Goal: Task Accomplishment & Management: Use online tool/utility

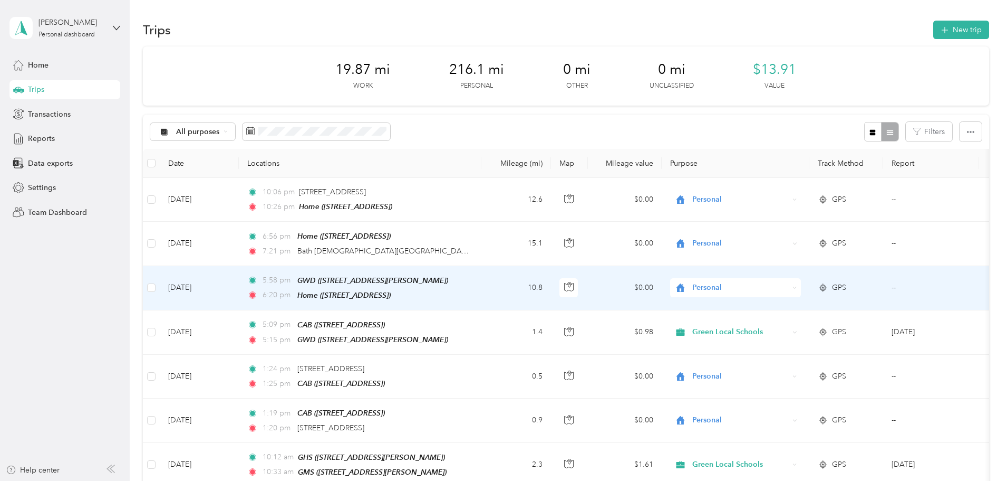
scroll to position [22, 0]
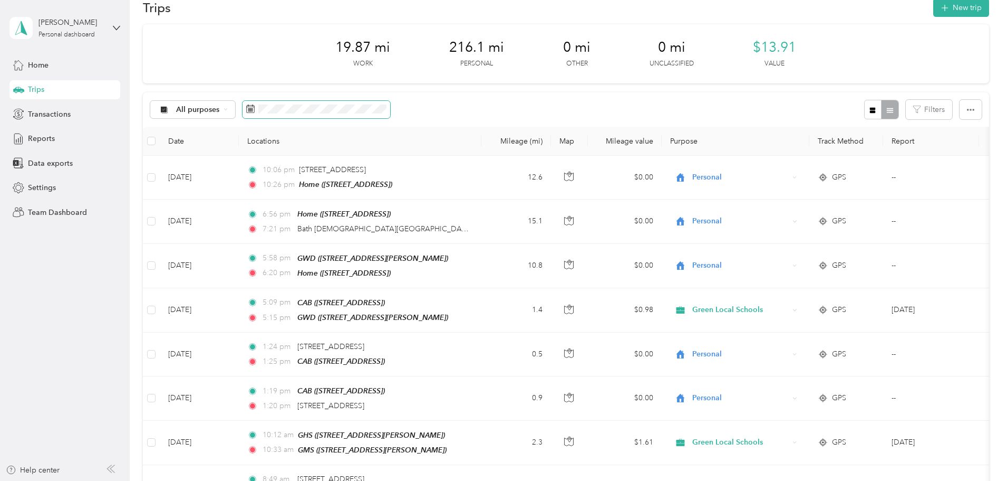
click at [390, 103] on span at bounding box center [317, 110] width 148 height 18
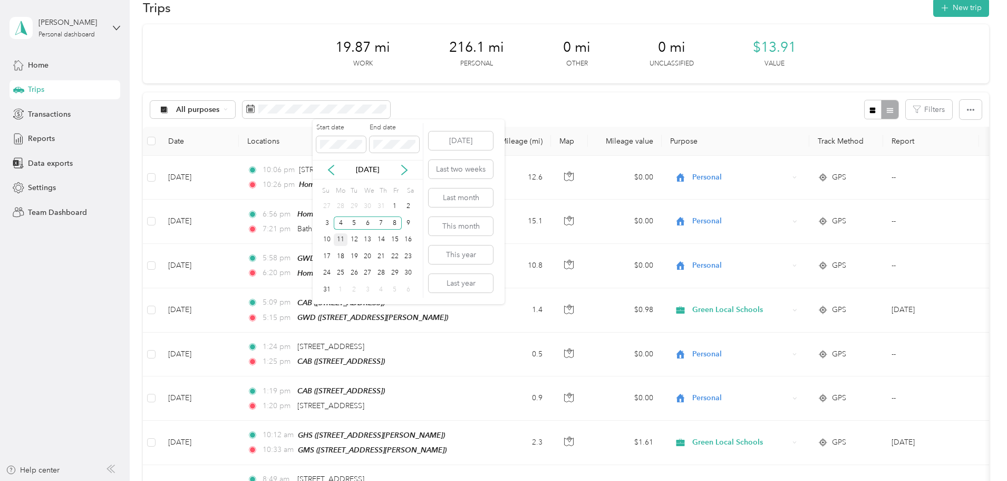
click at [338, 239] on div "11" at bounding box center [341, 239] width 14 height 13
click at [398, 242] on div "15" at bounding box center [395, 239] width 14 height 13
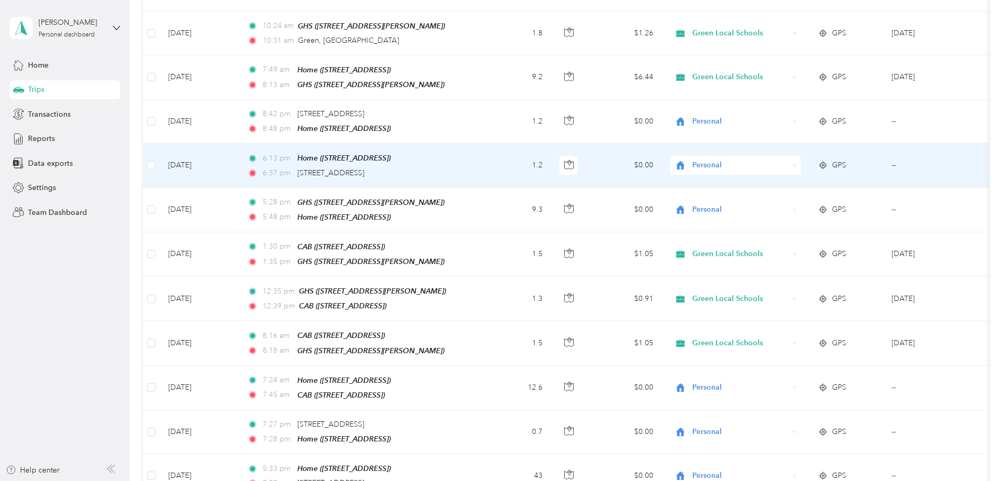
scroll to position [1081, 0]
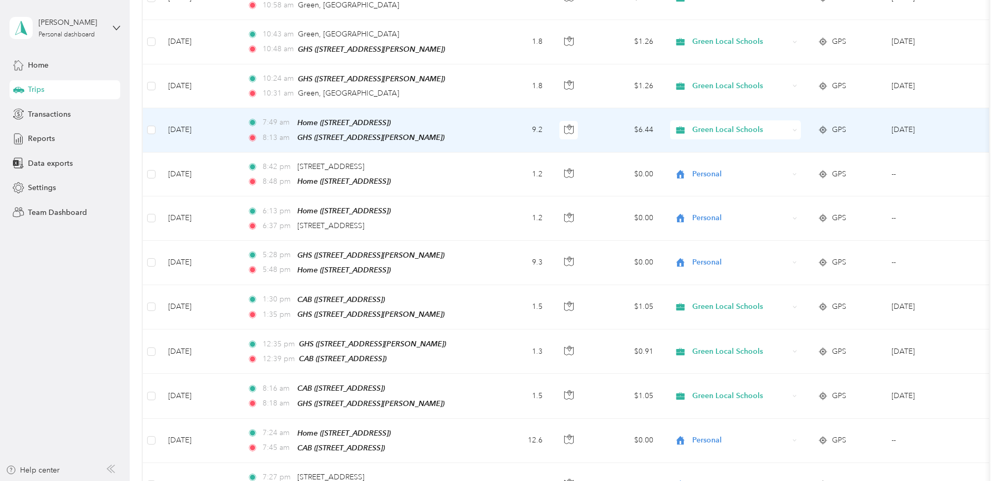
click at [775, 124] on span "Green Local Schools" at bounding box center [741, 130] width 97 height 12
click at [783, 147] on li "Personal" at bounding box center [806, 151] width 131 height 18
click at [789, 124] on span "Green Local Schools" at bounding box center [741, 130] width 97 height 12
click at [795, 154] on span "Personal" at bounding box center [816, 154] width 98 height 11
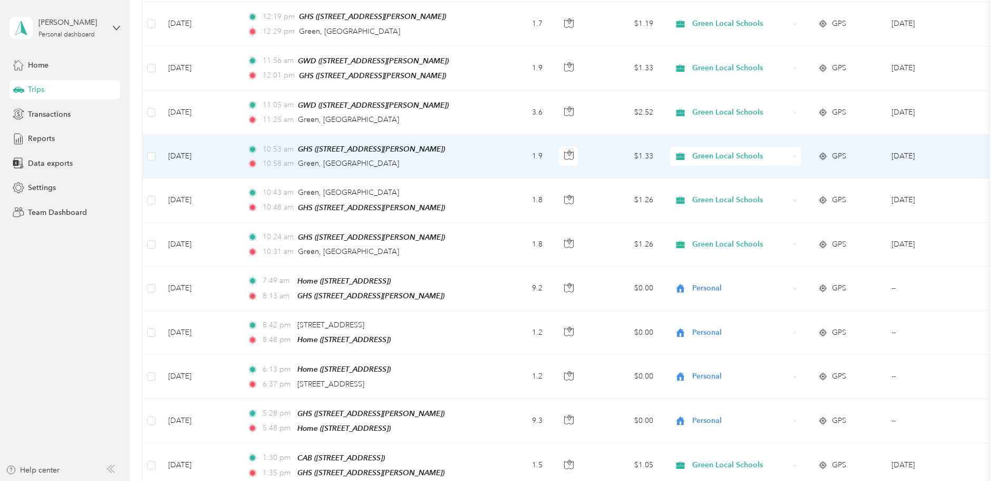
scroll to position [870, 0]
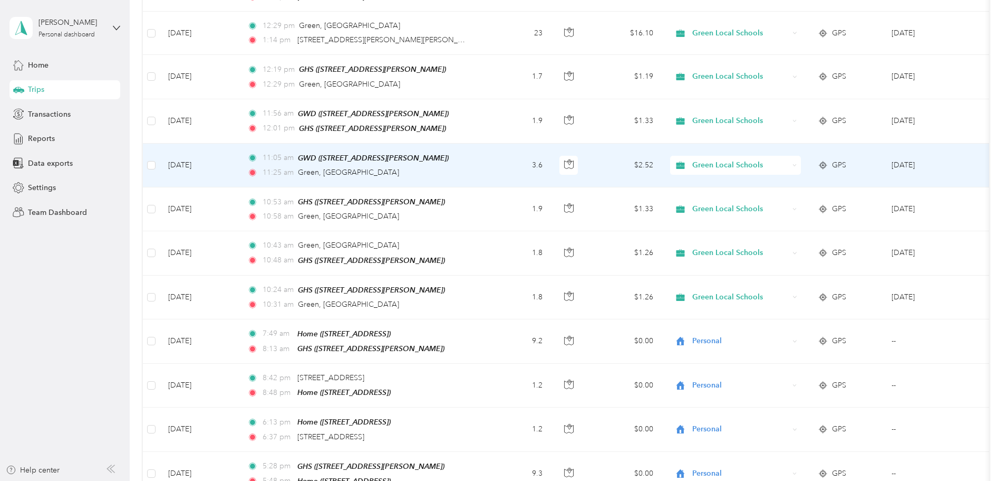
click at [463, 167] on div "11:[GEOGRAPHIC_DATA], [GEOGRAPHIC_DATA]" at bounding box center [358, 173] width 222 height 12
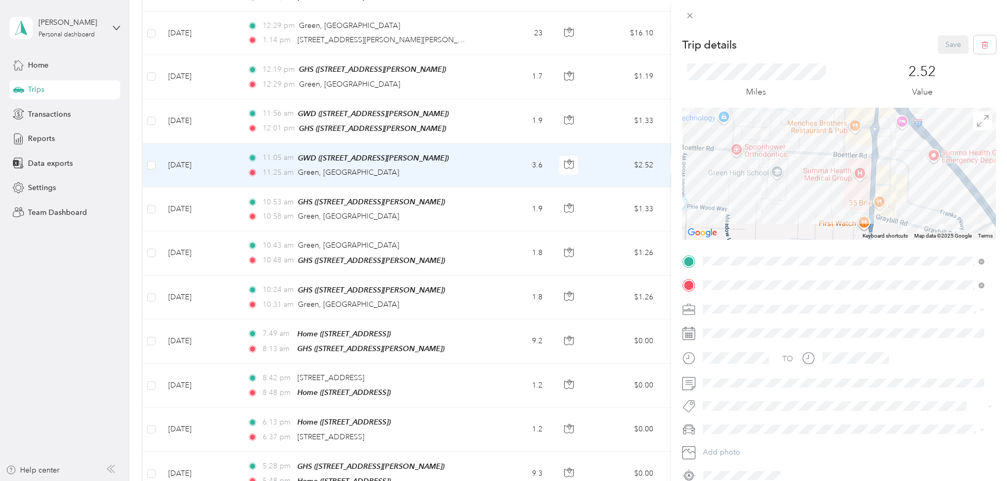
drag, startPoint x: 754, startPoint y: 159, endPoint x: 778, endPoint y: 205, distance: 51.2
click at [778, 205] on div at bounding box center [840, 174] width 314 height 132
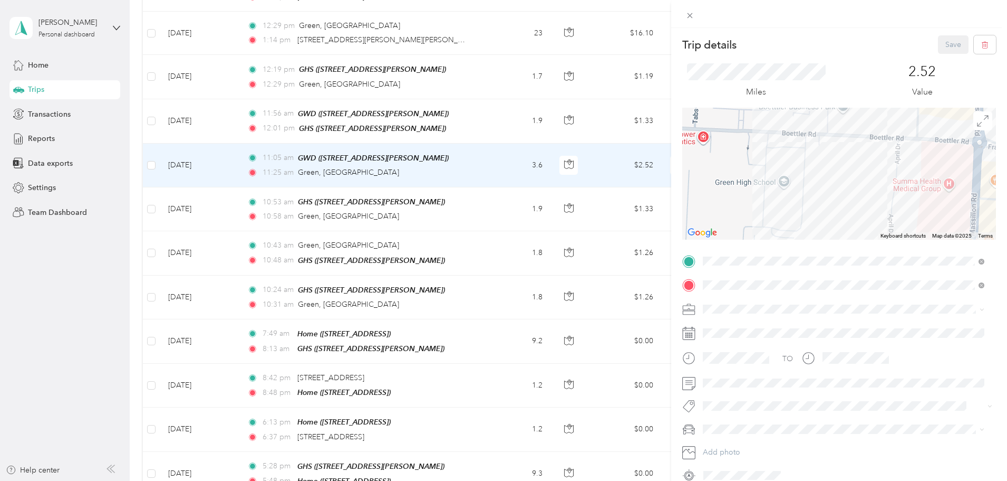
drag, startPoint x: 741, startPoint y: 183, endPoint x: 745, endPoint y: 202, distance: 19.5
click at [745, 202] on div at bounding box center [840, 174] width 314 height 132
click at [949, 46] on button "Save" at bounding box center [953, 44] width 31 height 18
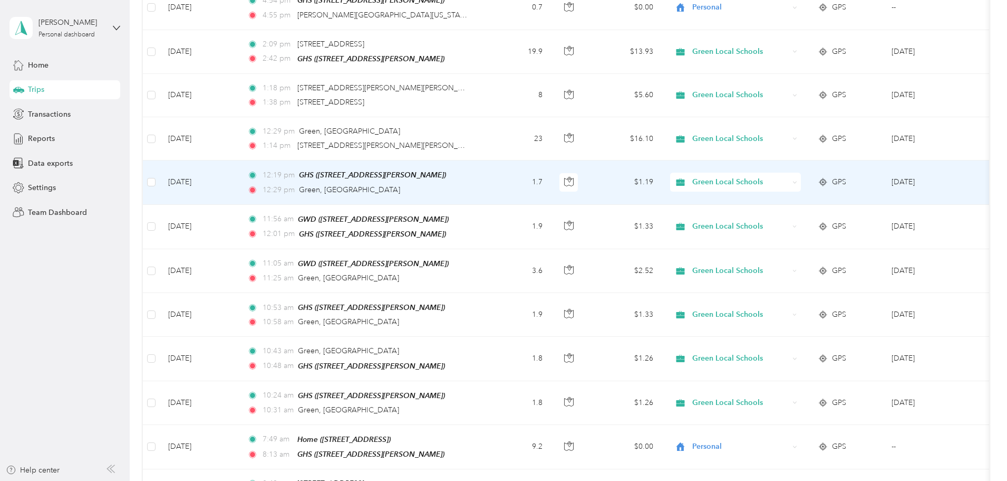
scroll to position [712, 0]
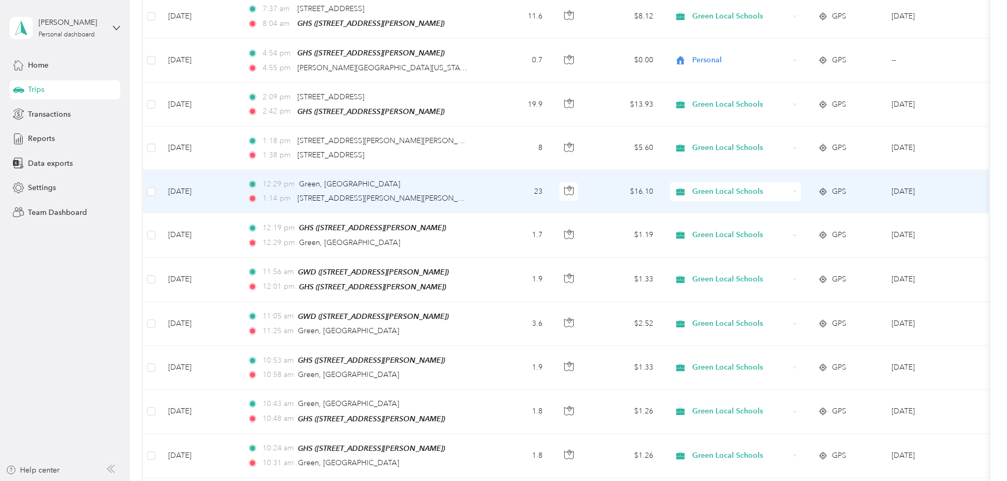
click at [771, 186] on span "Green Local Schools" at bounding box center [741, 192] width 97 height 12
click at [779, 214] on li "Personal" at bounding box center [806, 216] width 131 height 18
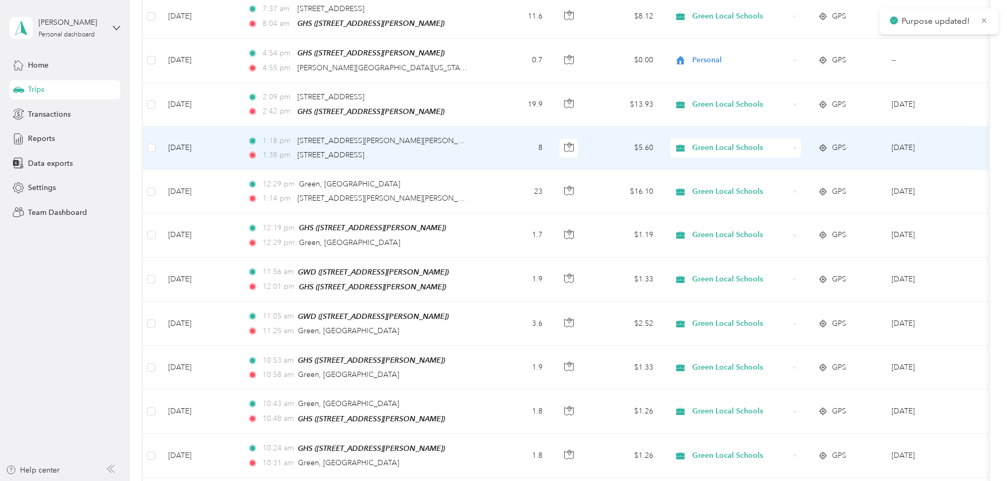
click at [781, 142] on span "Green Local Schools" at bounding box center [741, 148] width 97 height 12
click at [791, 168] on li "Personal" at bounding box center [806, 176] width 131 height 18
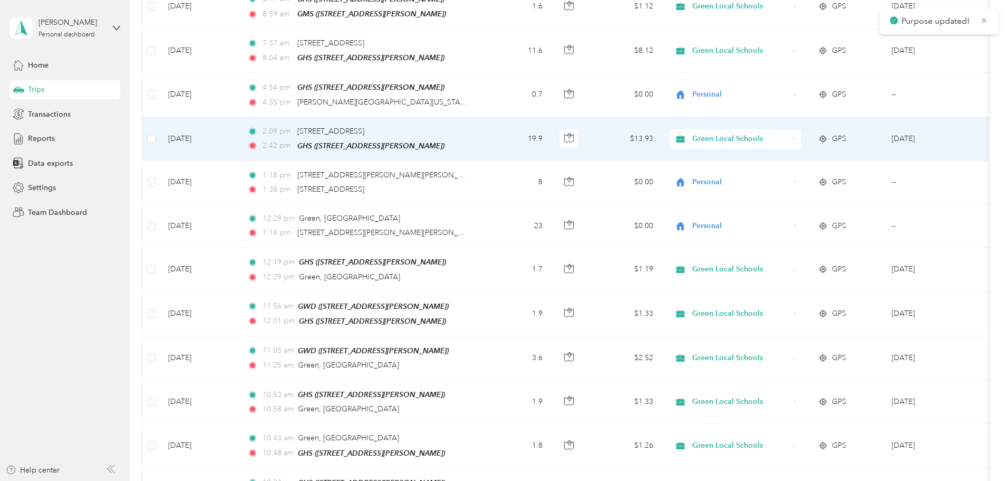
scroll to position [659, 0]
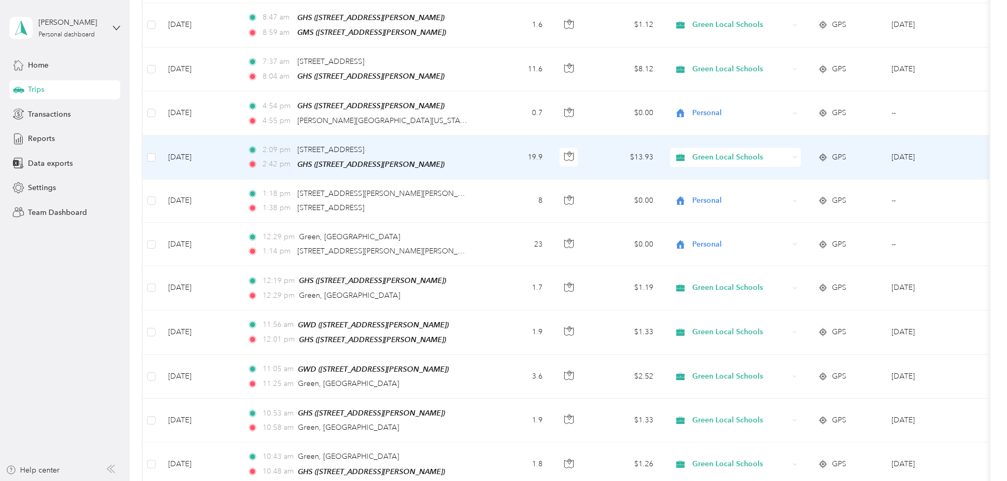
click at [551, 143] on td "19.9" at bounding box center [517, 158] width 70 height 44
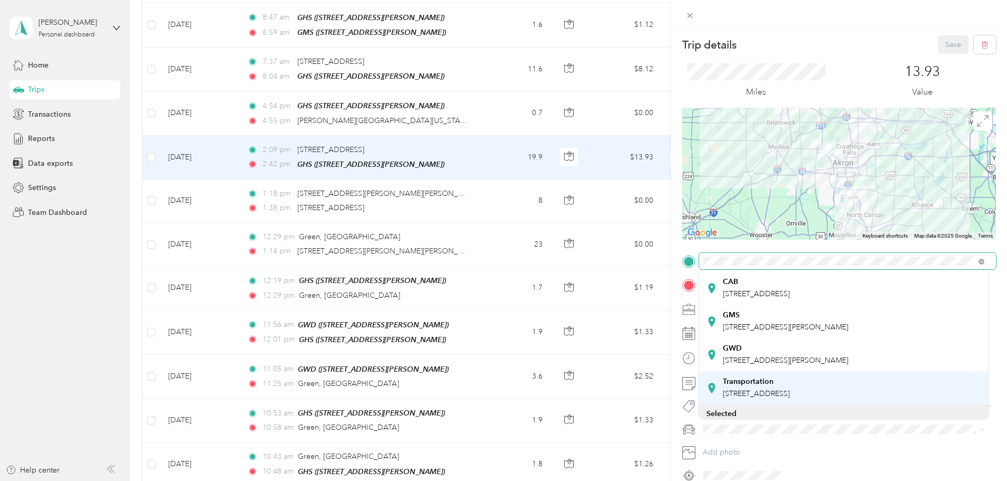
scroll to position [158, 0]
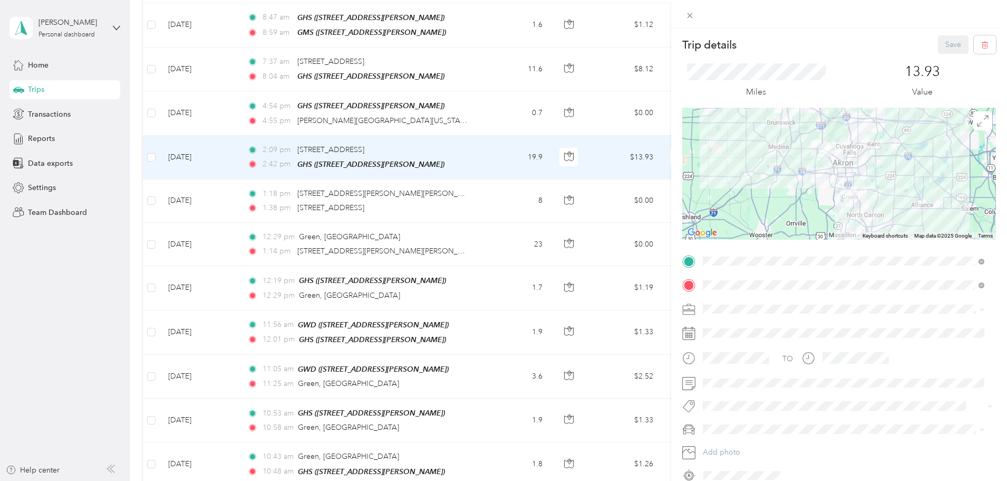
drag, startPoint x: 748, startPoint y: 353, endPoint x: 839, endPoint y: 219, distance: 162.1
click at [748, 353] on span "[STREET_ADDRESS][PERSON_NAME]" at bounding box center [786, 355] width 126 height 9
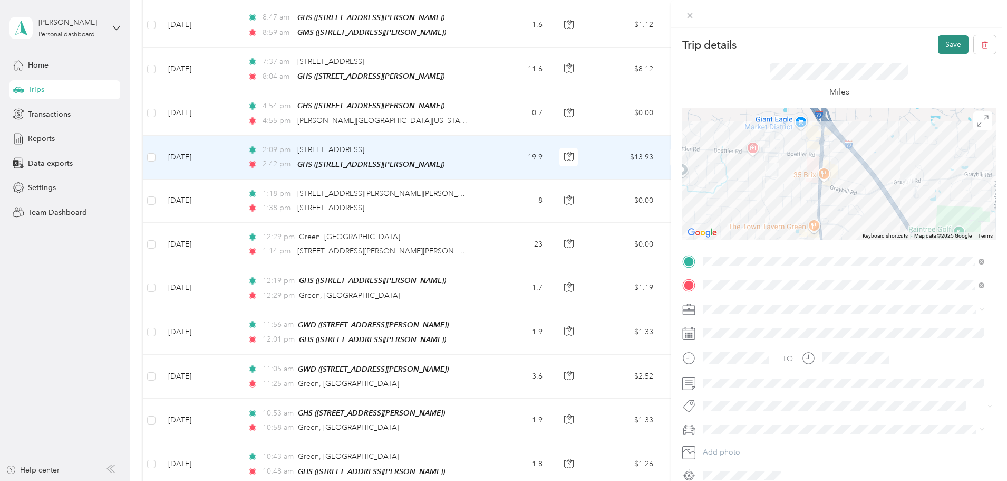
click at [947, 51] on button "Save" at bounding box center [953, 44] width 31 height 18
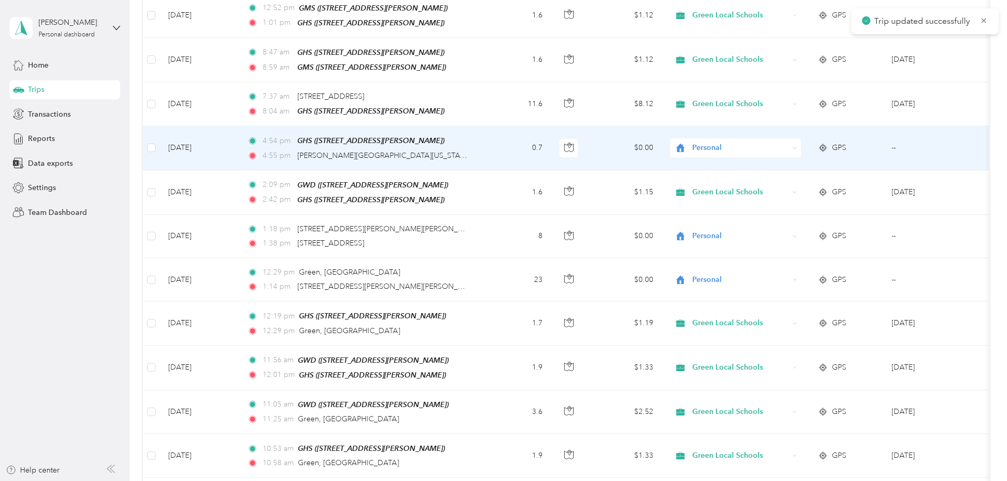
scroll to position [606, 0]
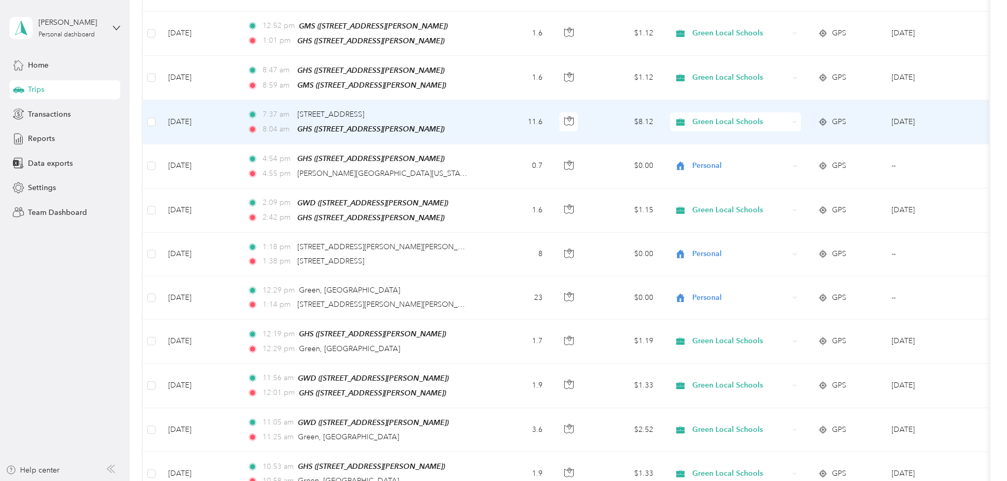
click at [777, 116] on span "Green Local Schools" at bounding box center [741, 122] width 97 height 12
click at [799, 152] on li "Personal" at bounding box center [806, 152] width 131 height 18
click at [789, 116] on span "Green Local Schools" at bounding box center [741, 122] width 97 height 12
click at [795, 145] on li "Personal" at bounding box center [806, 152] width 131 height 18
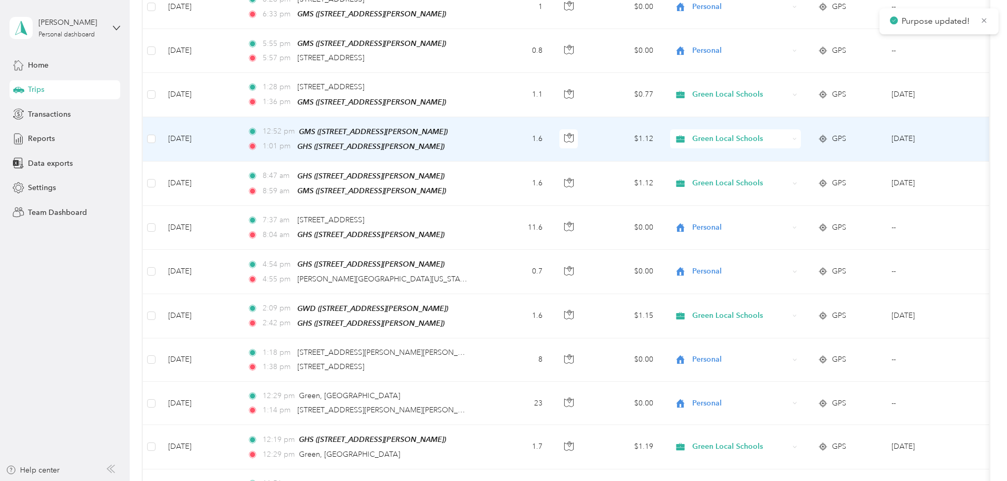
scroll to position [448, 0]
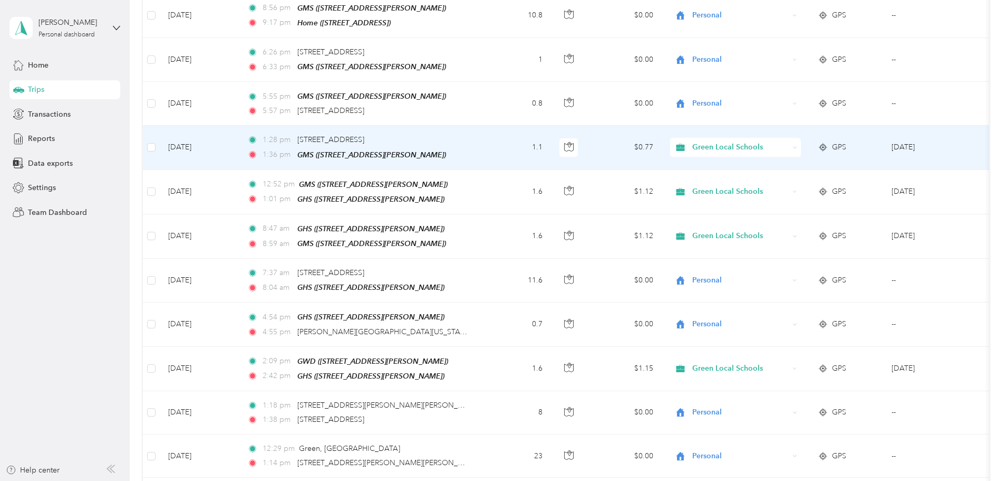
click at [469, 135] on div "1:28 pm [STREET_ADDRESS]" at bounding box center [358, 140] width 222 height 12
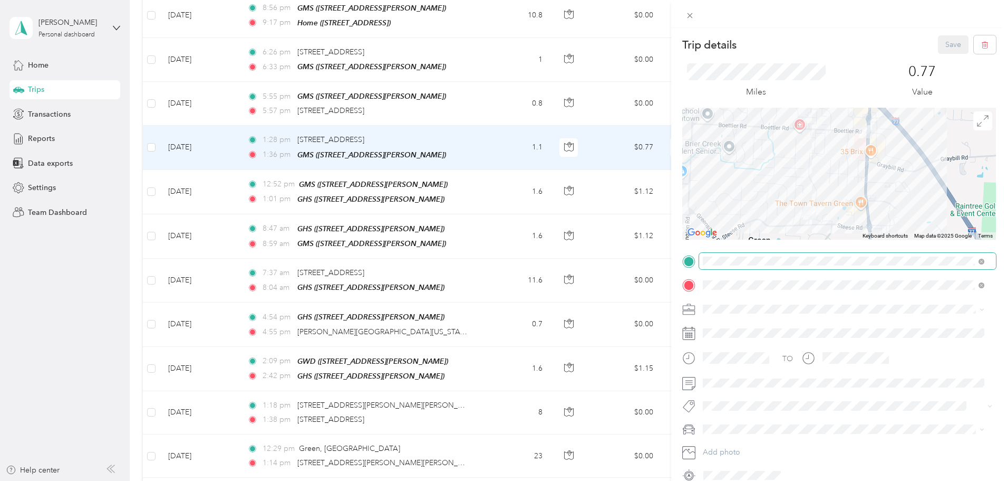
click at [734, 255] on span at bounding box center [847, 261] width 297 height 17
click at [735, 255] on span at bounding box center [847, 261] width 297 height 17
click at [759, 331] on div "GHS" at bounding box center [786, 334] width 126 height 9
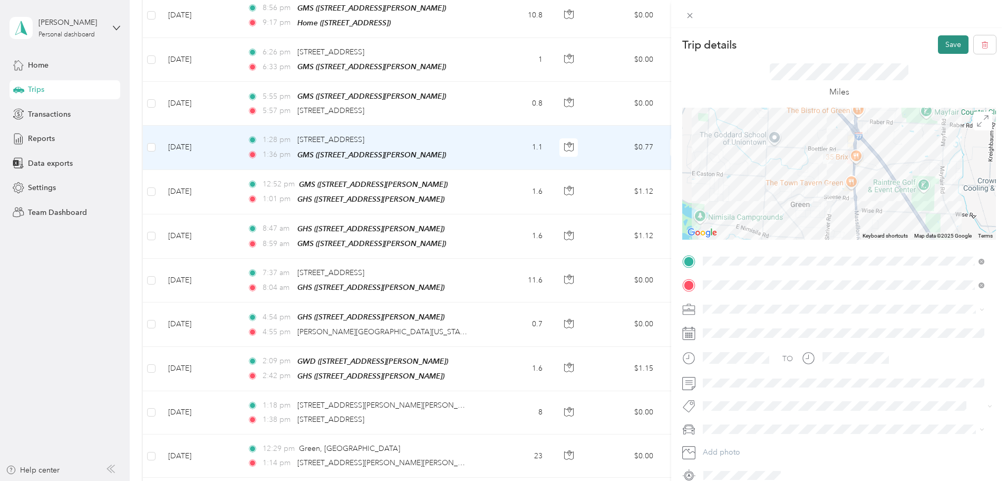
click at [942, 51] on button "Save" at bounding box center [953, 44] width 31 height 18
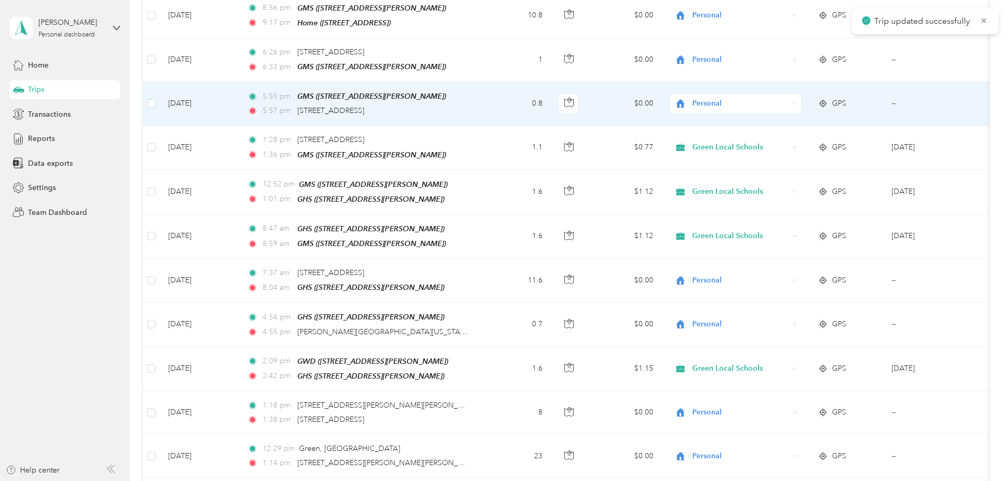
scroll to position [395, 0]
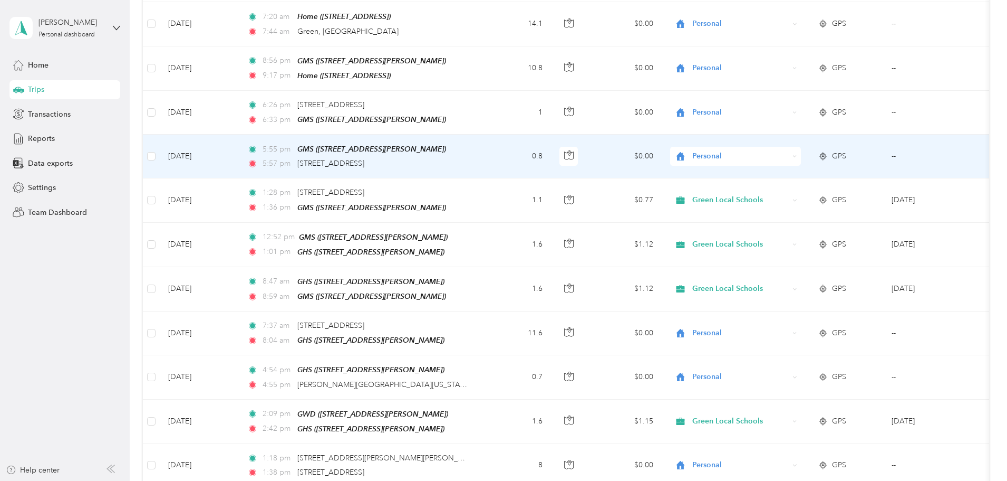
click at [469, 159] on div "5:57 pm [STREET_ADDRESS]" at bounding box center [358, 164] width 222 height 12
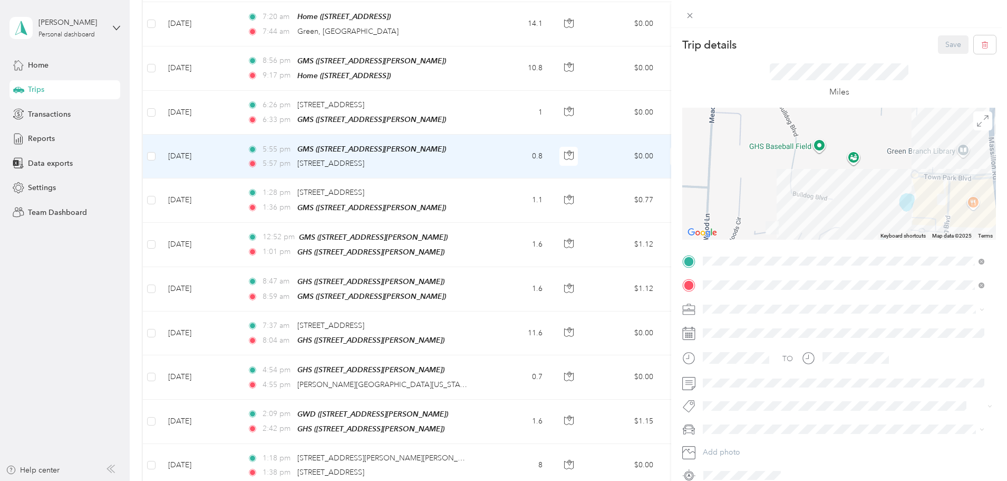
drag, startPoint x: 819, startPoint y: 213, endPoint x: 752, endPoint y: 201, distance: 68.0
click at [737, 220] on div at bounding box center [840, 174] width 314 height 132
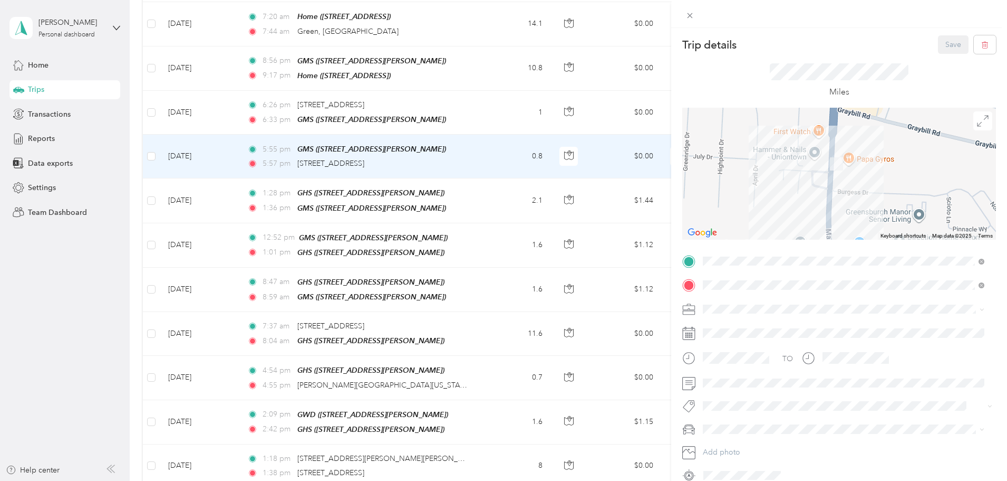
drag, startPoint x: 836, startPoint y: 186, endPoint x: 814, endPoint y: 204, distance: 28.0
click at [814, 220] on div at bounding box center [840, 174] width 314 height 132
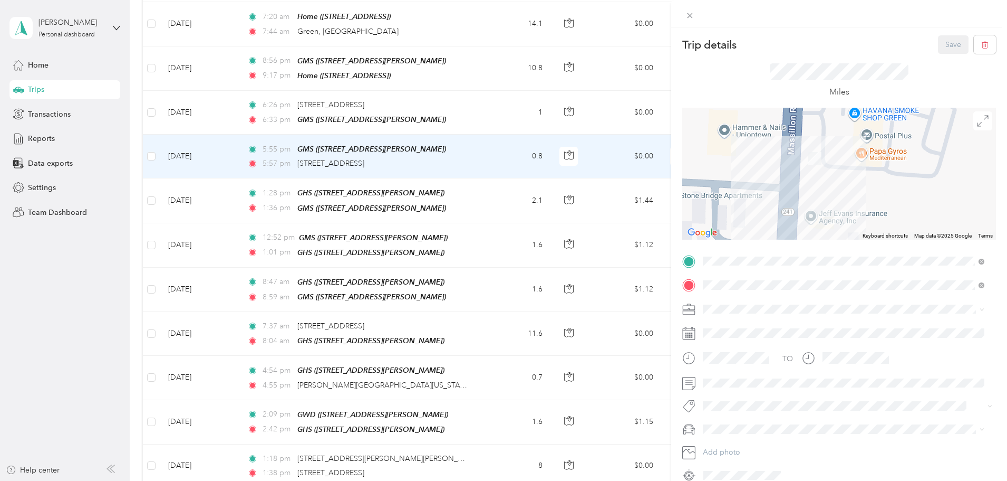
drag, startPoint x: 844, startPoint y: 161, endPoint x: 842, endPoint y: 198, distance: 37.0
click at [842, 198] on div at bounding box center [840, 174] width 314 height 132
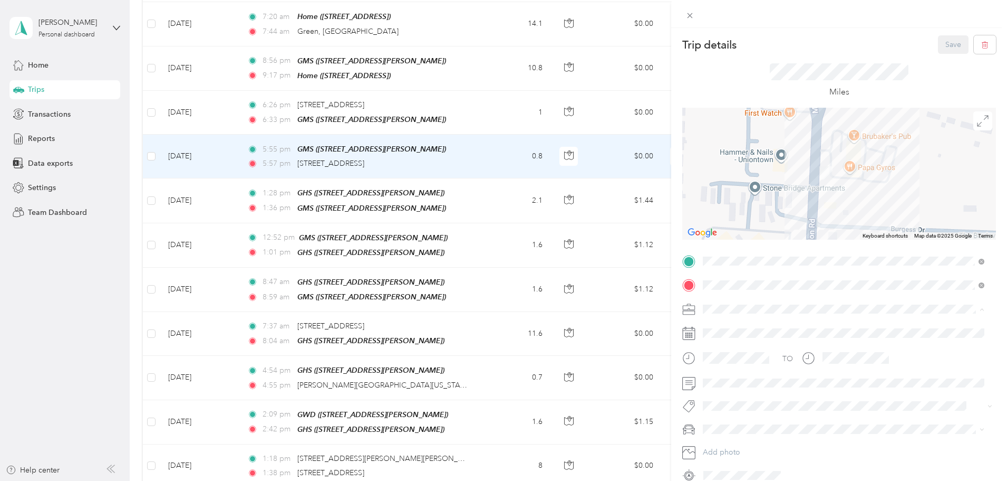
click at [741, 395] on li "Green Local Schools" at bounding box center [843, 401] width 289 height 18
click at [953, 46] on button "Save" at bounding box center [953, 44] width 31 height 18
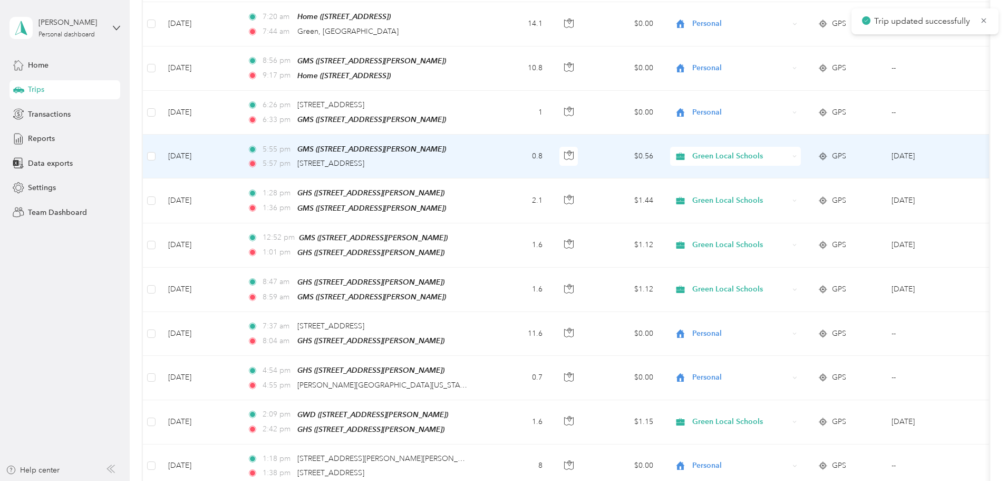
click at [764, 150] on span "Green Local Schools" at bounding box center [741, 156] width 97 height 12
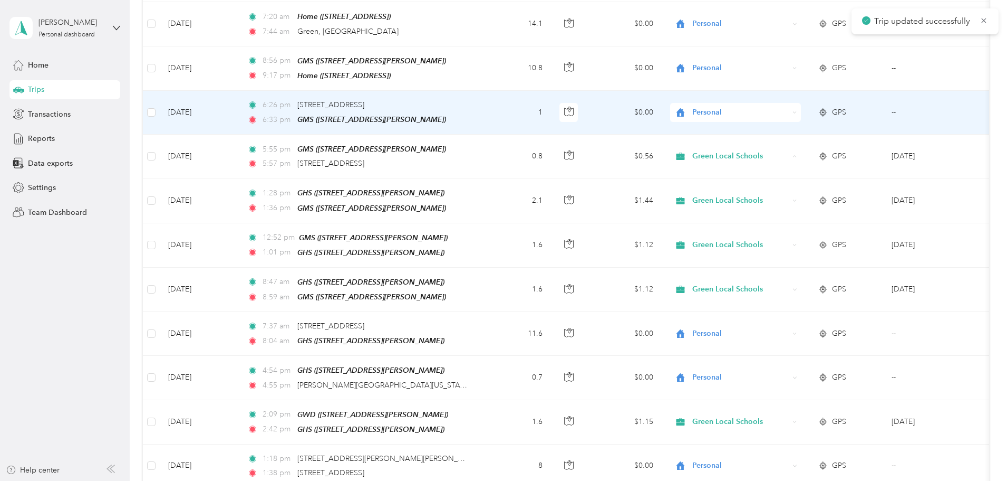
click at [789, 111] on span "Personal" at bounding box center [741, 113] width 97 height 12
click at [801, 195] on li "Green Local Schools" at bounding box center [806, 199] width 131 height 18
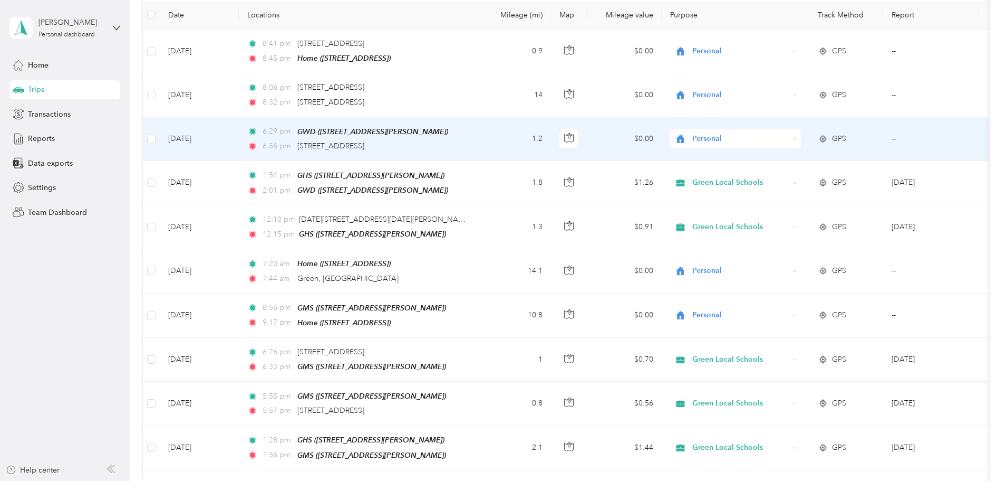
scroll to position [131, 0]
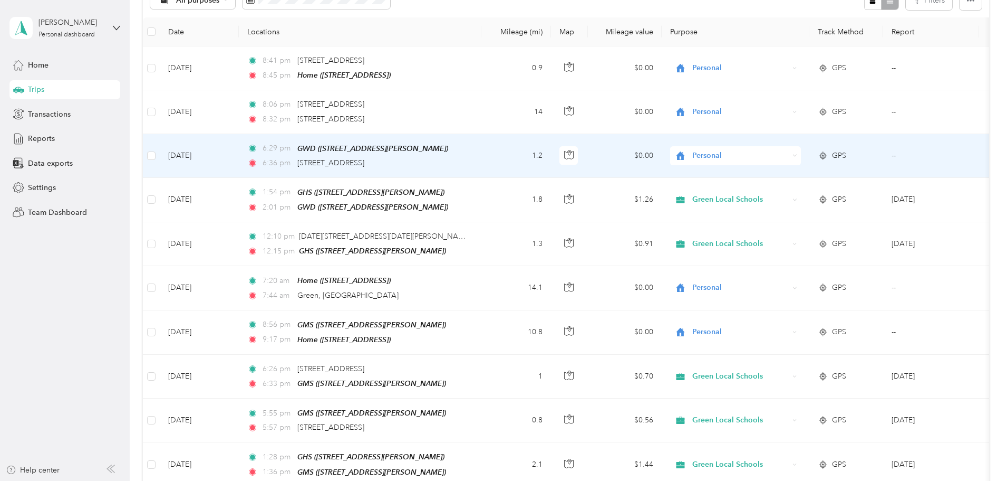
click at [551, 157] on td "1.2" at bounding box center [517, 156] width 70 height 44
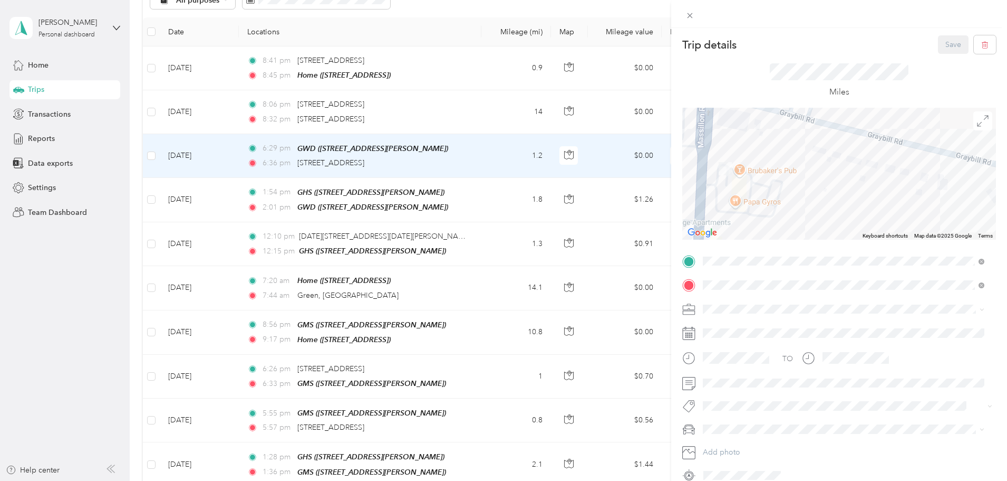
drag, startPoint x: 735, startPoint y: 171, endPoint x: 763, endPoint y: 178, distance: 29.3
click at [763, 178] on div at bounding box center [840, 174] width 314 height 132
click at [546, 153] on div "Trip details Save This trip cannot be edited because it is either under review,…" at bounding box center [503, 240] width 1007 height 481
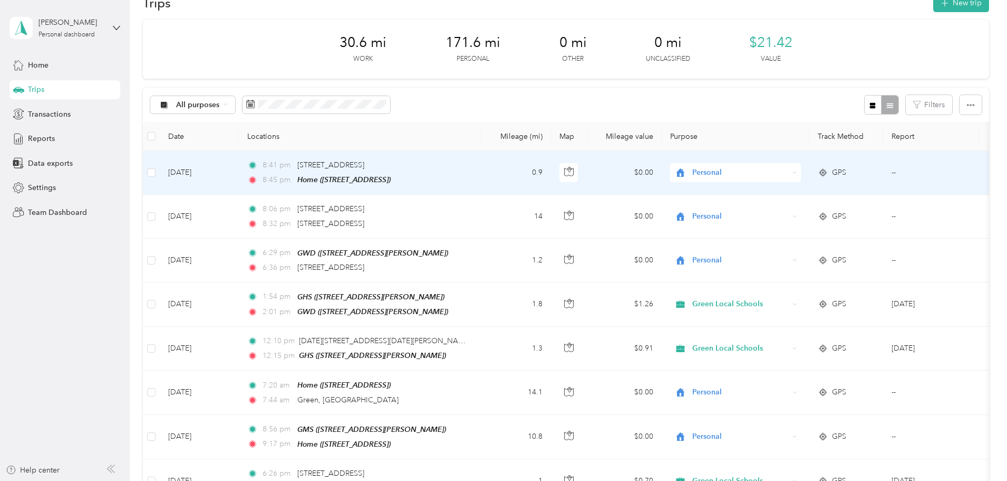
scroll to position [26, 0]
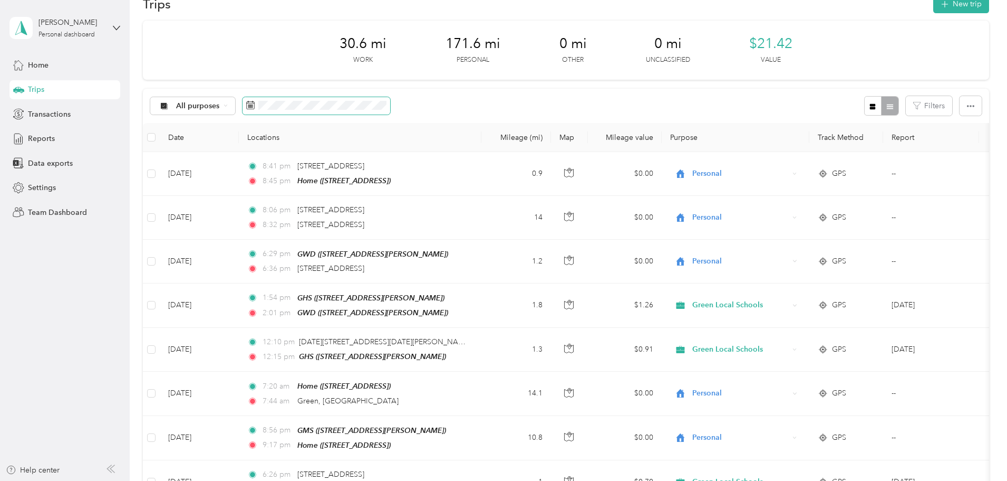
click at [382, 100] on span at bounding box center [317, 106] width 148 height 18
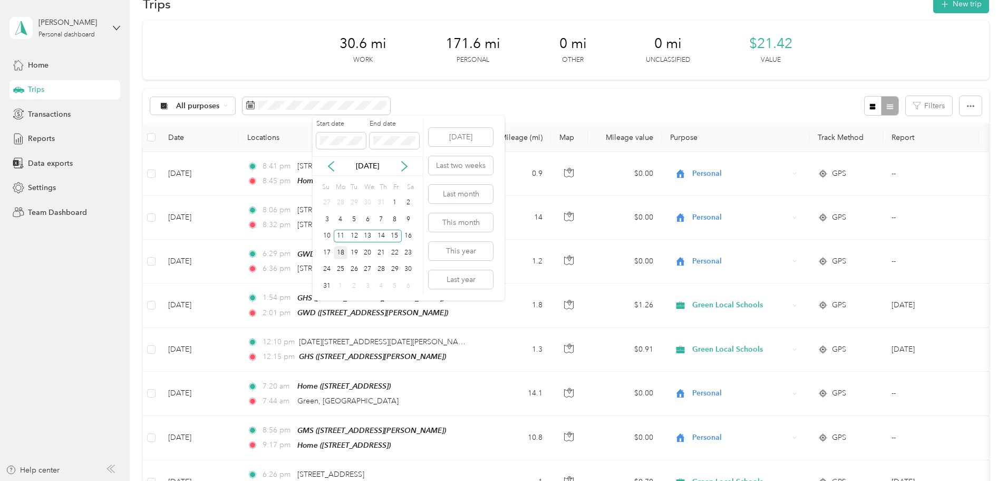
click at [344, 251] on div "18" at bounding box center [341, 252] width 14 height 13
click at [396, 251] on div "22" at bounding box center [395, 252] width 14 height 13
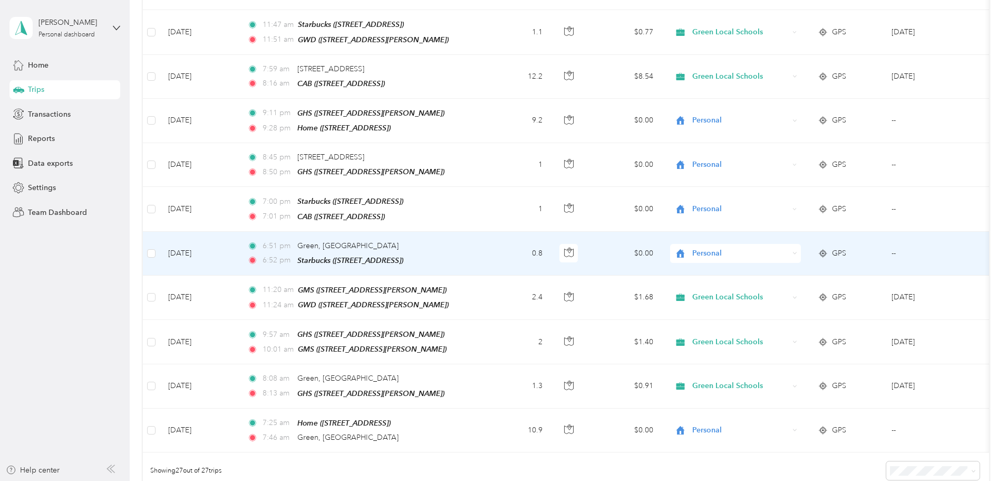
scroll to position [901, 0]
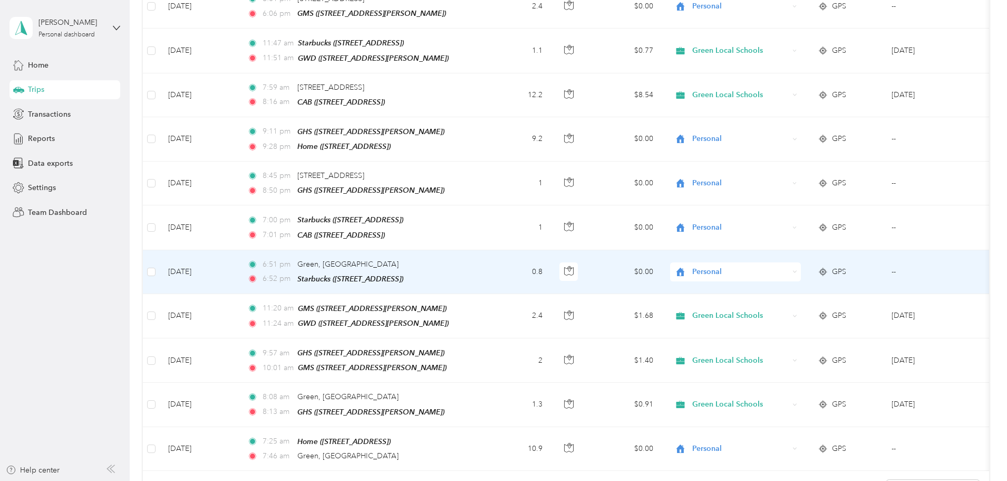
click at [469, 258] on div "6:51 pm Green, [GEOGRAPHIC_DATA] 6:52 pm Starbucks ([STREET_ADDRESS])" at bounding box center [358, 271] width 222 height 26
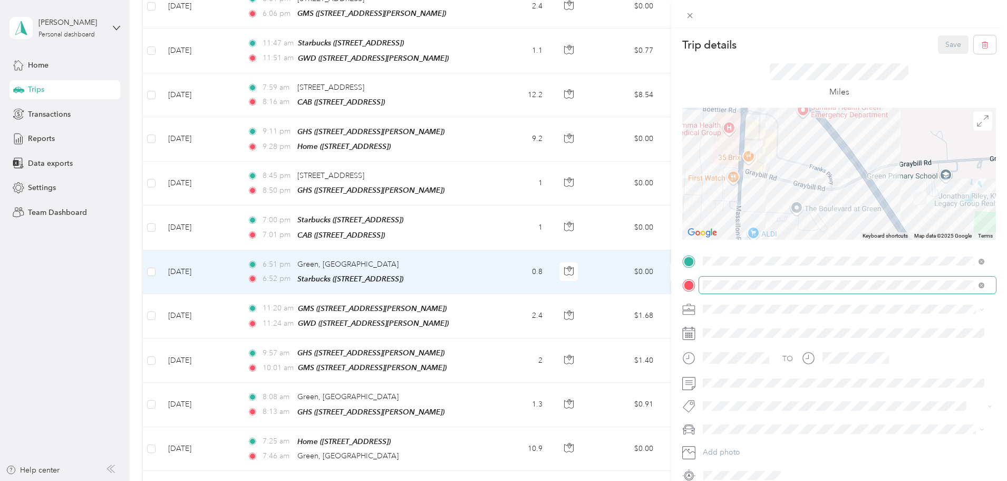
click at [767, 290] on span at bounding box center [847, 284] width 297 height 17
click at [755, 374] on span "[STREET_ADDRESS]" at bounding box center [756, 371] width 67 height 9
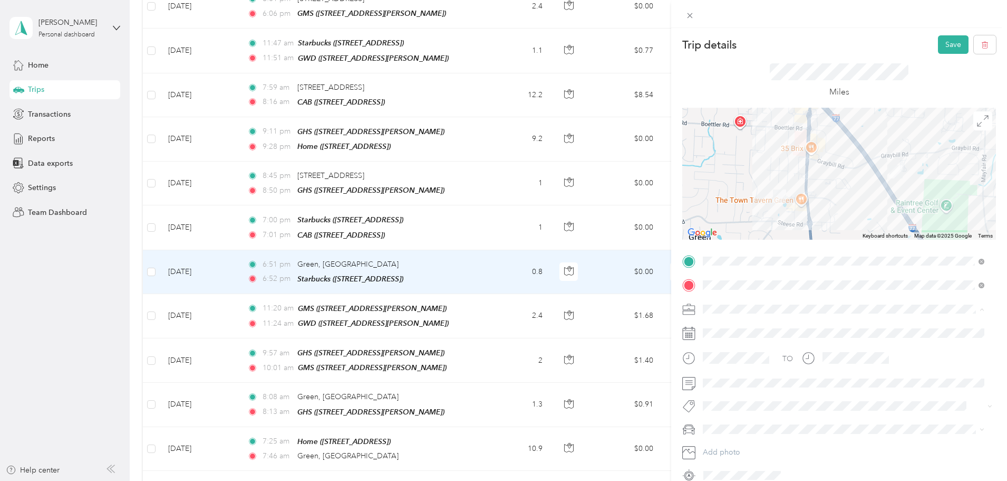
click at [747, 400] on span "Green Local Schools" at bounding box center [741, 401] width 69 height 9
click at [941, 47] on button "Save" at bounding box center [953, 44] width 31 height 18
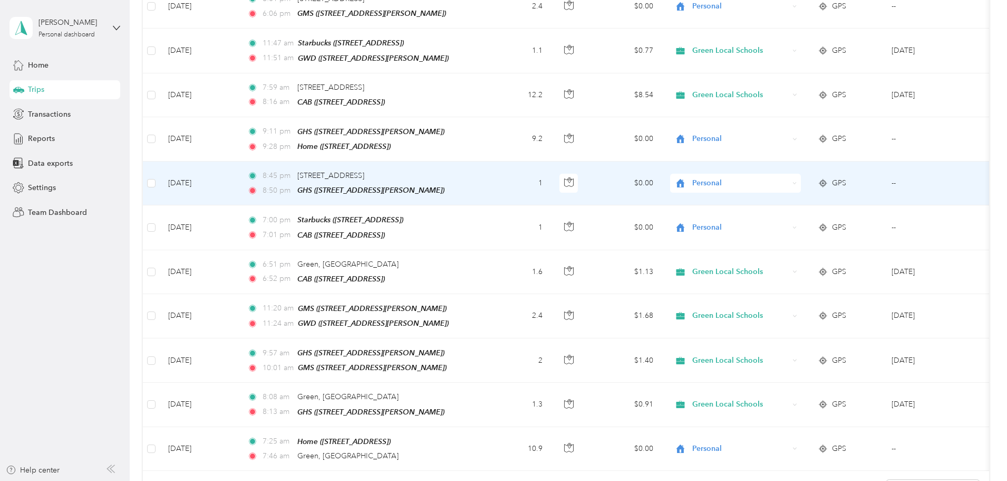
click at [469, 170] on div "8:45 pm [STREET_ADDRESS] 8:50 pm GHS ([STREET_ADDRESS][PERSON_NAME])" at bounding box center [358, 183] width 222 height 26
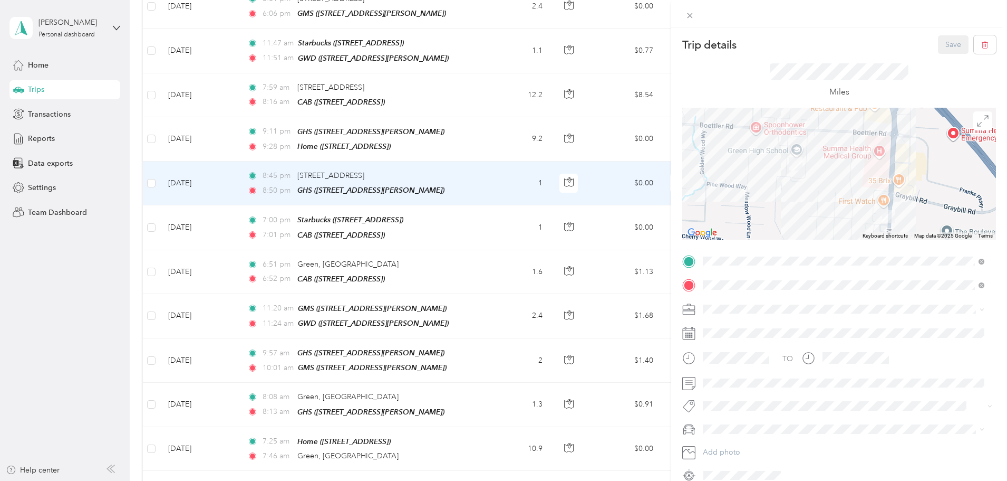
click at [757, 328] on li "CAB [STREET_ADDRESS]" at bounding box center [843, 341] width 289 height 33
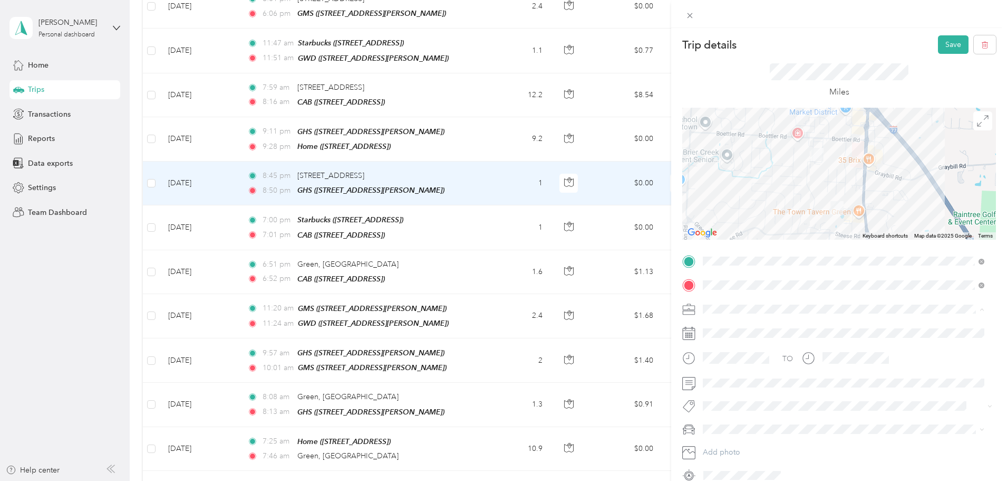
click at [744, 395] on li "Green Local Schools" at bounding box center [843, 401] width 289 height 18
click at [945, 42] on button "Save" at bounding box center [953, 44] width 31 height 18
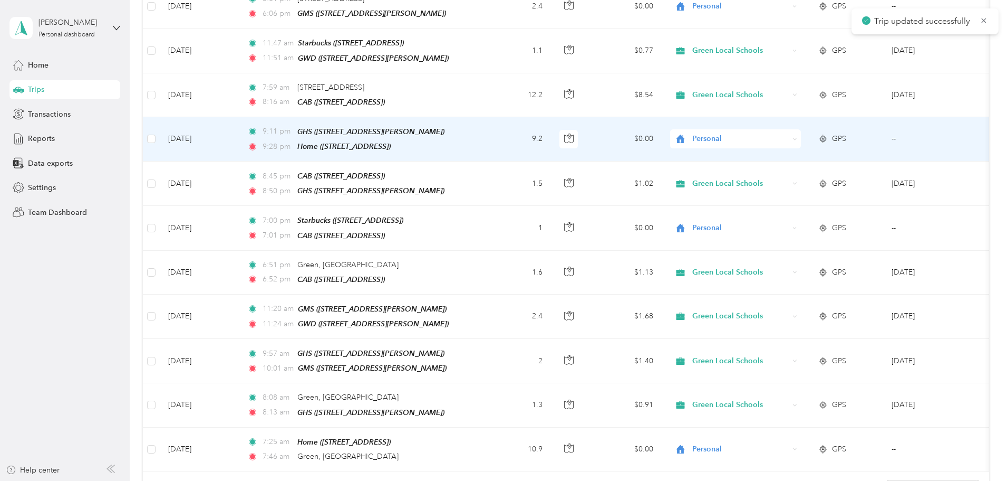
scroll to position [848, 0]
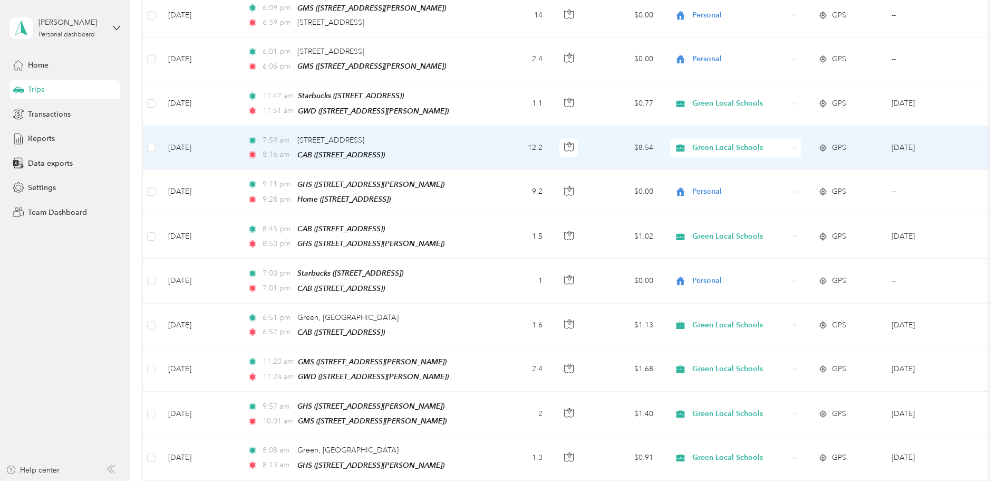
click at [775, 142] on span "Green Local Schools" at bounding box center [741, 148] width 97 height 12
click at [794, 165] on span "Personal" at bounding box center [816, 170] width 98 height 11
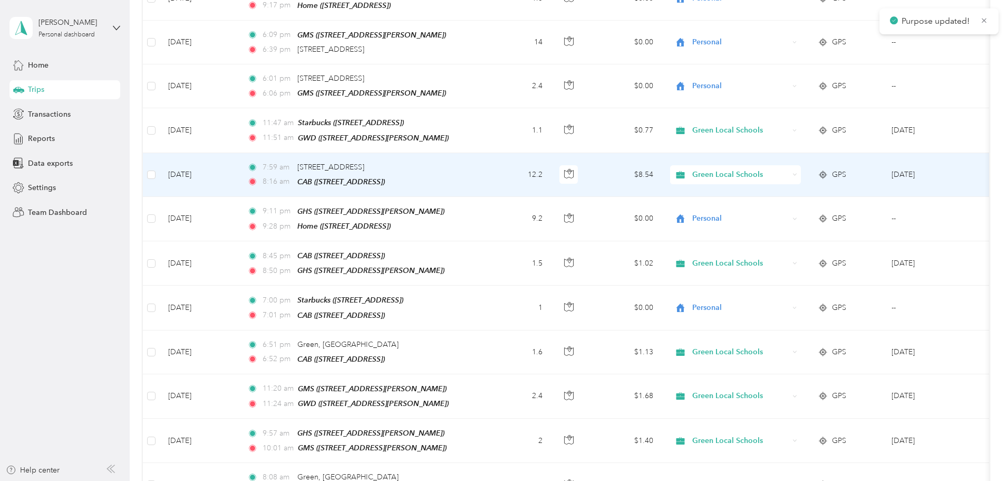
scroll to position [795, 0]
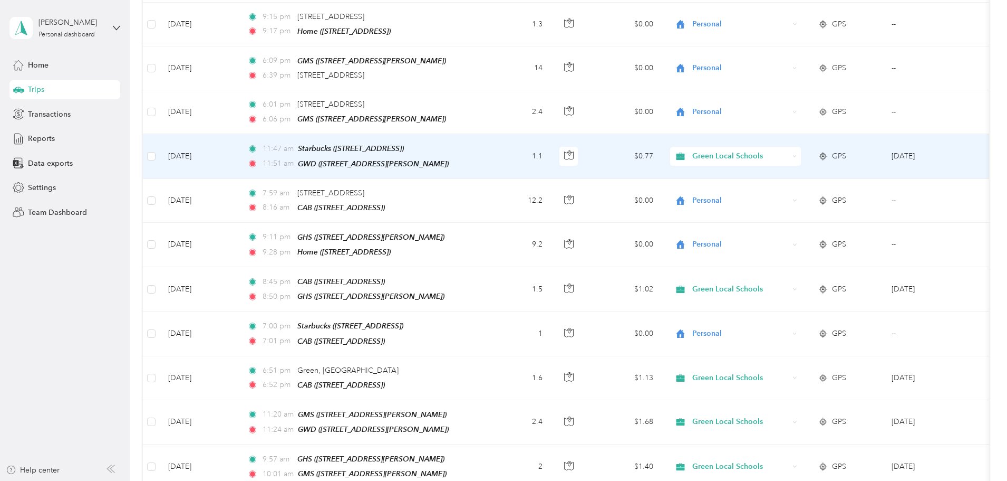
click at [482, 142] on td "11:47 am Starbucks ([STREET_ADDRESS]) 11:51 am GWD ([STREET_ADDRESS][PERSON_NAM…" at bounding box center [360, 156] width 243 height 44
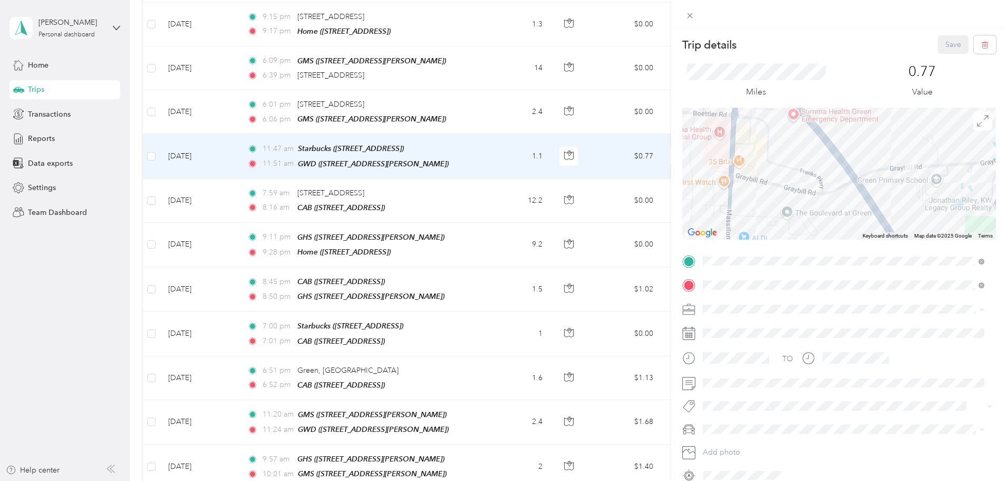
click at [750, 305] on div "CAB" at bounding box center [756, 301] width 67 height 9
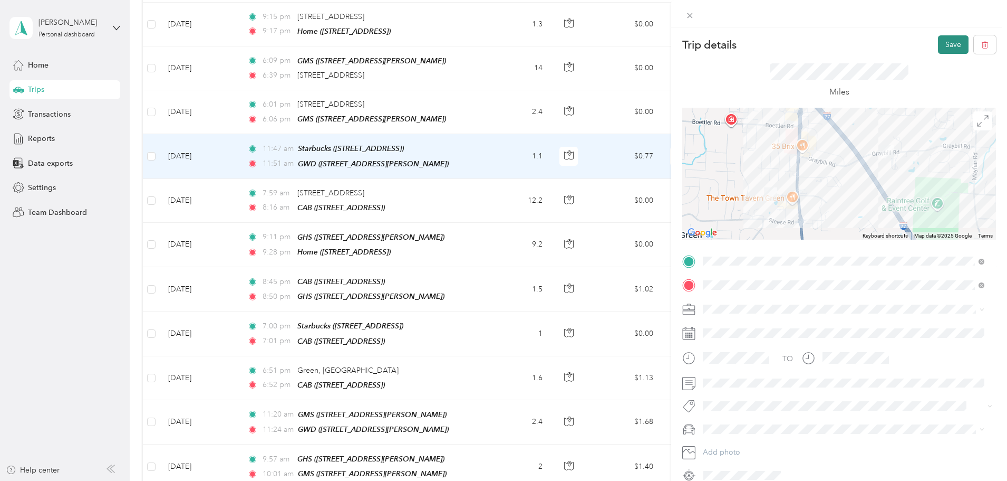
click at [939, 44] on button "Save" at bounding box center [953, 44] width 31 height 18
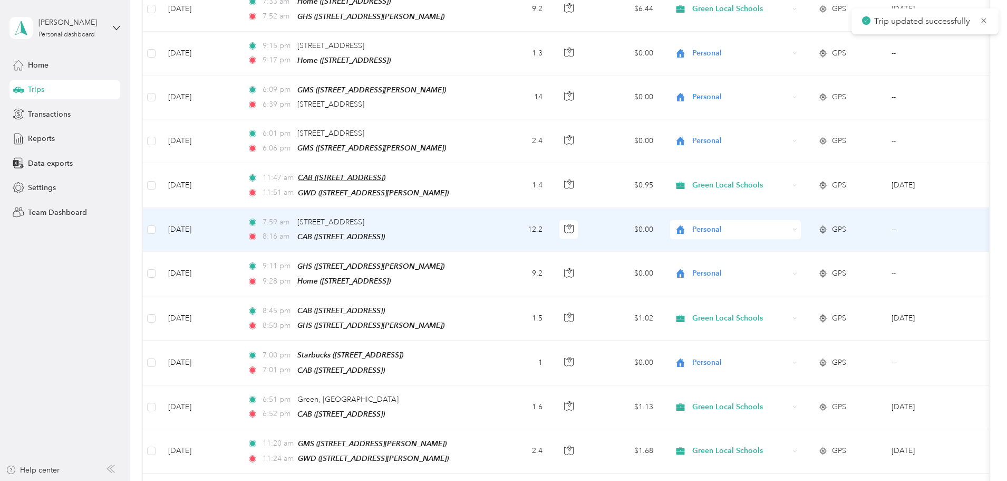
scroll to position [743, 0]
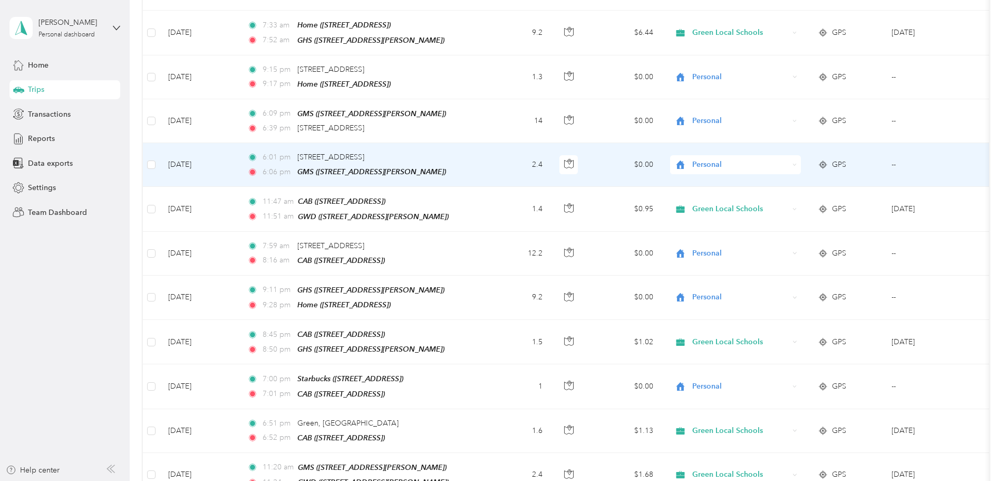
click at [469, 151] on div "6:01 pm [STREET_ADDRESS]" at bounding box center [358, 157] width 222 height 12
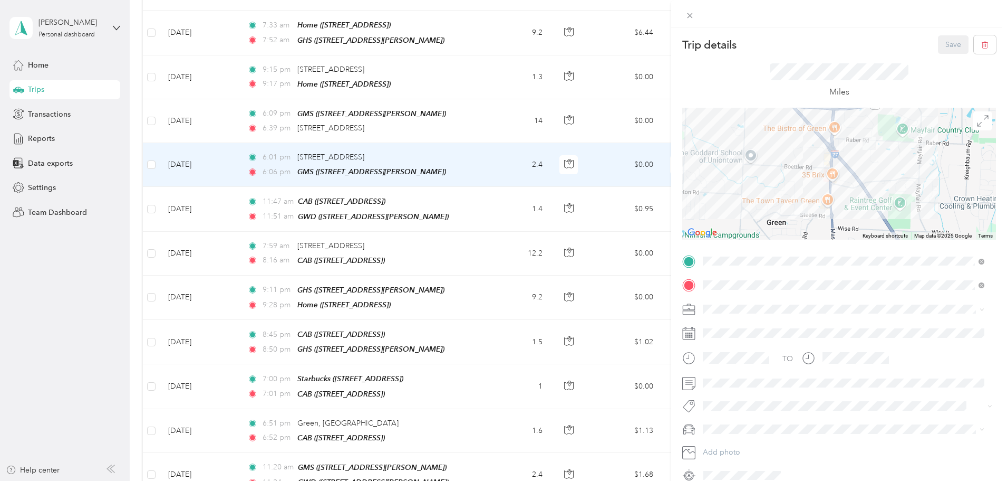
click at [765, 305] on div "GWD [STREET_ADDRESS][PERSON_NAME]" at bounding box center [786, 309] width 126 height 22
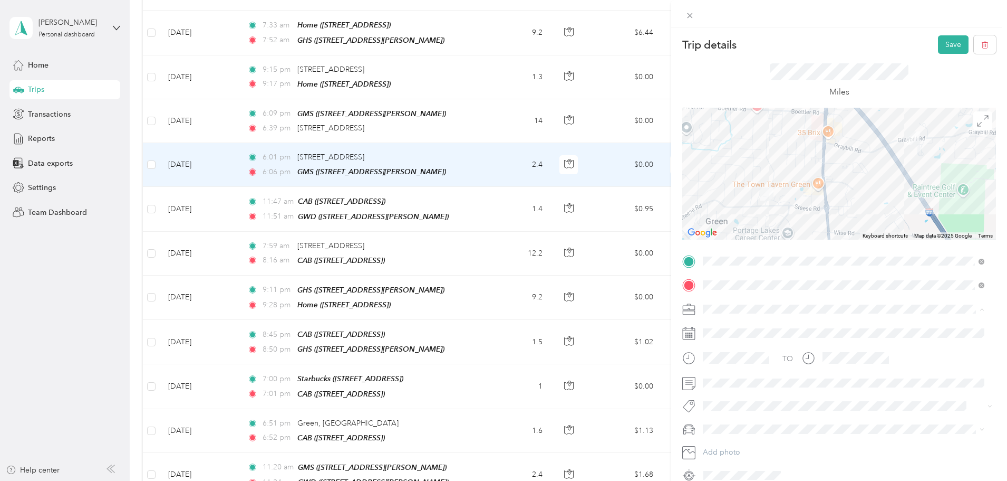
click at [745, 400] on span "Green Local Schools" at bounding box center [741, 401] width 69 height 9
click at [938, 47] on button "Save" at bounding box center [953, 44] width 31 height 18
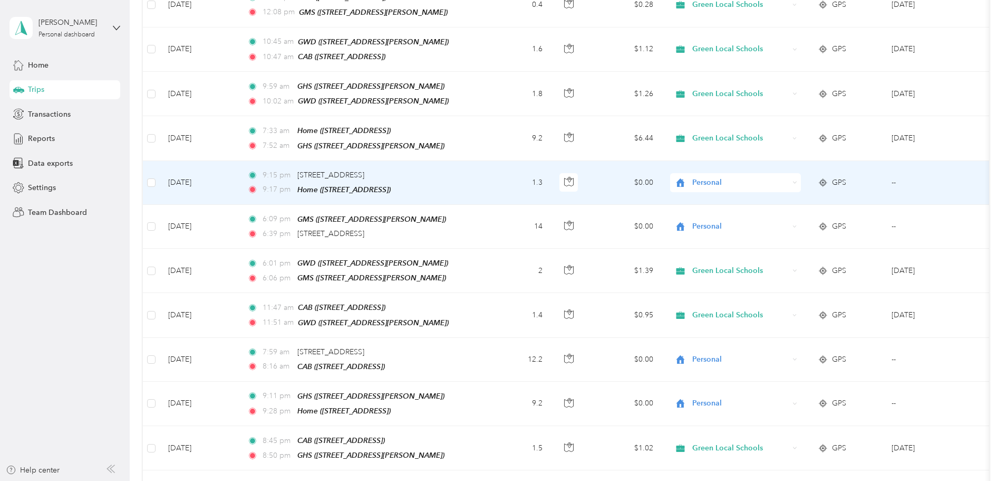
scroll to position [584, 0]
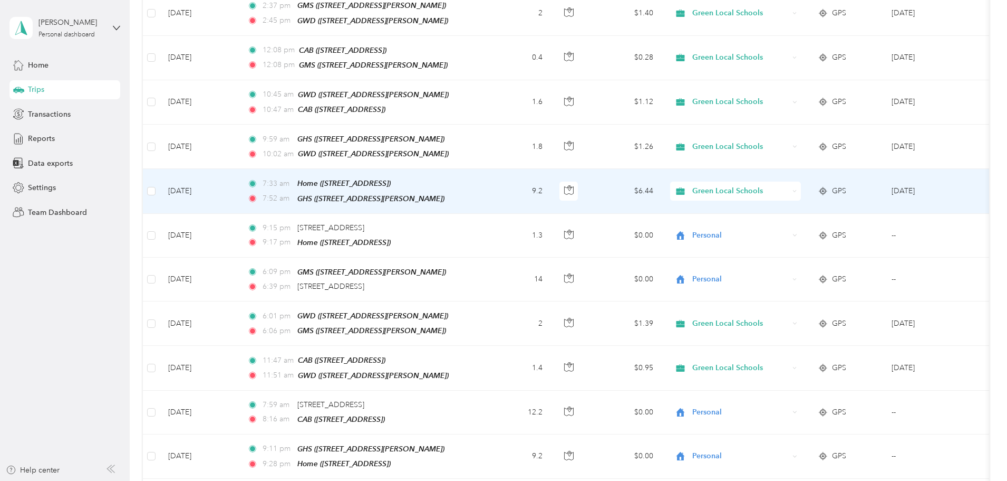
click at [771, 181] on div "Green Local Schools" at bounding box center [735, 190] width 131 height 19
click at [790, 219] on li "Personal" at bounding box center [806, 216] width 131 height 18
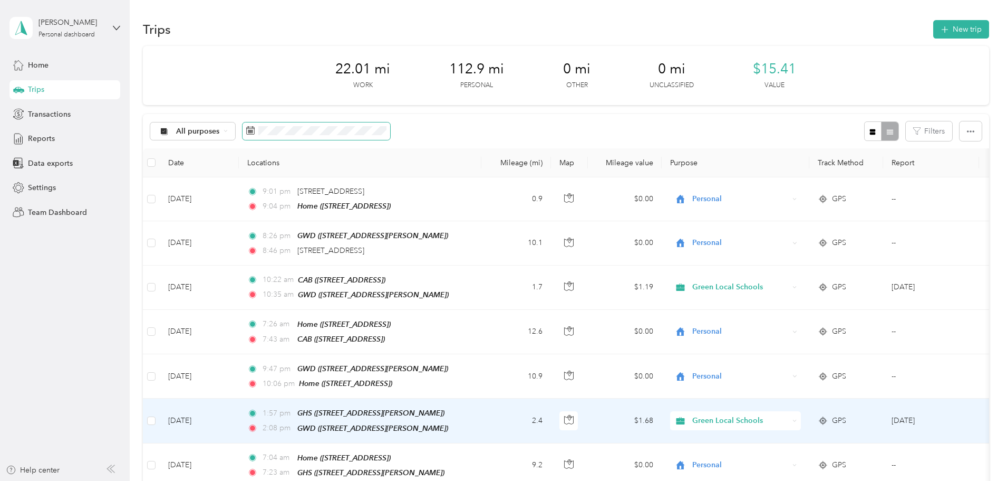
scroll to position [0, 0]
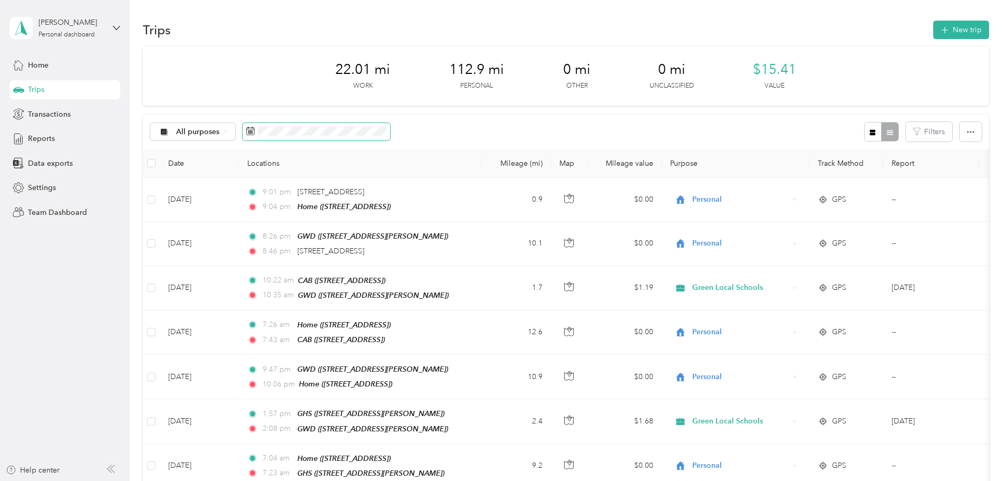
click at [383, 138] on span at bounding box center [317, 132] width 148 height 18
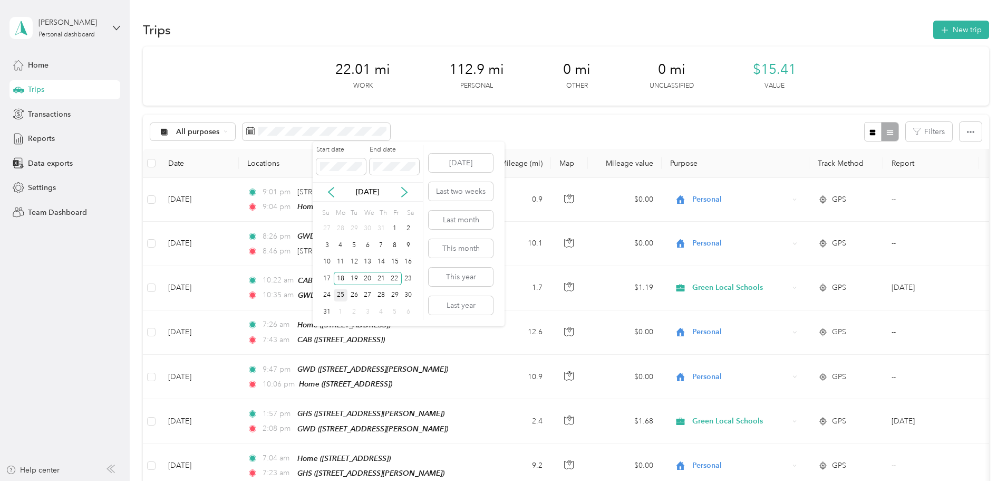
click at [345, 289] on div "25" at bounding box center [341, 295] width 14 height 13
click at [395, 293] on div "29" at bounding box center [395, 295] width 14 height 13
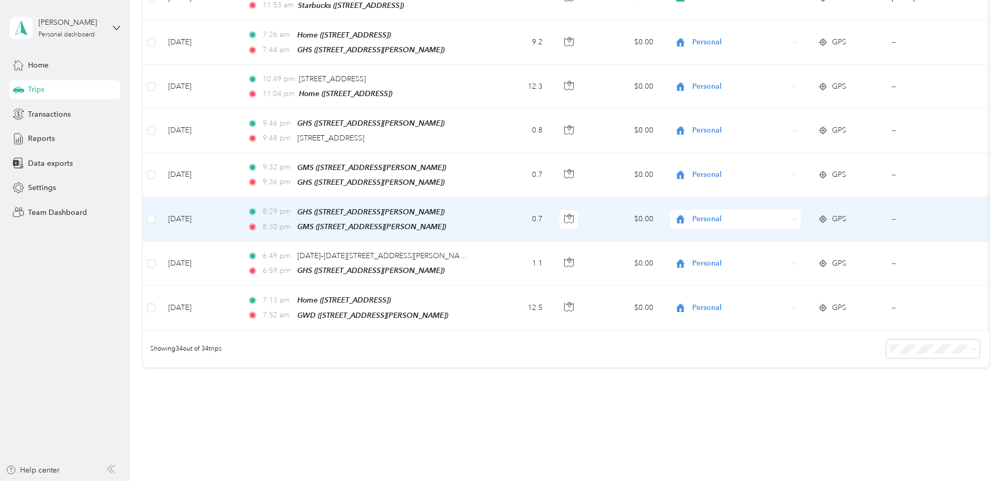
scroll to position [1363, 0]
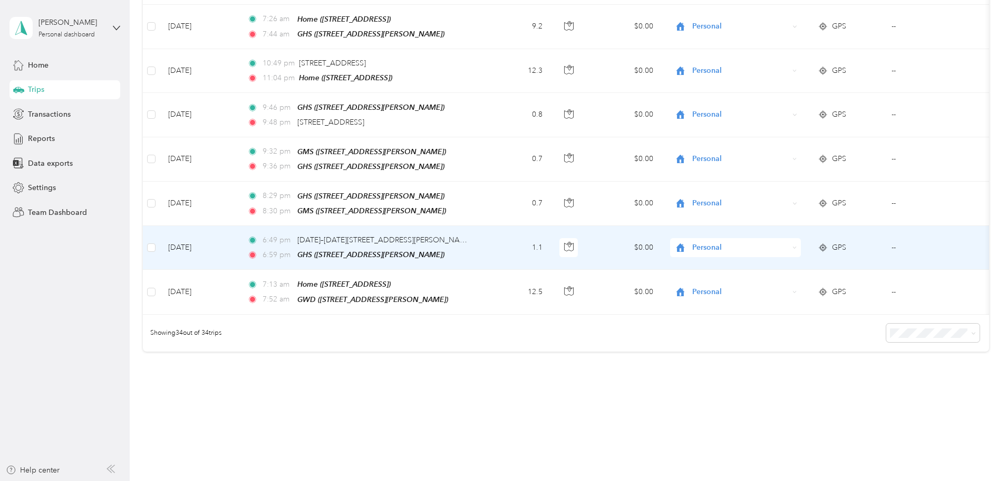
click at [469, 234] on div "6:49 pm [DATE]–[DATE][STREET_ADDRESS][PERSON_NAME]" at bounding box center [358, 240] width 222 height 12
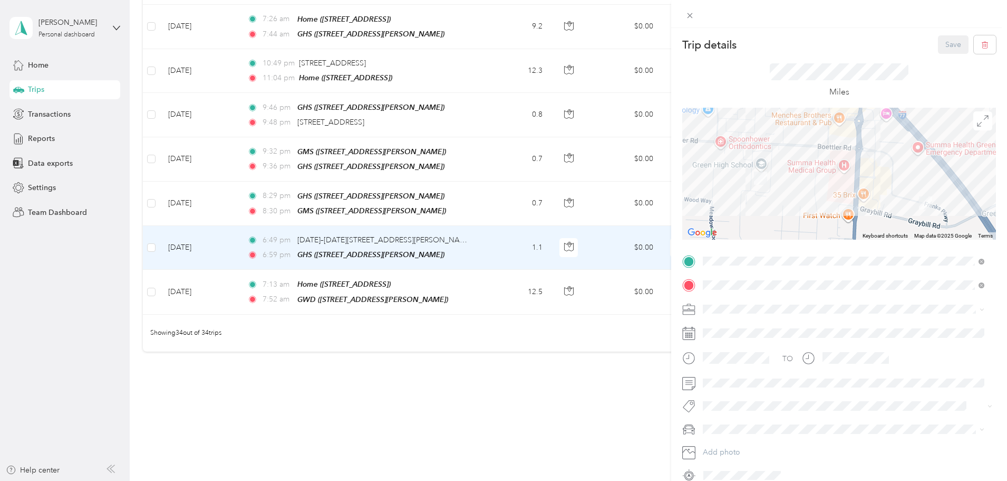
click at [783, 349] on span "[STREET_ADDRESS][PERSON_NAME]" at bounding box center [786, 347] width 126 height 9
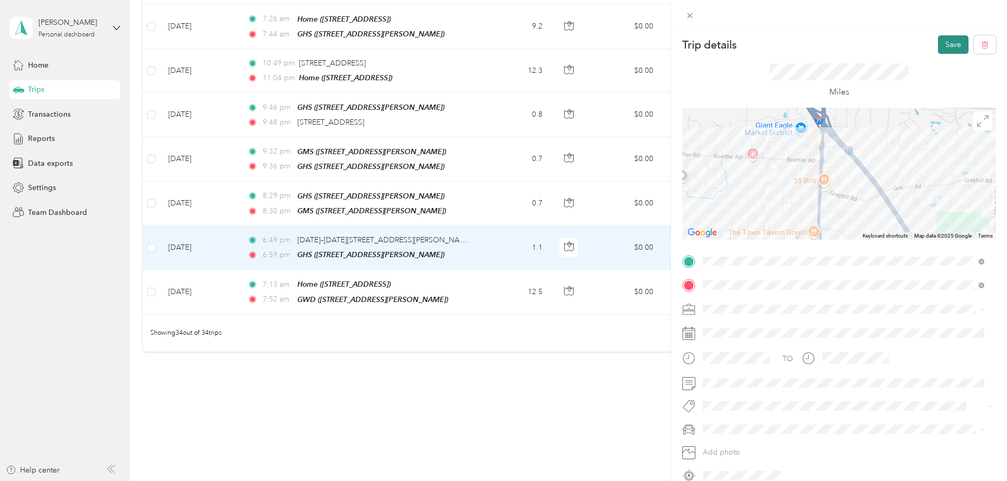
click at [953, 45] on button "Save" at bounding box center [953, 44] width 31 height 18
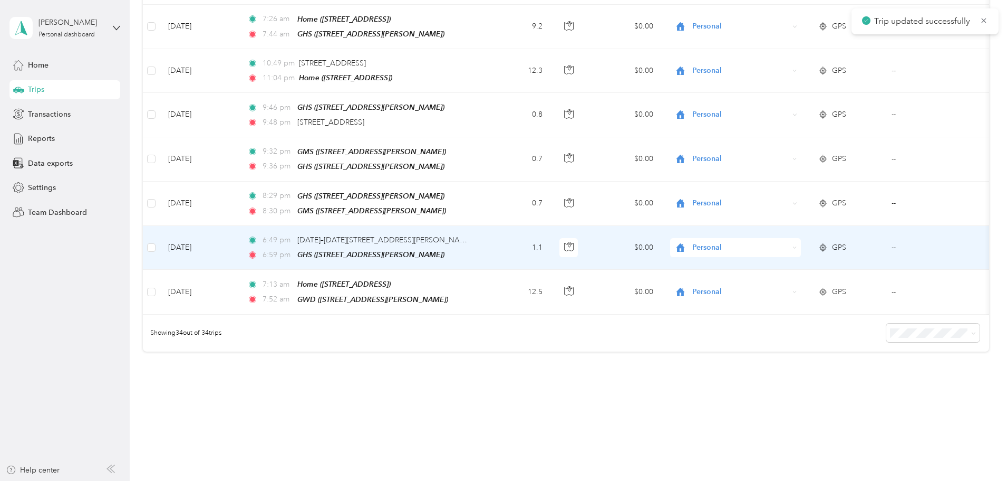
click at [777, 242] on span "Personal" at bounding box center [741, 248] width 97 height 12
click at [780, 313] on span "Green Local Schools" at bounding box center [816, 318] width 98 height 11
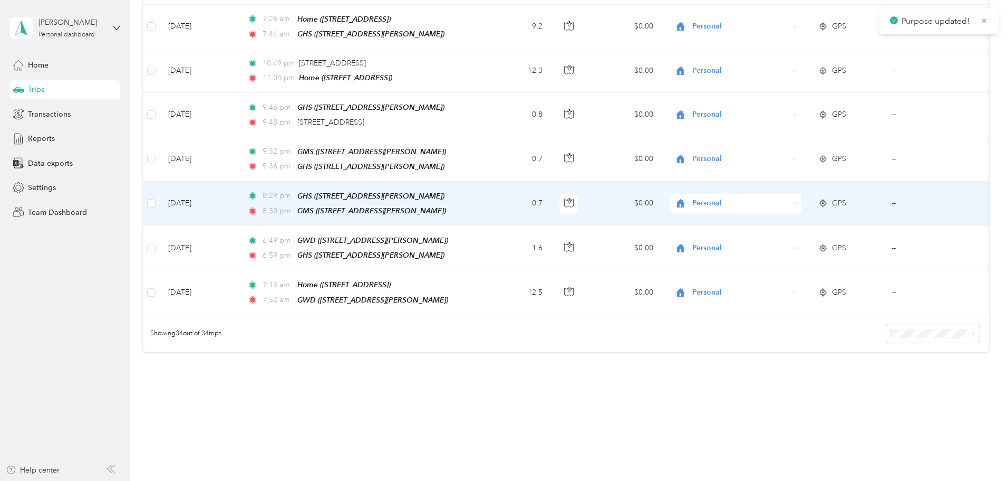
click at [776, 197] on span "Personal" at bounding box center [741, 203] width 97 height 12
click at [796, 273] on span "Green Local Schools" at bounding box center [816, 274] width 98 height 11
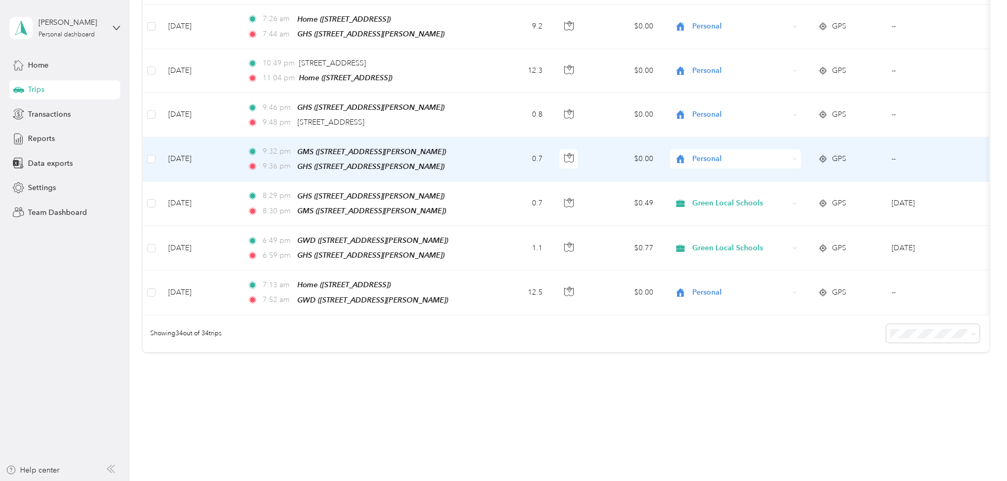
click at [763, 153] on span "Personal" at bounding box center [741, 159] width 97 height 12
click at [790, 228] on span "Green Local Schools" at bounding box center [816, 231] width 98 height 11
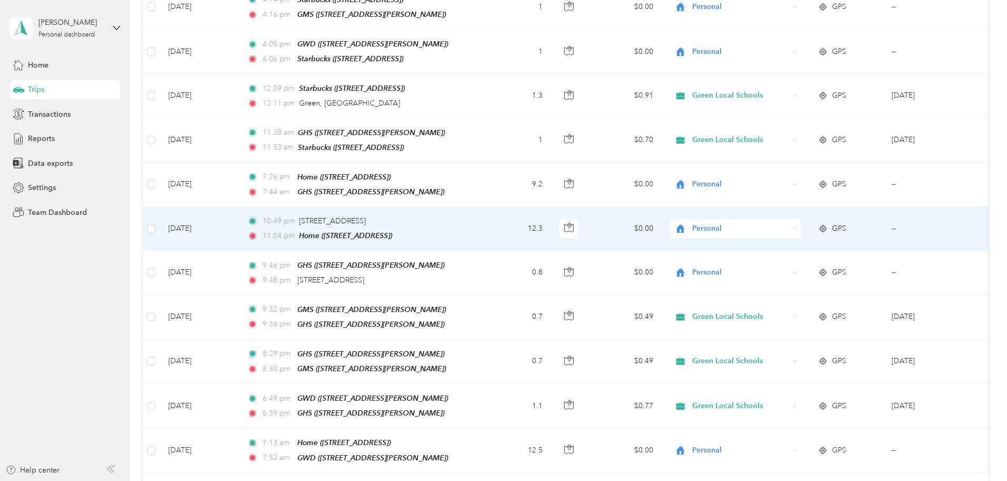
scroll to position [1205, 0]
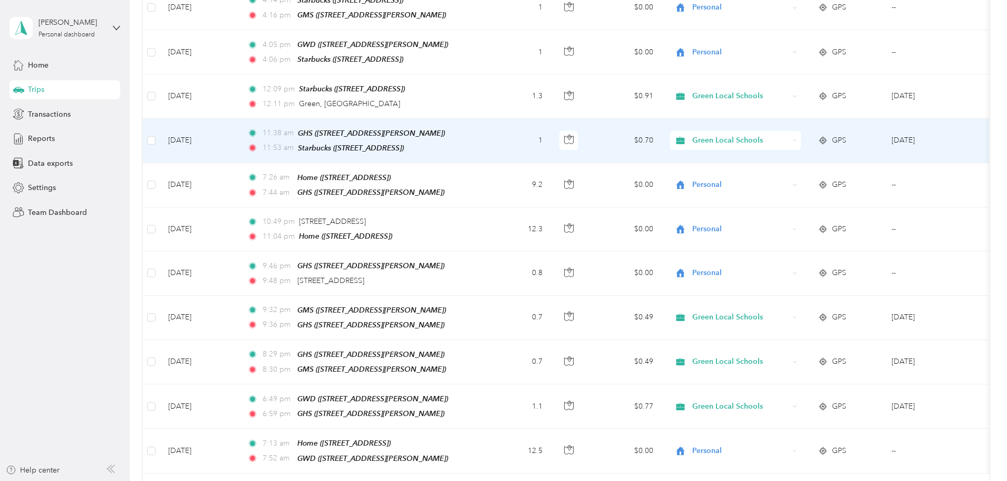
click at [551, 131] on td "1" at bounding box center [517, 141] width 70 height 44
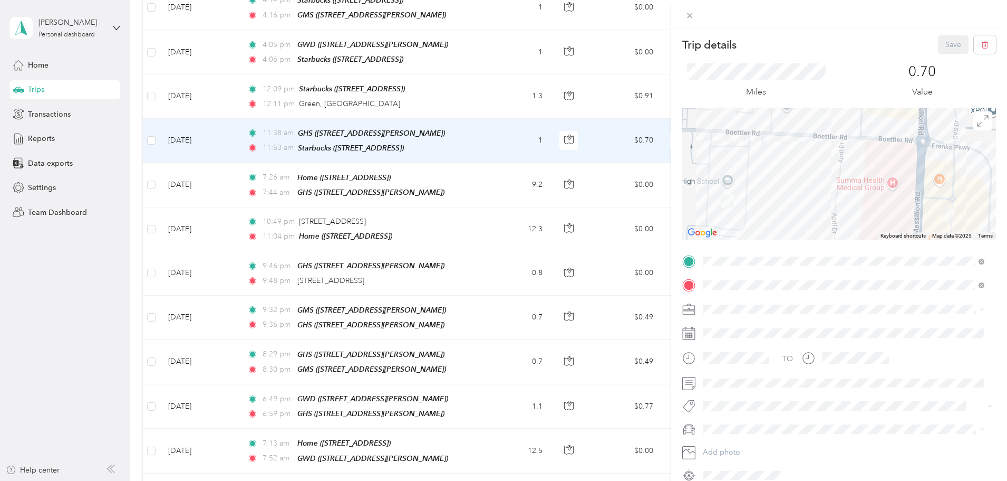
click at [784, 389] on div "GWD" at bounding box center [786, 392] width 126 height 9
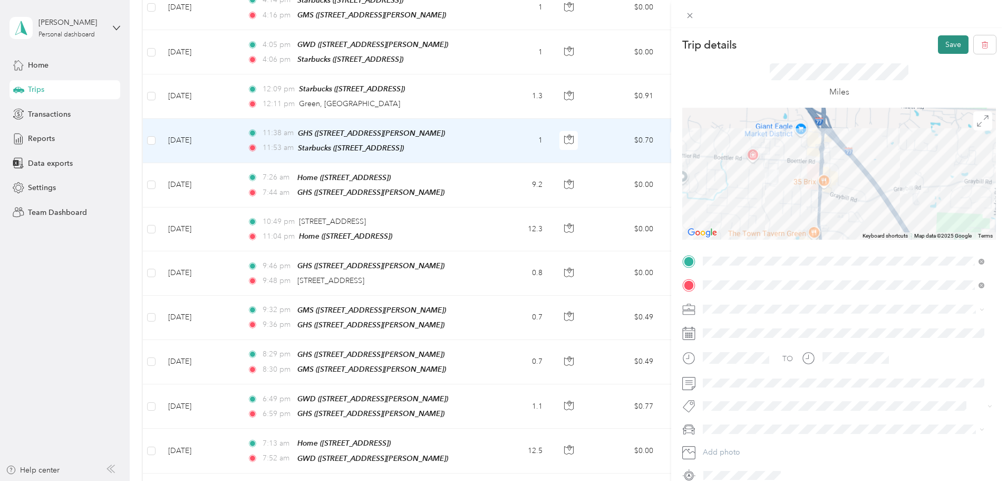
click at [938, 44] on button "Save" at bounding box center [953, 44] width 31 height 18
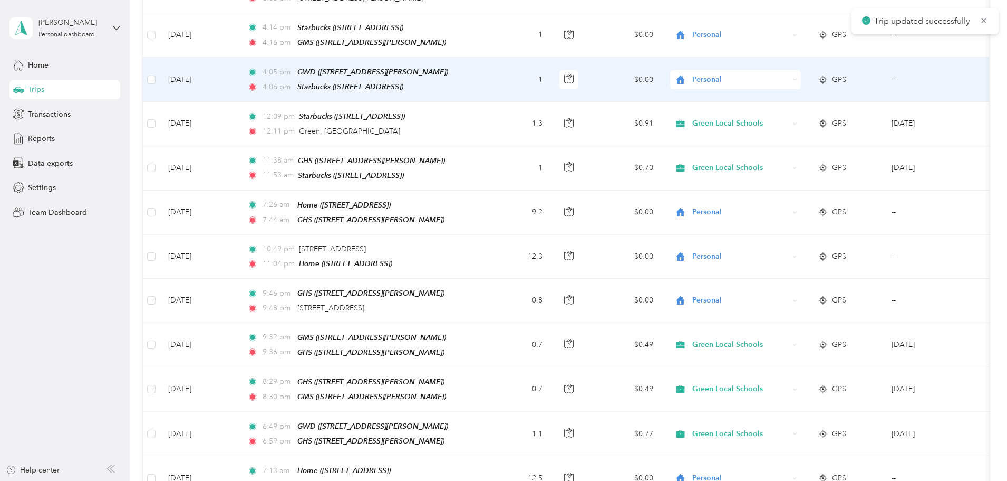
scroll to position [1152, 0]
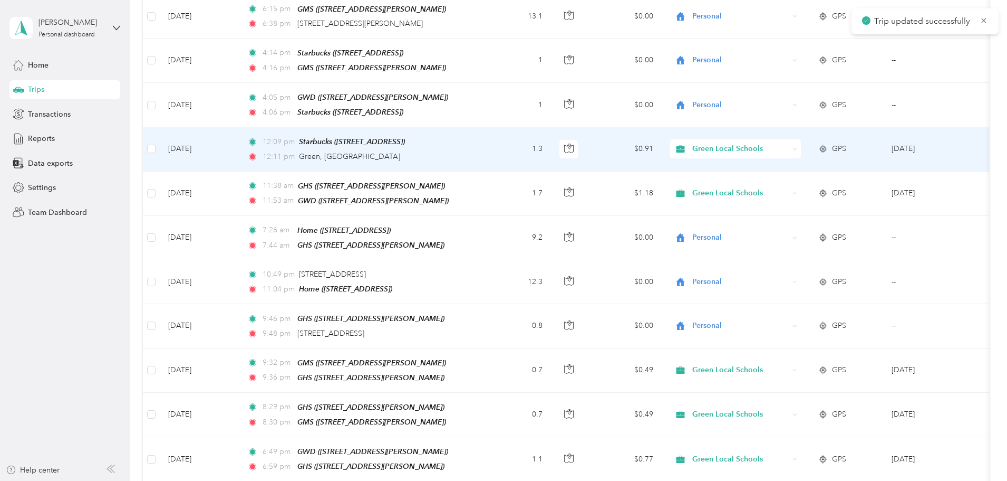
click at [789, 143] on span "Green Local Schools" at bounding box center [741, 149] width 97 height 12
click at [797, 173] on li "Personal" at bounding box center [806, 168] width 131 height 18
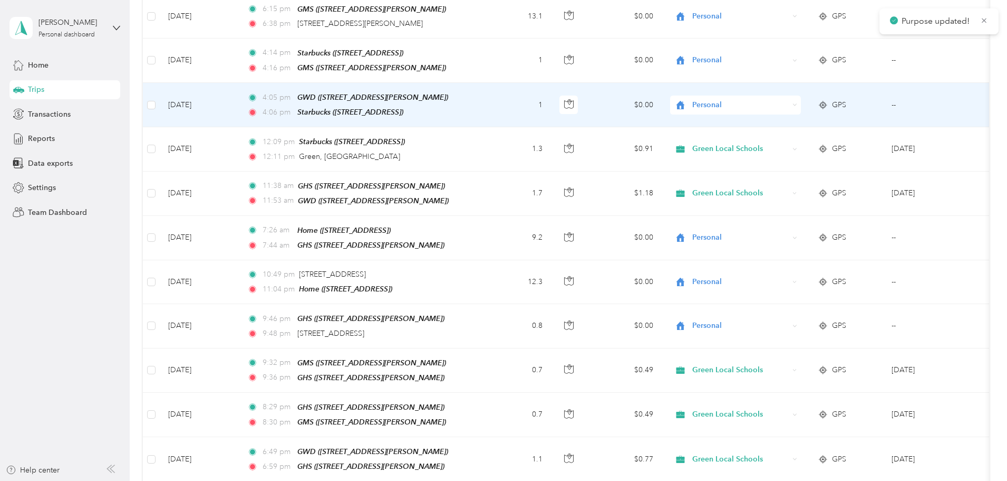
scroll to position [1099, 0]
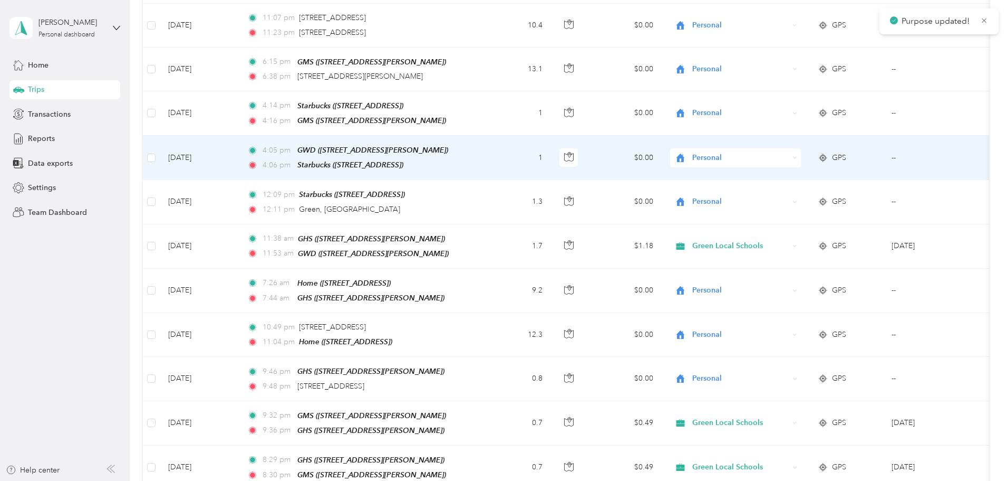
click at [469, 159] on div "4:06 pm Starbucks ([STREET_ADDRESS])" at bounding box center [358, 165] width 222 height 12
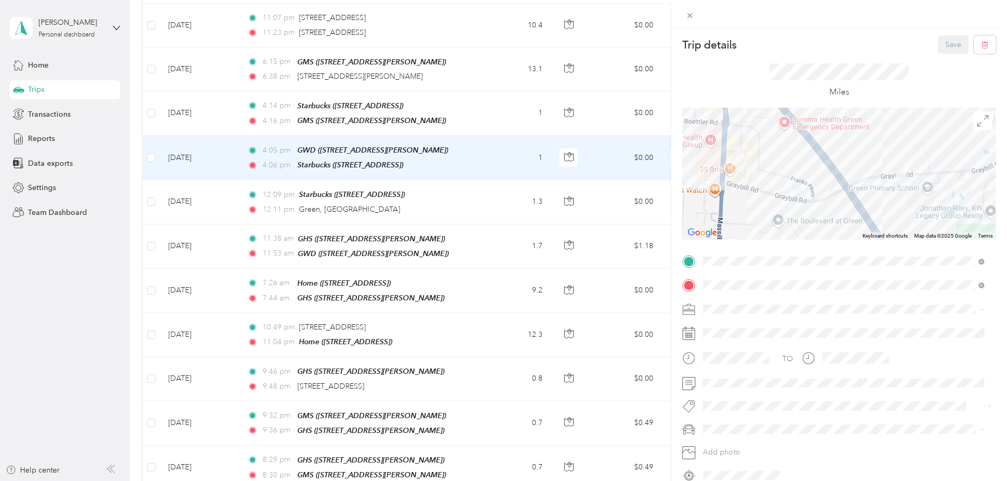
click at [773, 432] on div "GMS [STREET_ADDRESS][PERSON_NAME]" at bounding box center [786, 431] width 126 height 22
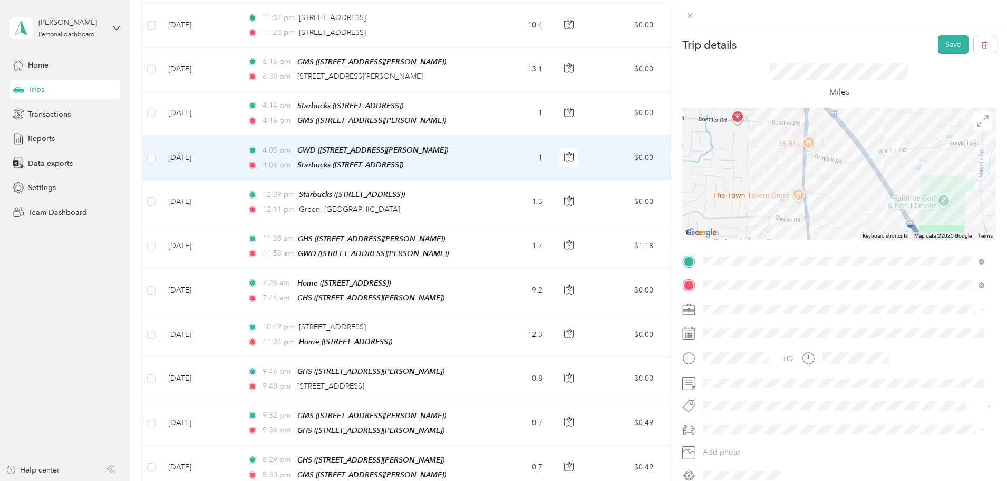
click at [760, 398] on span "Green Local Schools" at bounding box center [741, 401] width 69 height 9
click at [946, 47] on button "Save" at bounding box center [953, 44] width 31 height 18
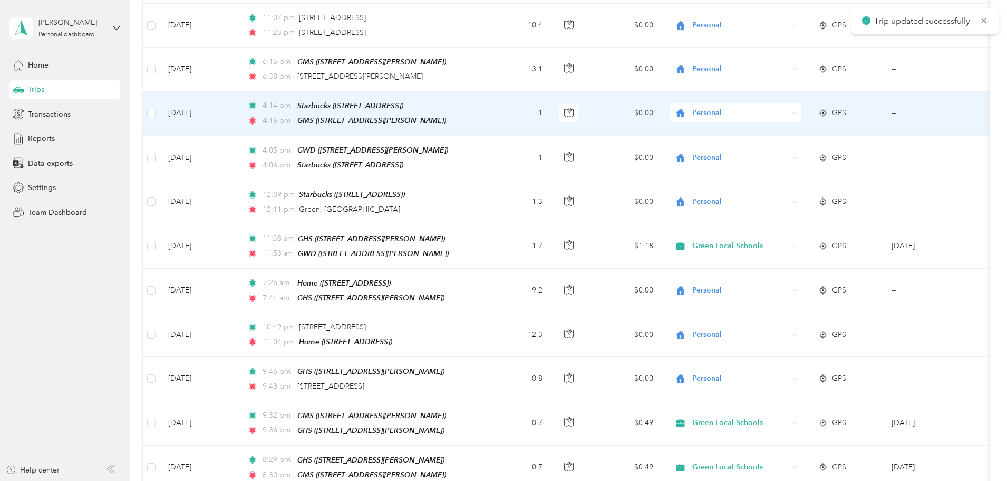
click at [789, 107] on span "Personal" at bounding box center [741, 113] width 97 height 12
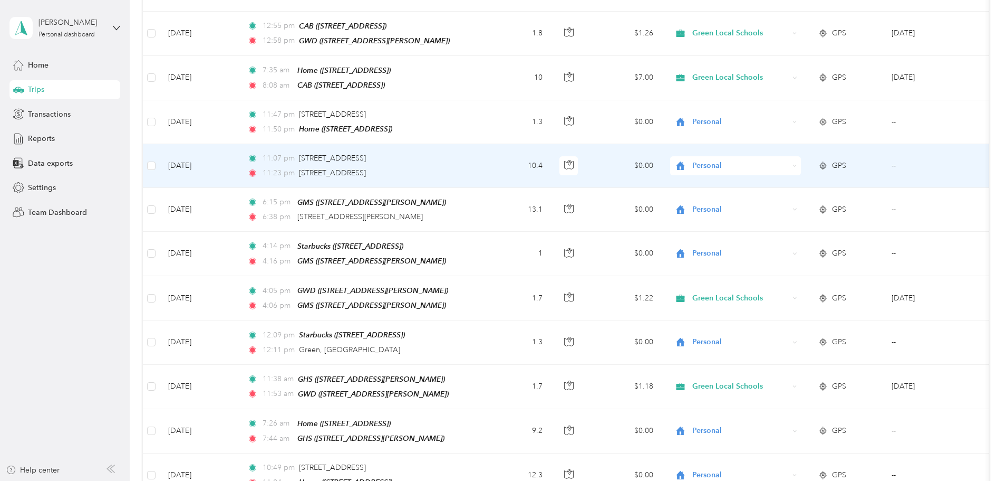
scroll to position [941, 0]
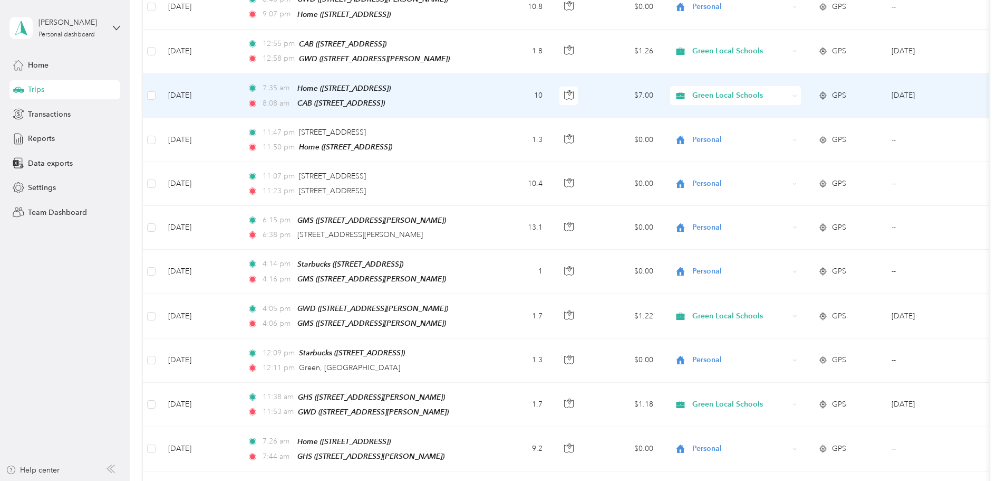
click at [685, 92] on icon at bounding box center [680, 95] width 8 height 7
click at [764, 115] on span "Personal" at bounding box center [806, 120] width 116 height 11
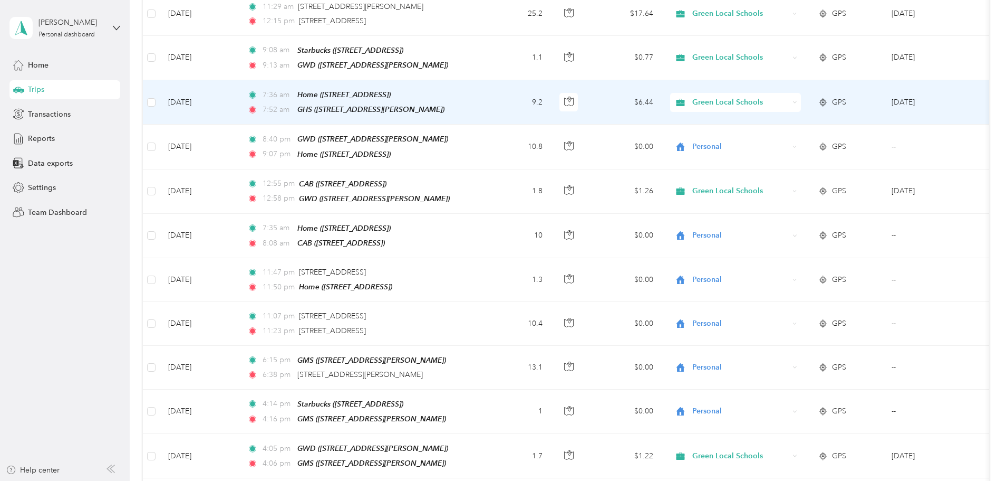
scroll to position [783, 0]
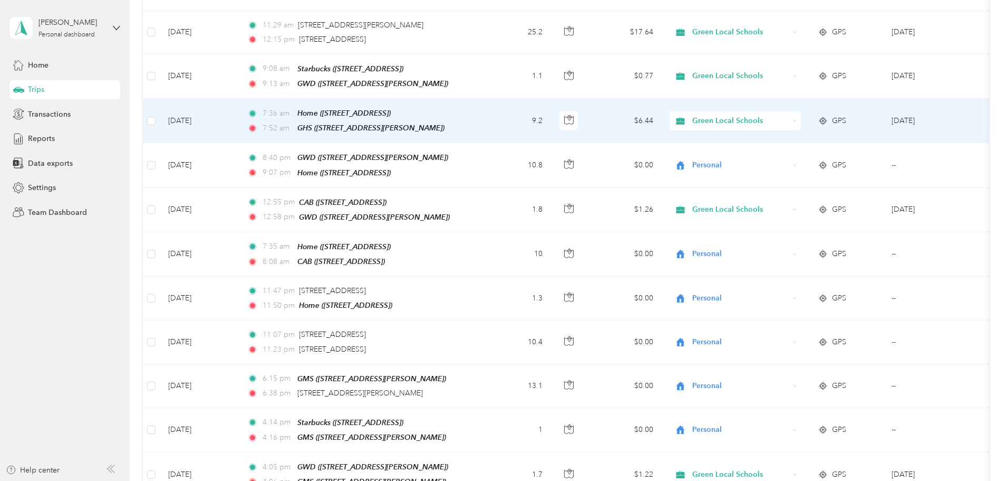
click at [760, 115] on span "Green Local Schools" at bounding box center [731, 121] width 115 height 12
click at [784, 147] on span "Personal" at bounding box center [816, 148] width 98 height 11
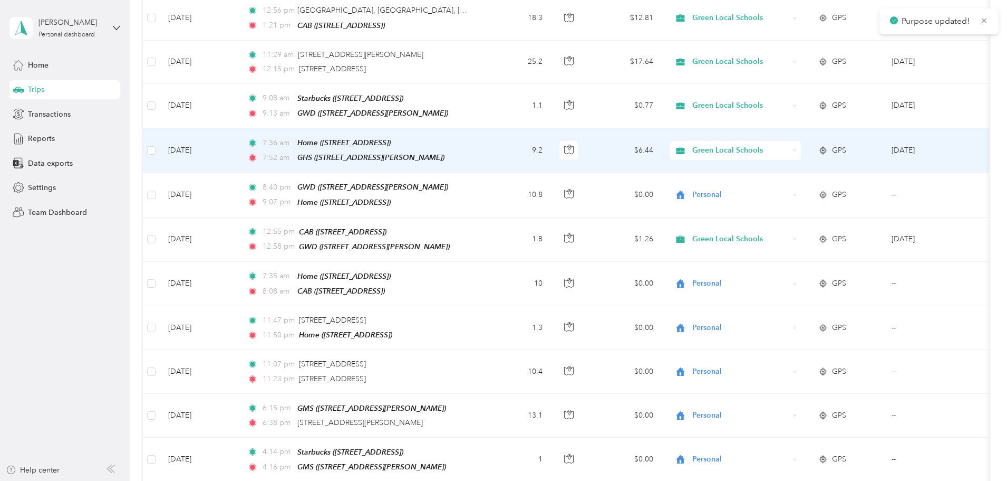
scroll to position [730, 0]
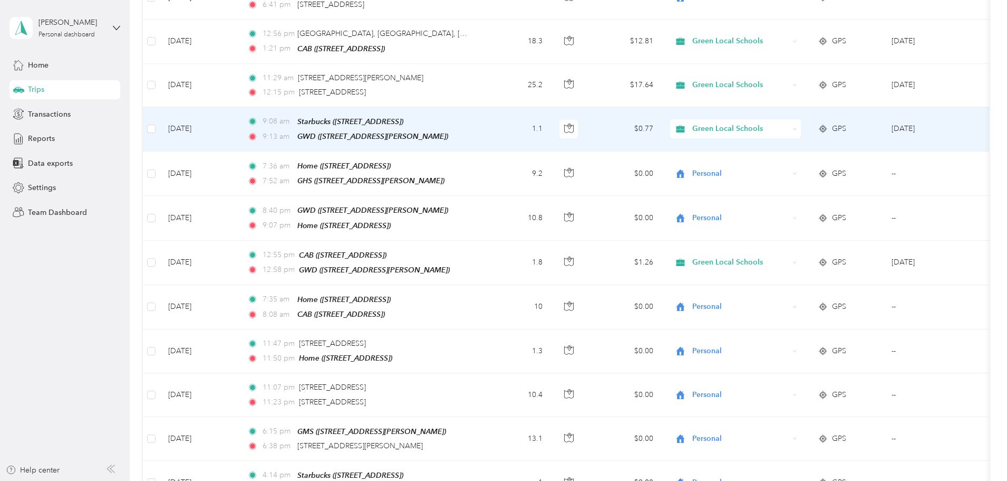
click at [482, 123] on td "9:08 am Starbucks ([STREET_ADDRESS]) 9:13 am GWD ([STREET_ADDRESS][PERSON_NAME])" at bounding box center [360, 129] width 243 height 44
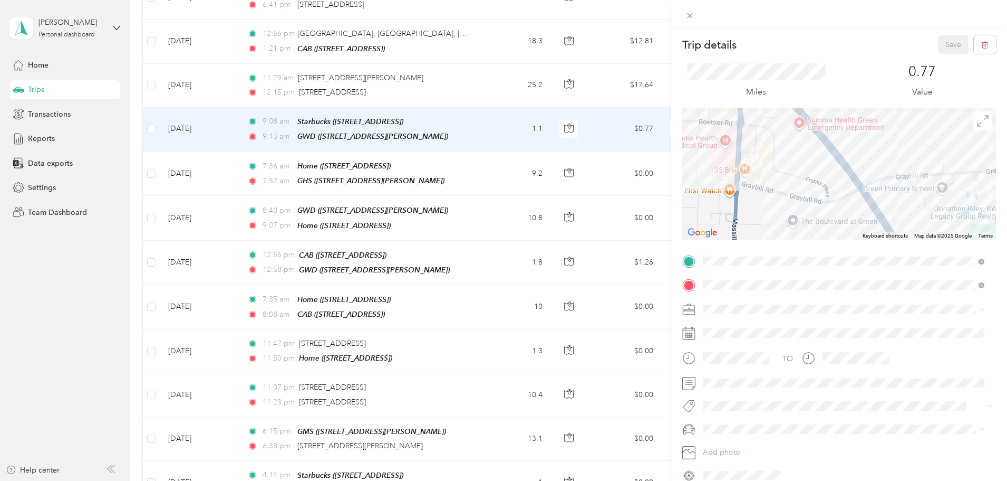
click at [754, 309] on div "GHS [STREET_ADDRESS][PERSON_NAME]" at bounding box center [786, 309] width 126 height 22
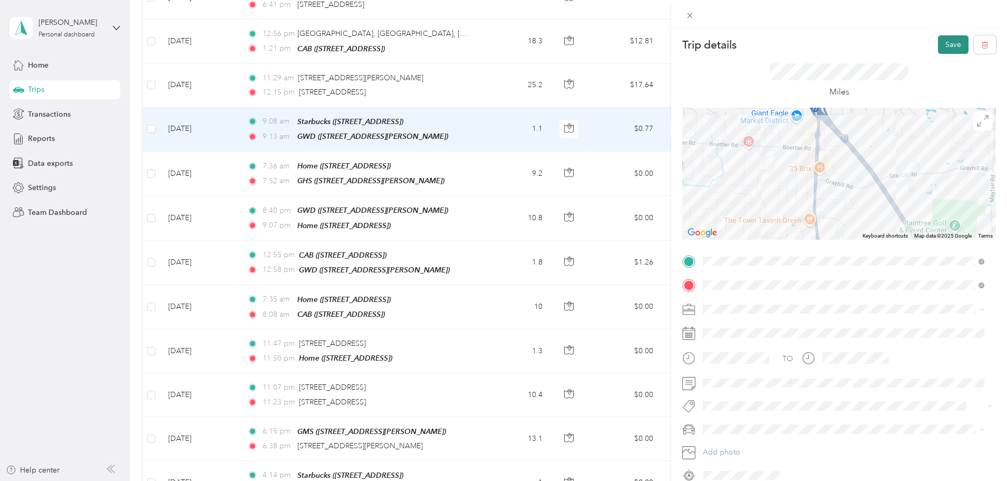
click at [938, 46] on button "Save" at bounding box center [953, 44] width 31 height 18
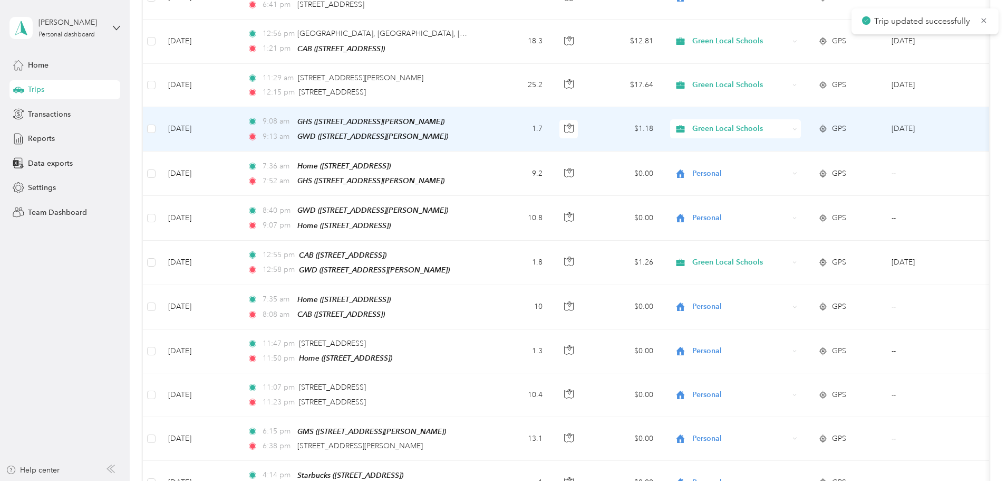
scroll to position [677, 0]
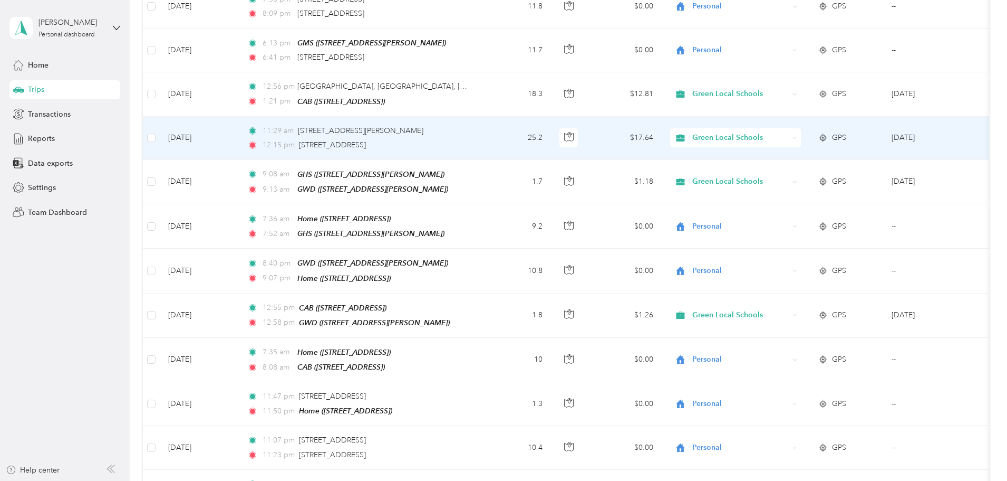
click at [771, 132] on span "Green Local Schools" at bounding box center [741, 138] width 97 height 12
click at [783, 165] on span "Personal" at bounding box center [816, 167] width 98 height 11
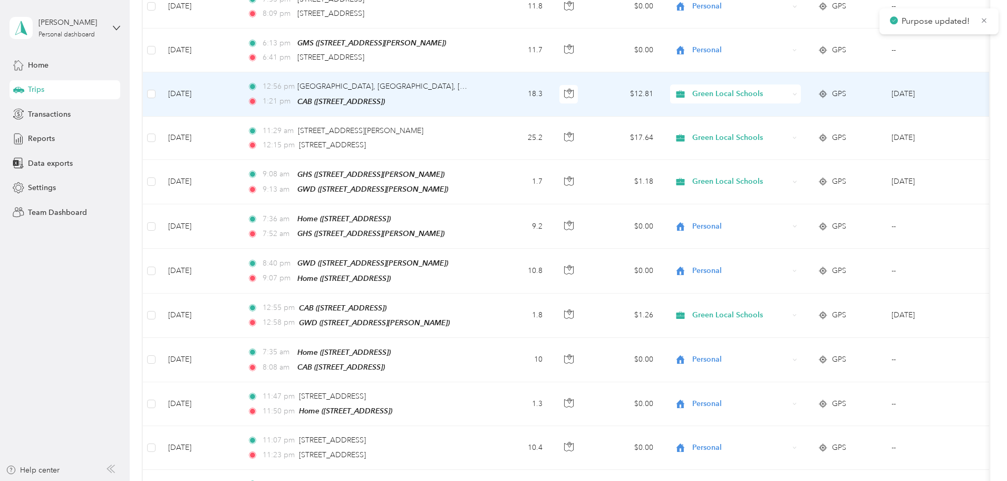
click at [774, 88] on span "Green Local Schools" at bounding box center [741, 94] width 97 height 12
click at [482, 86] on td "12:56 pm [GEOGRAPHIC_DATA], [GEOGRAPHIC_DATA][US_STATE], [GEOGRAPHIC_DATA] 1:21…" at bounding box center [360, 94] width 243 height 44
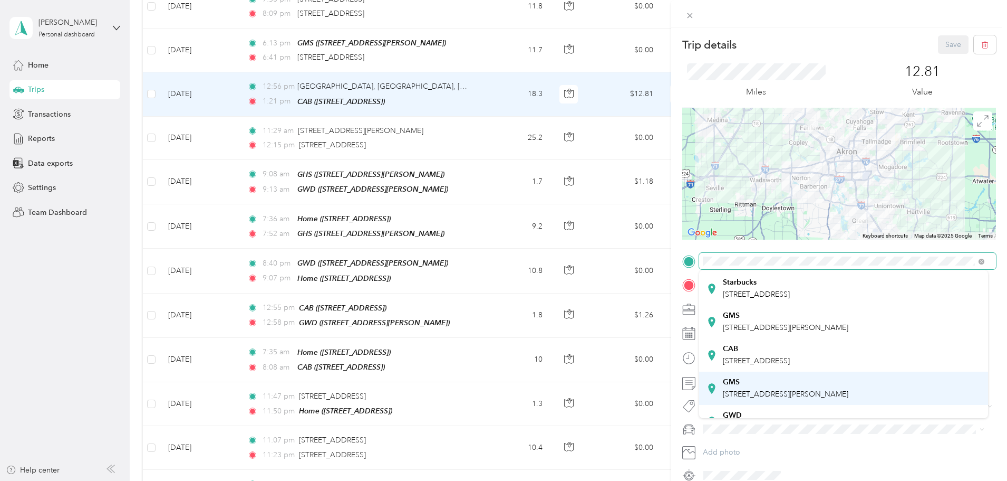
scroll to position [105, 0]
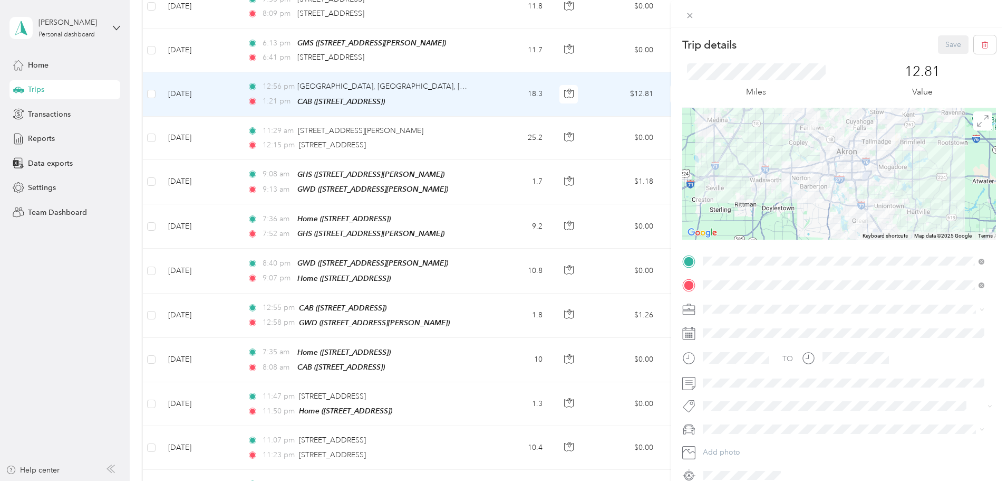
click at [773, 393] on div "GWD" at bounding box center [786, 396] width 126 height 9
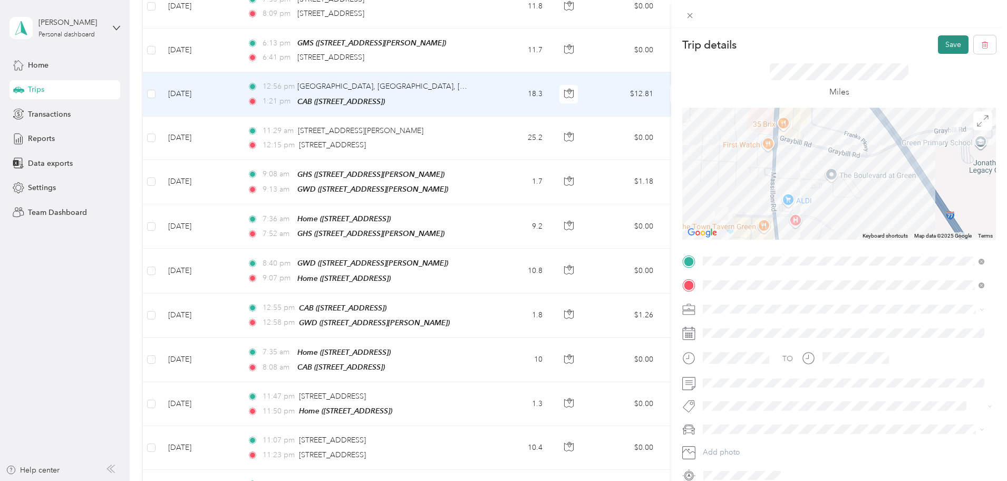
click at [945, 46] on button "Save" at bounding box center [953, 44] width 31 height 18
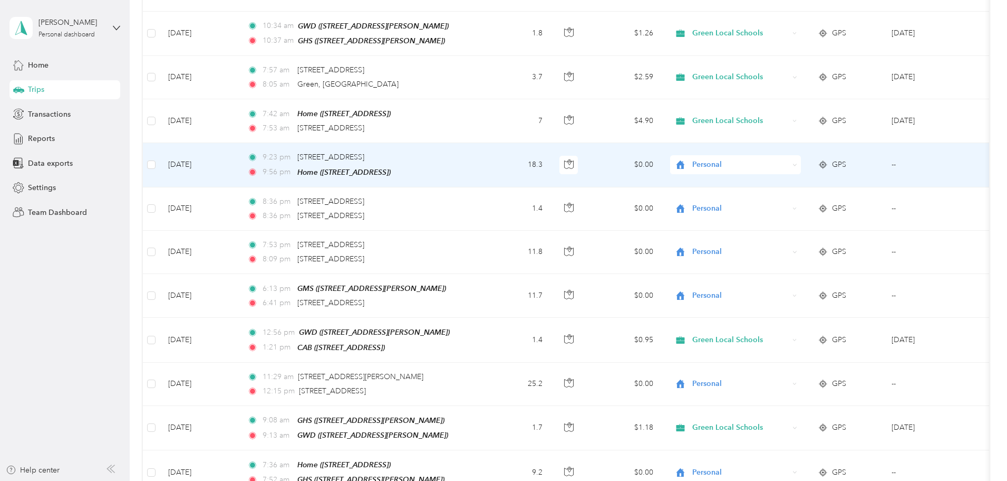
scroll to position [414, 0]
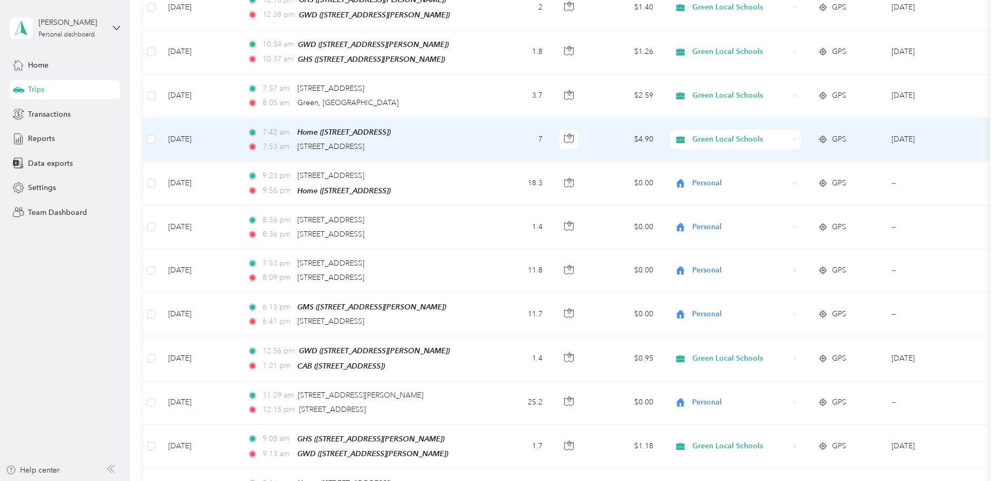
click at [789, 133] on span "Green Local Schools" at bounding box center [741, 139] width 97 height 12
click at [794, 166] on span "Personal" at bounding box center [816, 171] width 98 height 11
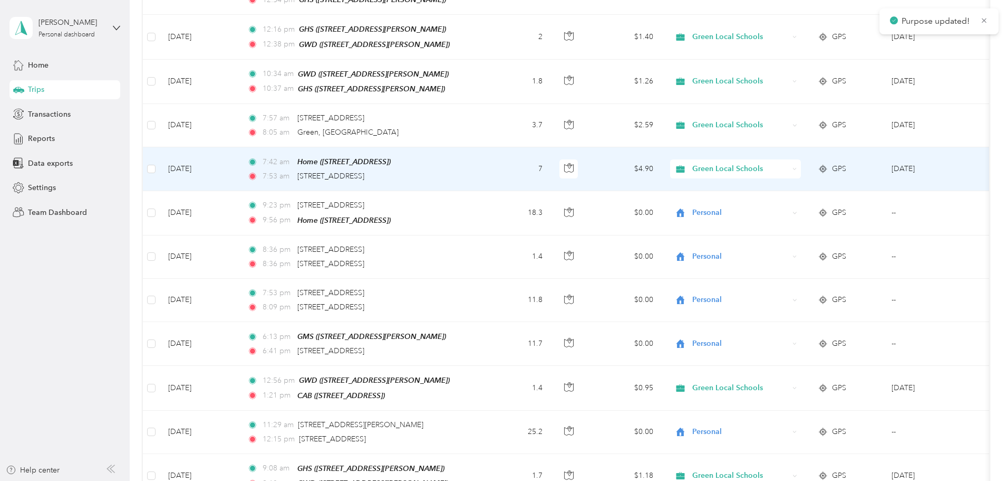
scroll to position [361, 0]
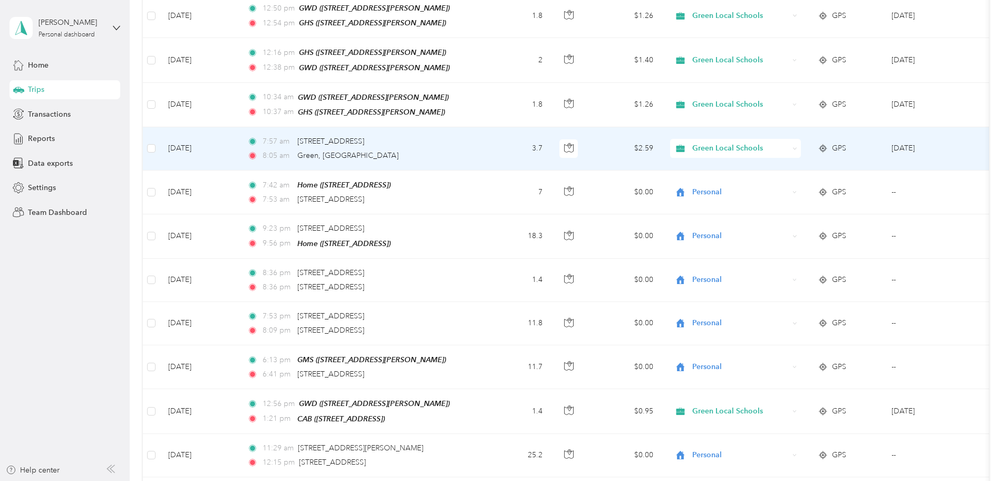
click at [789, 142] on span "Green Local Schools" at bounding box center [741, 148] width 97 height 12
click at [798, 175] on span "Personal" at bounding box center [816, 177] width 98 height 11
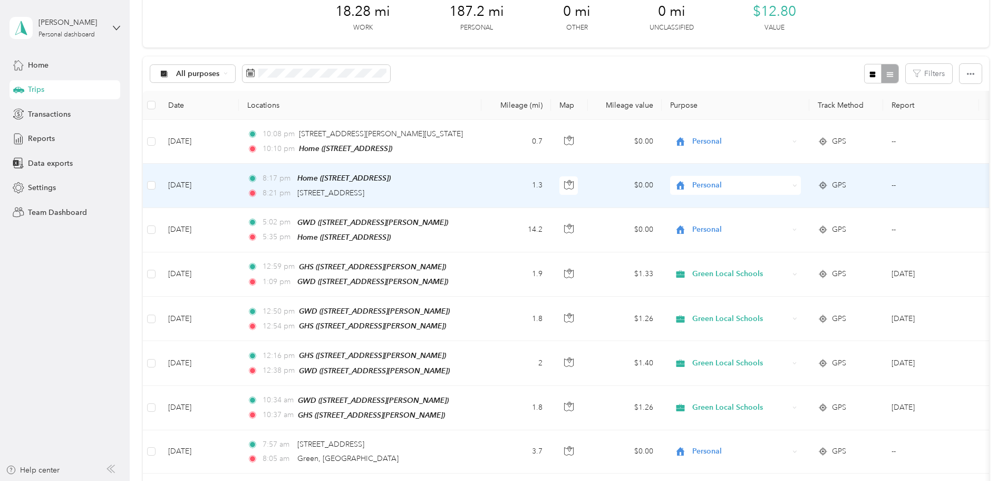
scroll to position [44, 0]
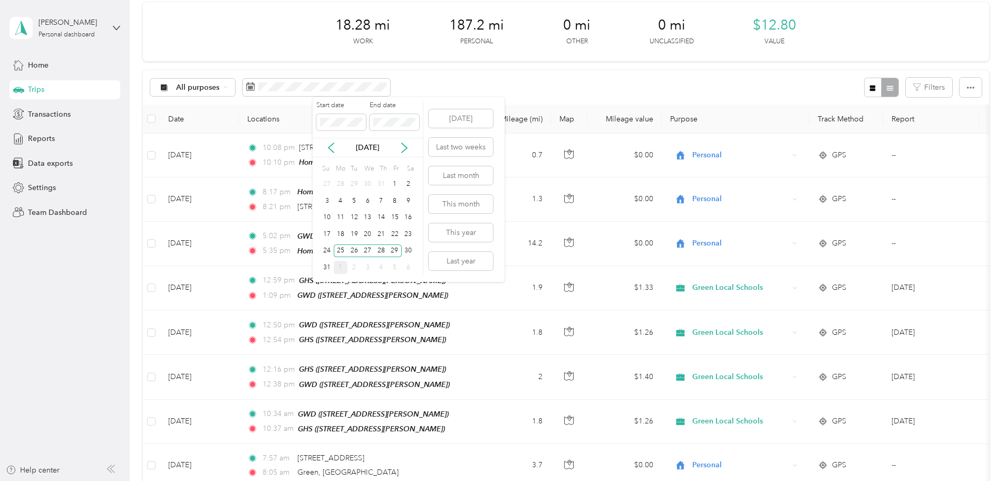
click at [335, 265] on div "1" at bounding box center [341, 267] width 14 height 13
click at [394, 180] on div "5" at bounding box center [395, 184] width 14 height 13
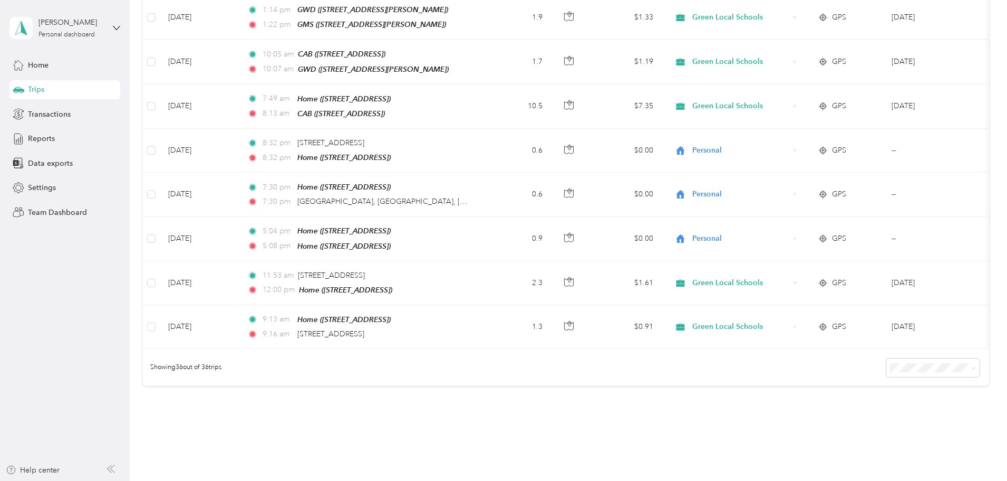
scroll to position [1450, 0]
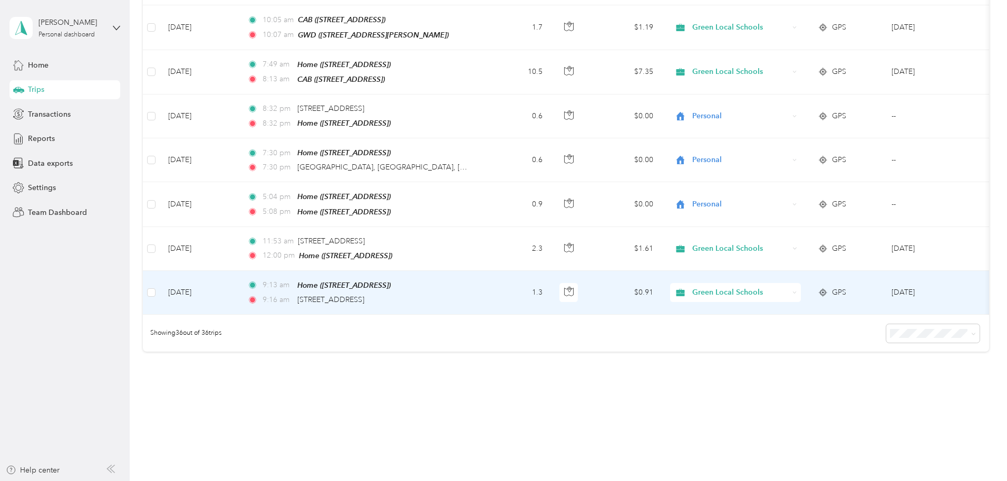
click at [776, 286] on span "Green Local Schools" at bounding box center [741, 292] width 97 height 12
click at [791, 312] on ol "Work Personal Door Dash WCA Green Local Schools Other Charity Medical Moving Co…" at bounding box center [806, 349] width 131 height 148
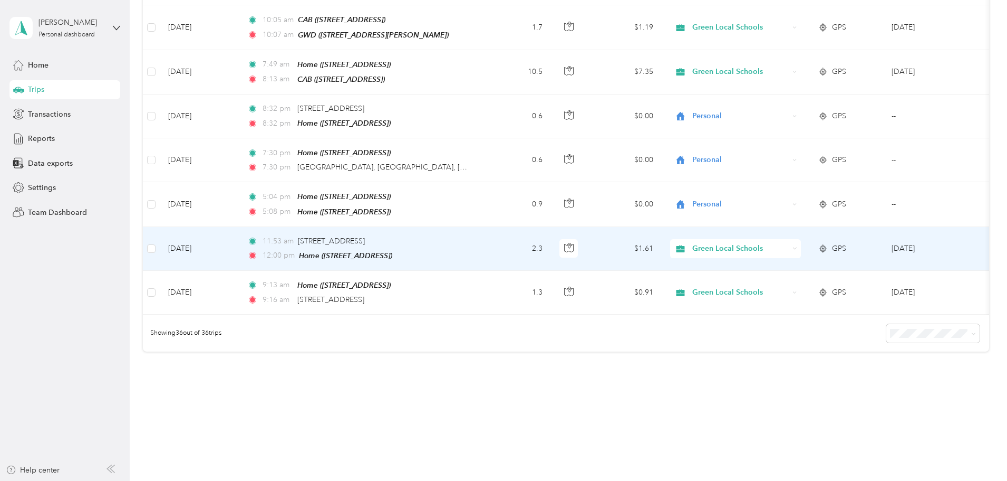
click at [789, 243] on span "Green Local Schools" at bounding box center [741, 249] width 97 height 12
click at [800, 263] on span "Personal" at bounding box center [816, 259] width 98 height 11
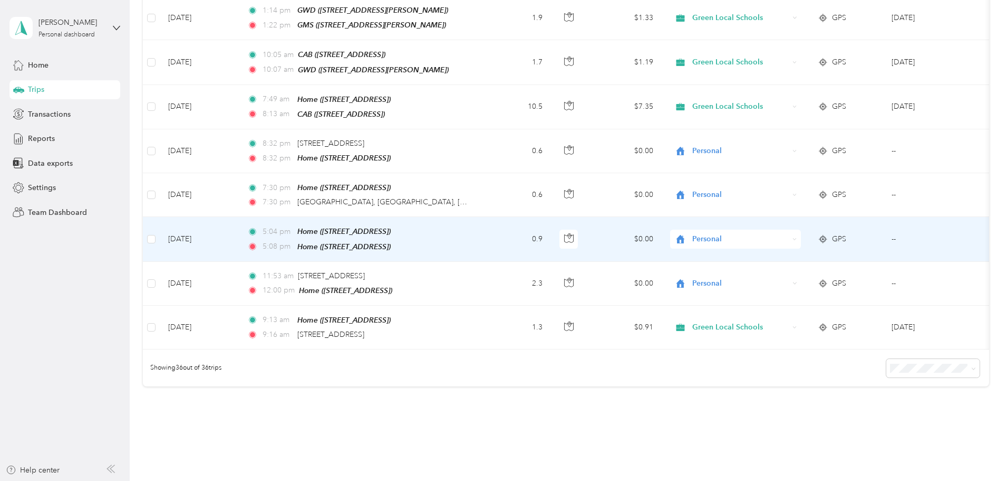
scroll to position [1397, 0]
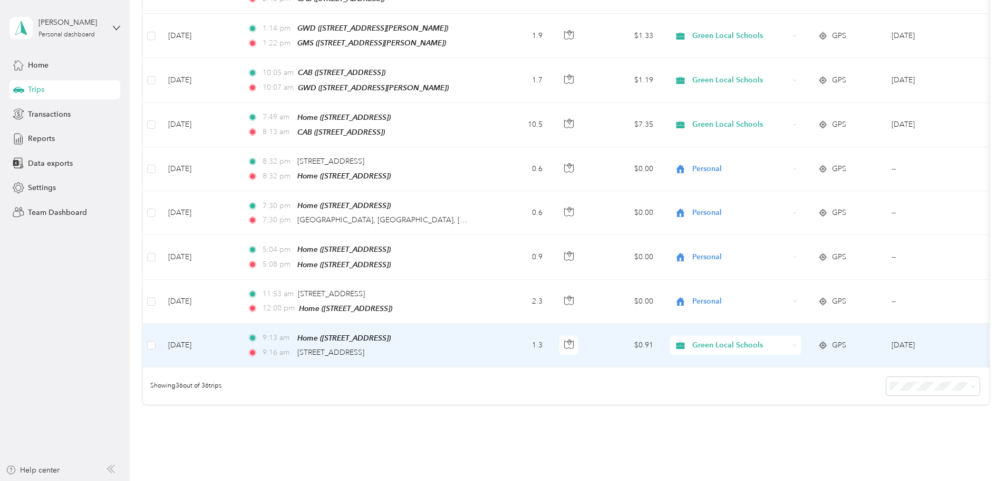
click at [789, 339] on span "Green Local Schools" at bounding box center [741, 345] width 97 height 12
click at [812, 364] on ol "Work Personal Door Dash WCA Green Local Schools Other Charity Medical Moving Co…" at bounding box center [806, 405] width 131 height 148
click at [789, 339] on span "Green Local Schools" at bounding box center [741, 345] width 97 height 12
click at [803, 359] on span "Personal" at bounding box center [816, 355] width 98 height 11
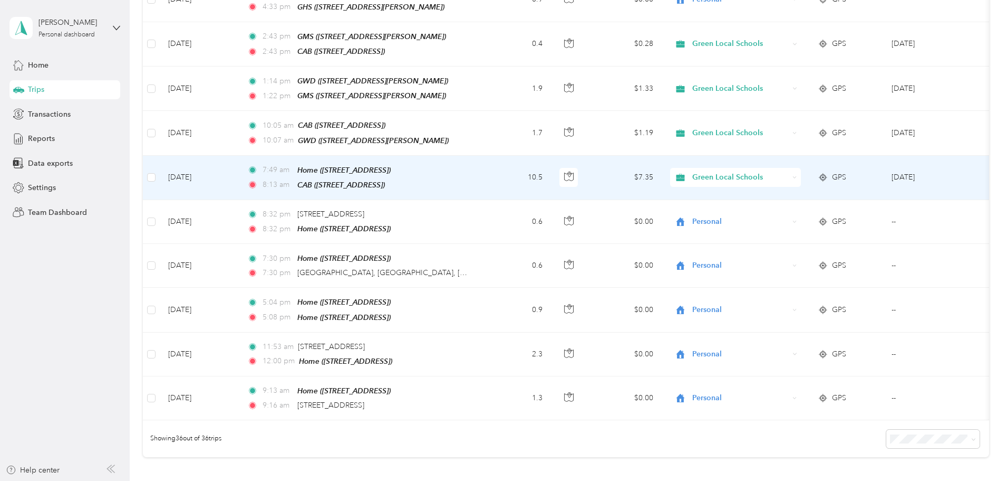
click at [758, 171] on span "Green Local Schools" at bounding box center [731, 177] width 115 height 12
click at [777, 195] on span "Personal" at bounding box center [816, 193] width 98 height 11
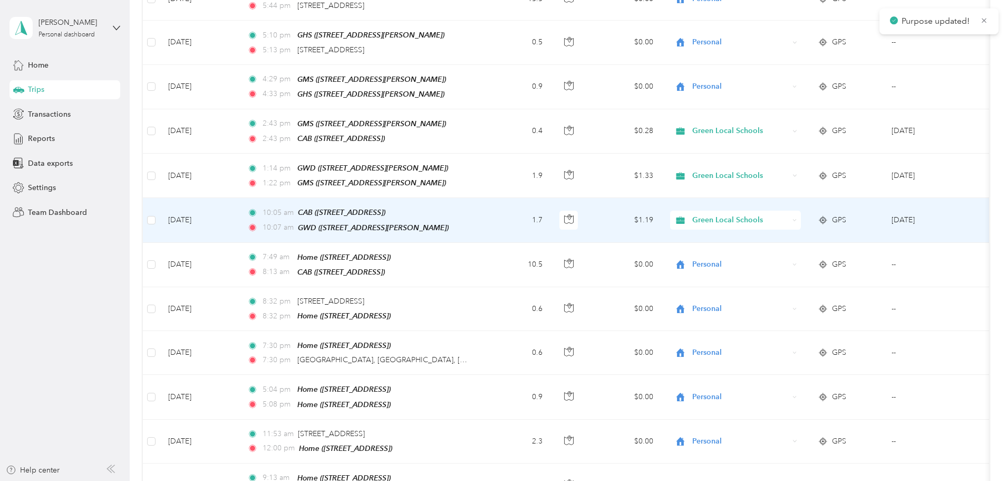
scroll to position [1239, 0]
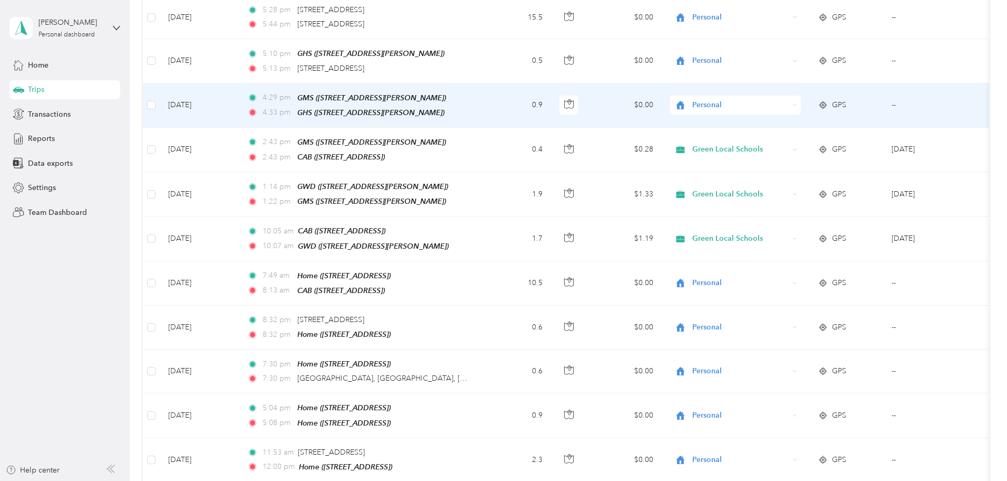
click at [779, 99] on span "Personal" at bounding box center [741, 105] width 97 height 12
click at [794, 178] on span "Green Local Schools" at bounding box center [816, 181] width 98 height 11
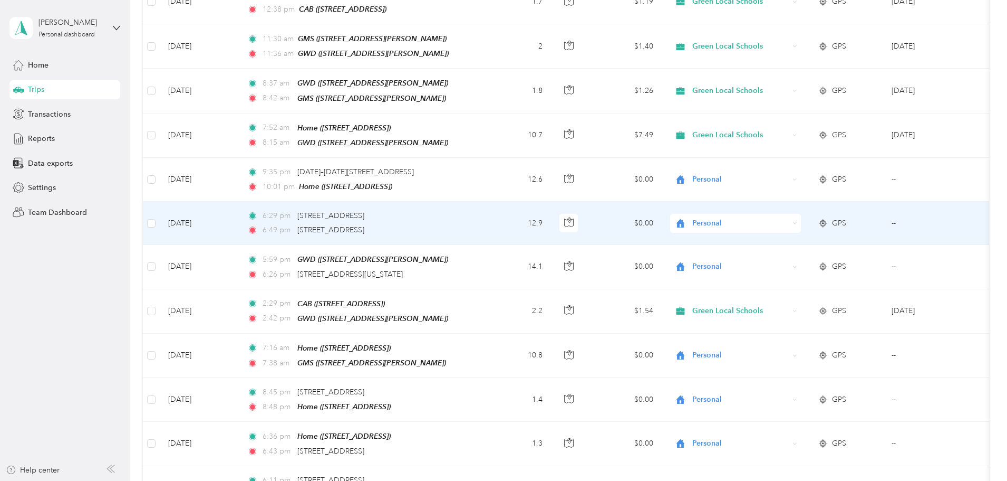
scroll to position [659, 0]
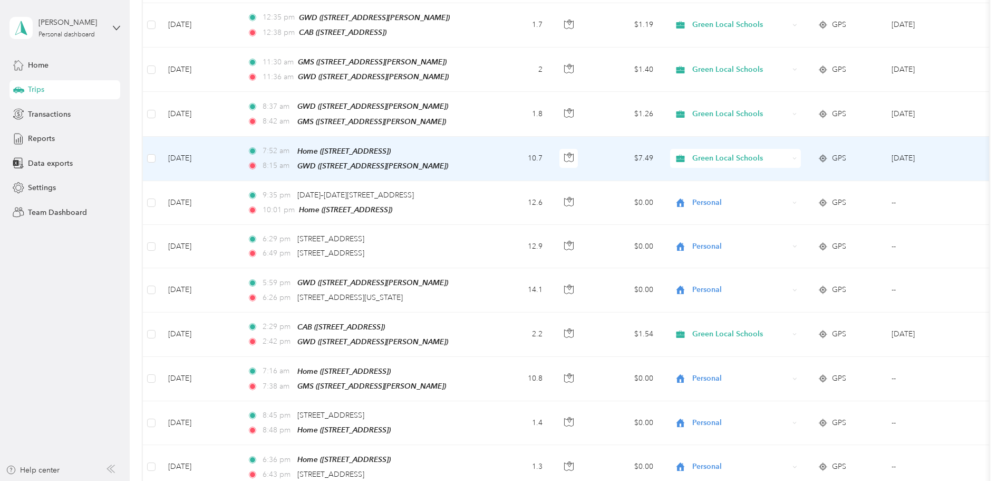
click at [780, 152] on span "Green Local Schools" at bounding box center [741, 158] width 97 height 12
click at [792, 183] on span "Personal" at bounding box center [816, 184] width 98 height 11
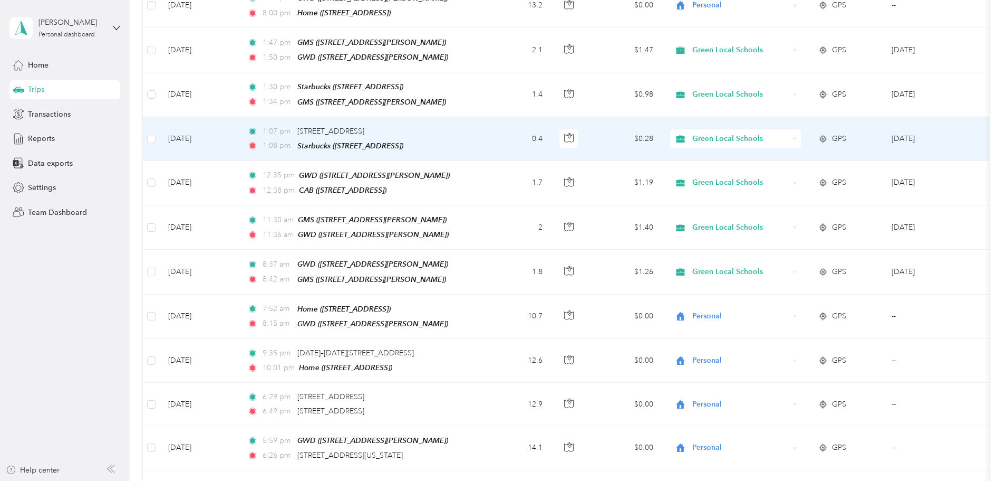
scroll to position [501, 0]
click at [789, 133] on span "Green Local Schools" at bounding box center [741, 139] width 97 height 12
click at [796, 165] on li "Personal" at bounding box center [806, 170] width 131 height 18
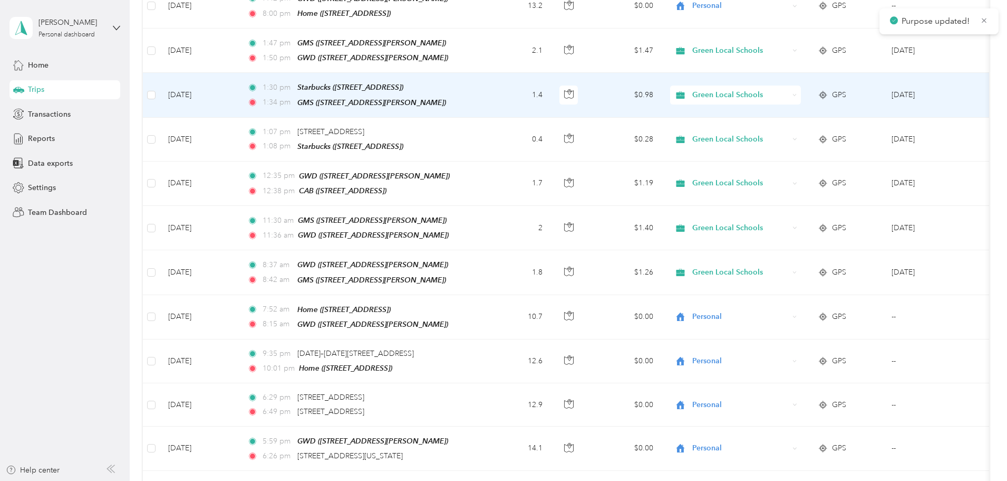
click at [469, 85] on div "1:30 pm Starbucks ([STREET_ADDRESS])" at bounding box center [358, 87] width 222 height 12
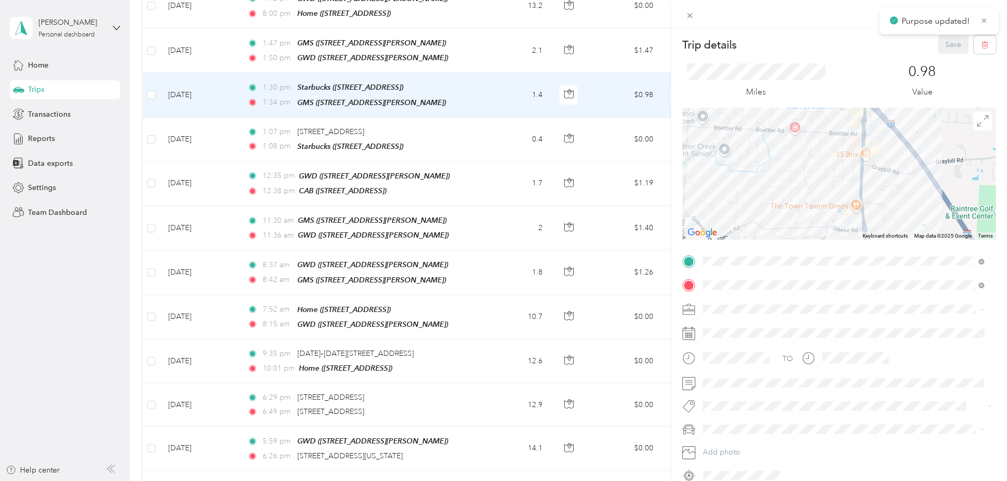
click at [757, 331] on div "CAB" at bounding box center [756, 335] width 67 height 9
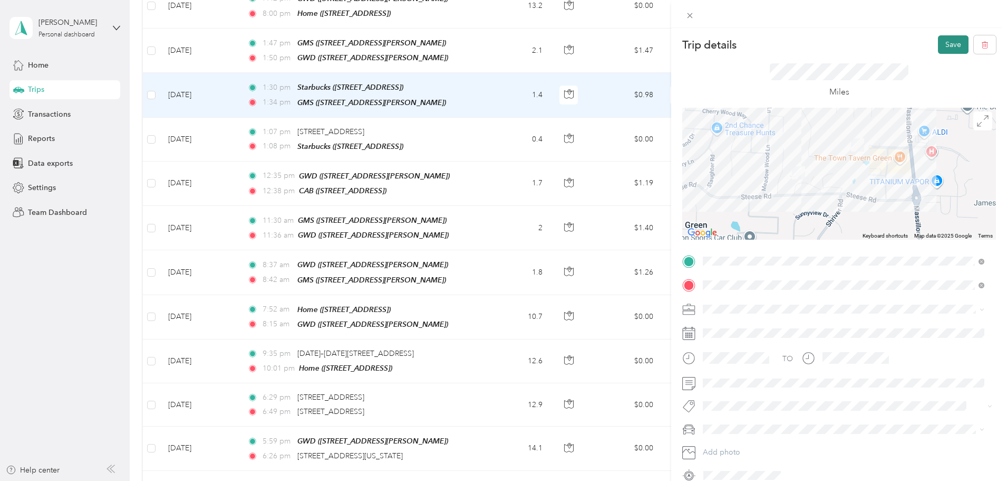
click at [938, 45] on button "Save" at bounding box center [953, 44] width 31 height 18
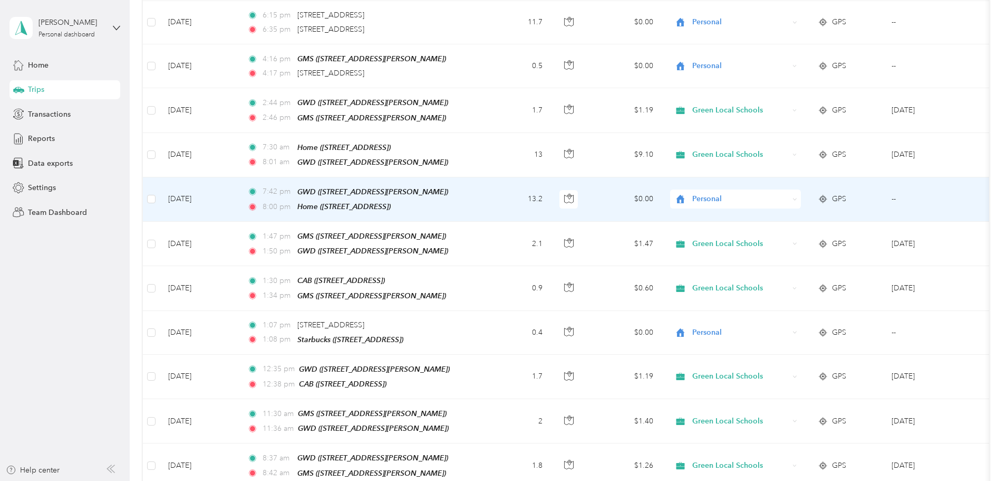
scroll to position [290, 0]
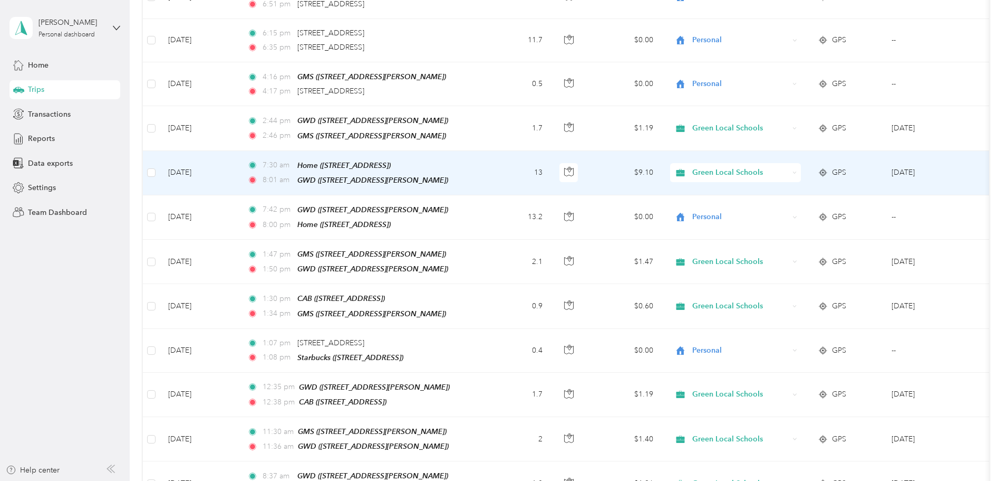
click at [789, 167] on span "Green Local Schools" at bounding box center [741, 173] width 97 height 12
click at [799, 203] on span "Personal" at bounding box center [816, 208] width 98 height 11
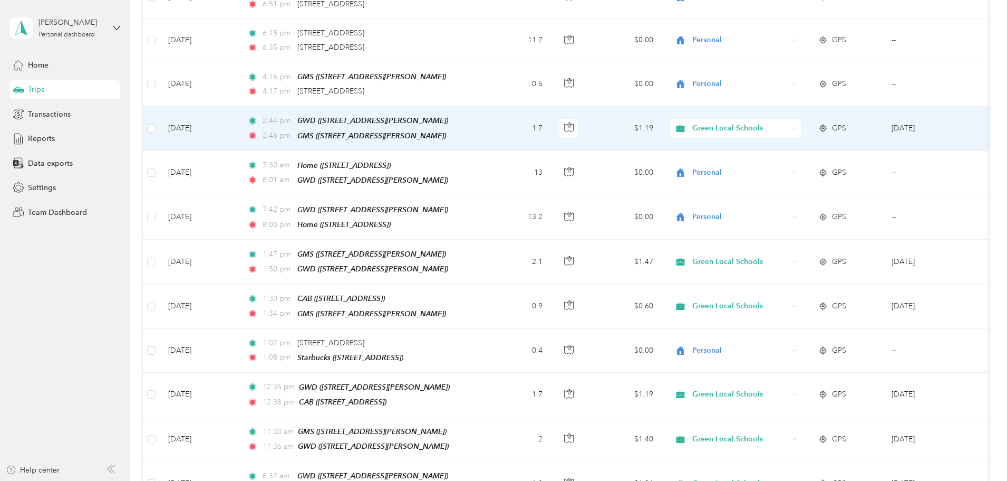
scroll to position [237, 0]
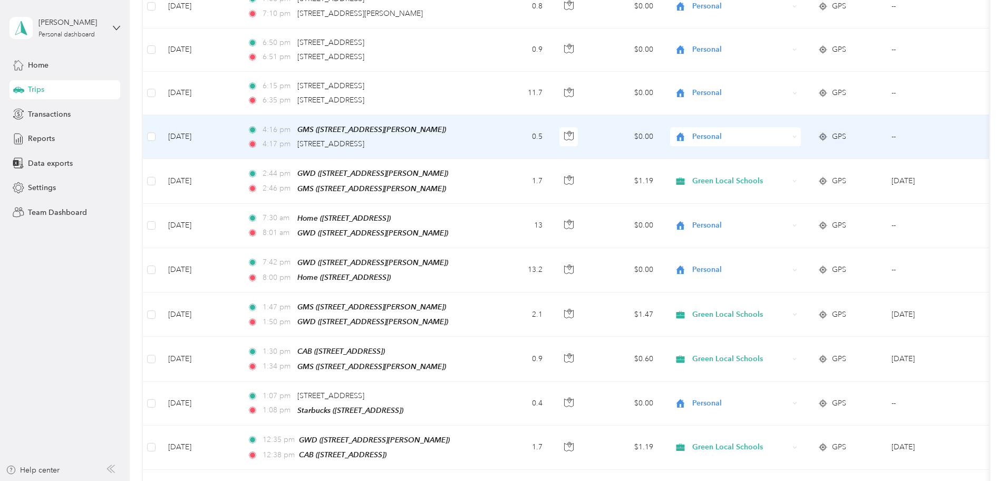
click at [482, 138] on td "4:16 pm GMS ([STREET_ADDRESS][PERSON_NAME]) 4:17 pm [STREET_ADDRESS]" at bounding box center [360, 137] width 243 height 44
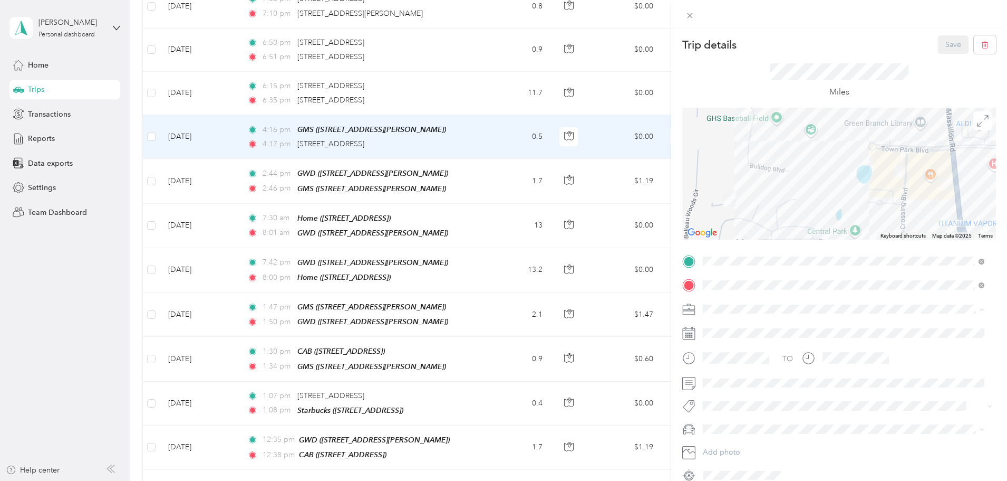
click at [771, 338] on span "[STREET_ADDRESS]" at bounding box center [756, 338] width 67 height 9
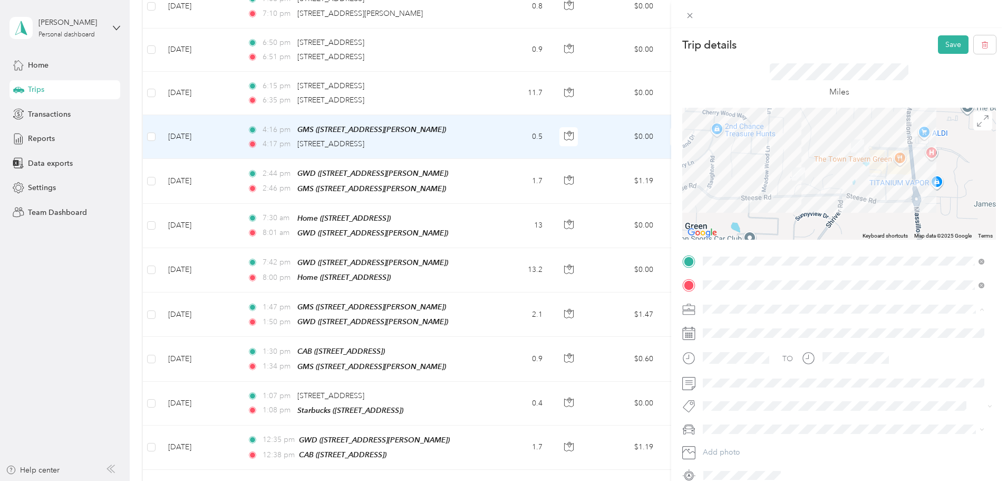
click at [757, 397] on span "Green Local Schools" at bounding box center [741, 401] width 69 height 9
click at [940, 39] on button "Save" at bounding box center [953, 44] width 31 height 18
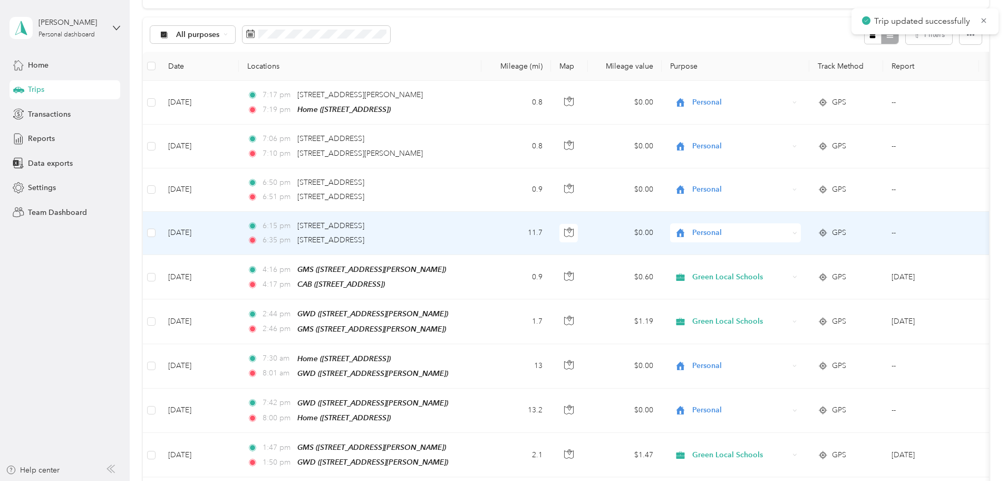
scroll to position [79, 0]
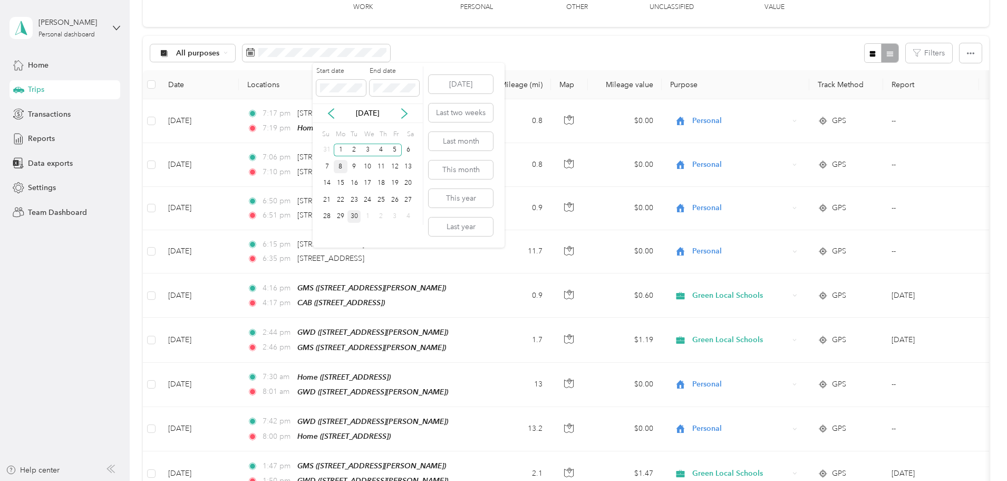
click at [338, 169] on div "8" at bounding box center [341, 166] width 14 height 13
click at [389, 164] on div "12" at bounding box center [395, 166] width 14 height 13
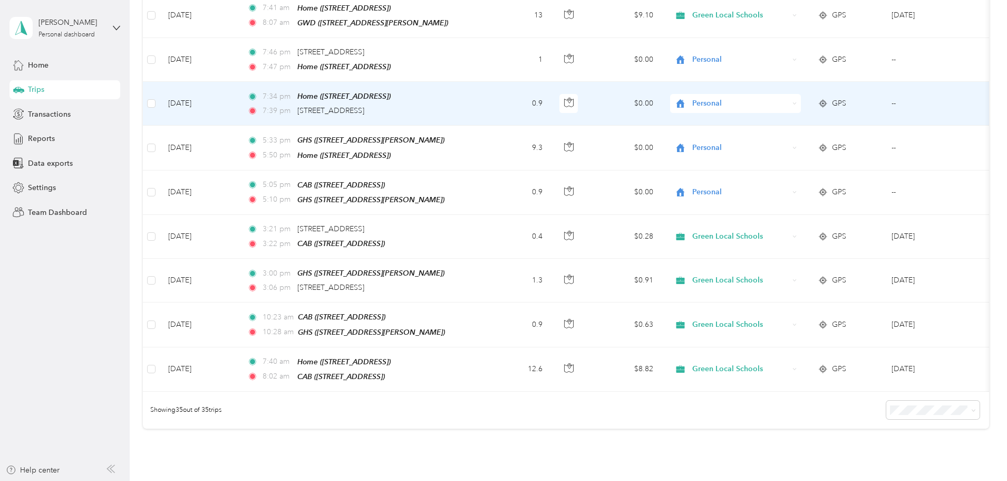
scroll to position [1345, 0]
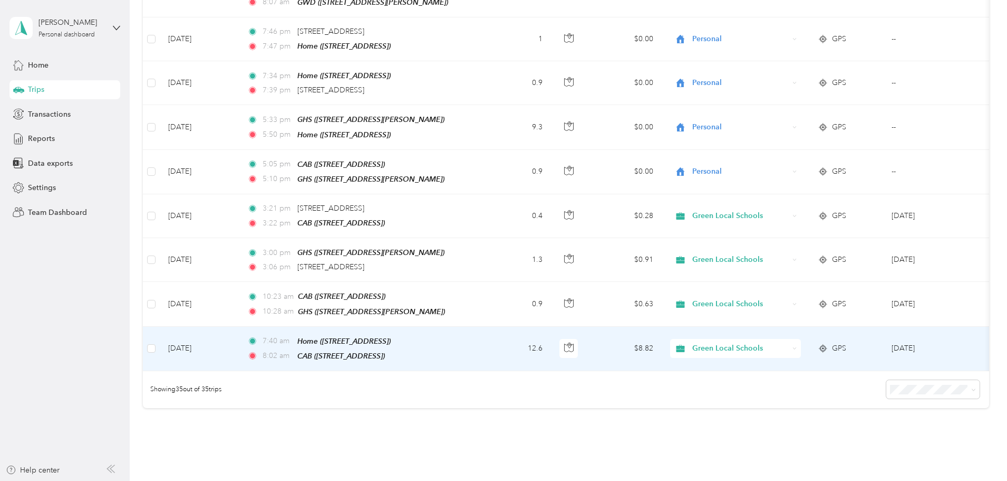
click at [767, 342] on span "Green Local Schools" at bounding box center [741, 348] width 97 height 12
click at [784, 196] on span "Personal" at bounding box center [816, 196] width 98 height 11
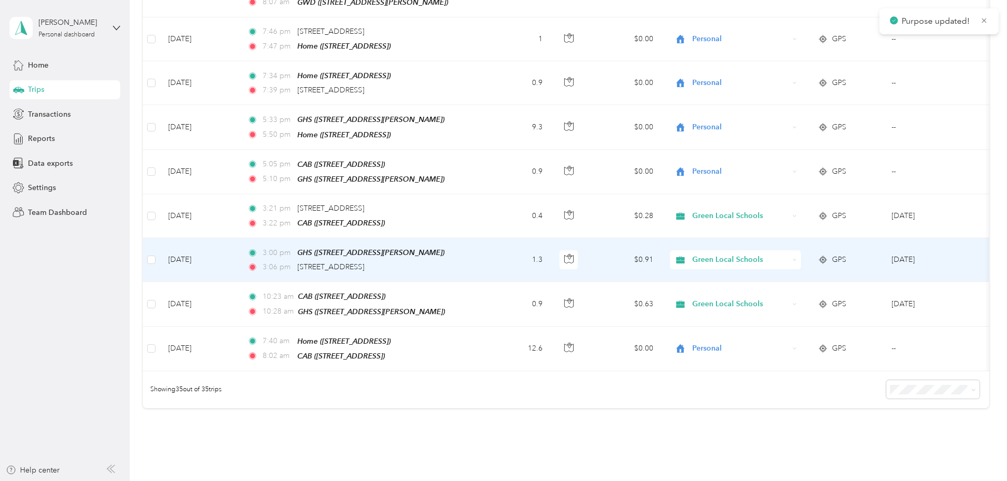
click at [482, 242] on td "3:00 pm GHS ([STREET_ADDRESS][PERSON_NAME]) 3:06 pm [STREET_ADDRESS]" at bounding box center [360, 260] width 243 height 44
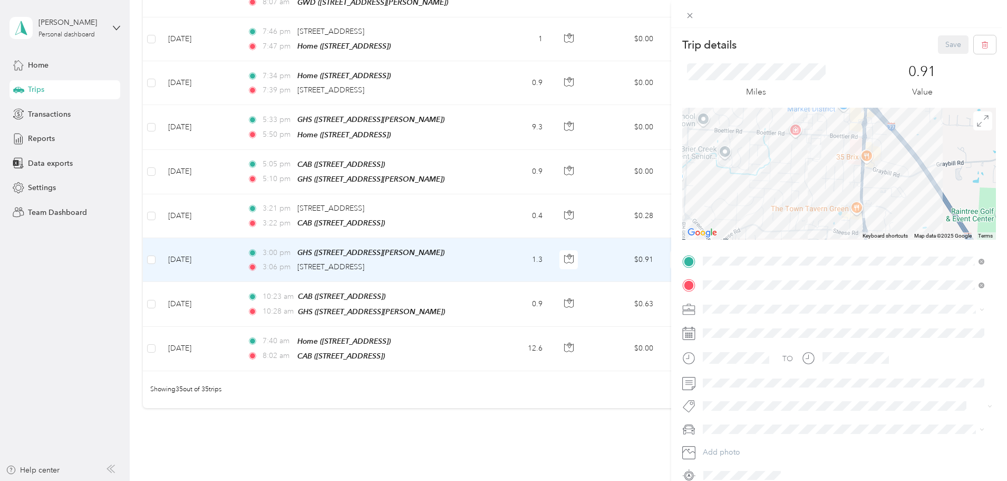
click at [760, 335] on span "[STREET_ADDRESS]" at bounding box center [756, 338] width 67 height 9
click at [949, 39] on button "Save" at bounding box center [953, 44] width 31 height 18
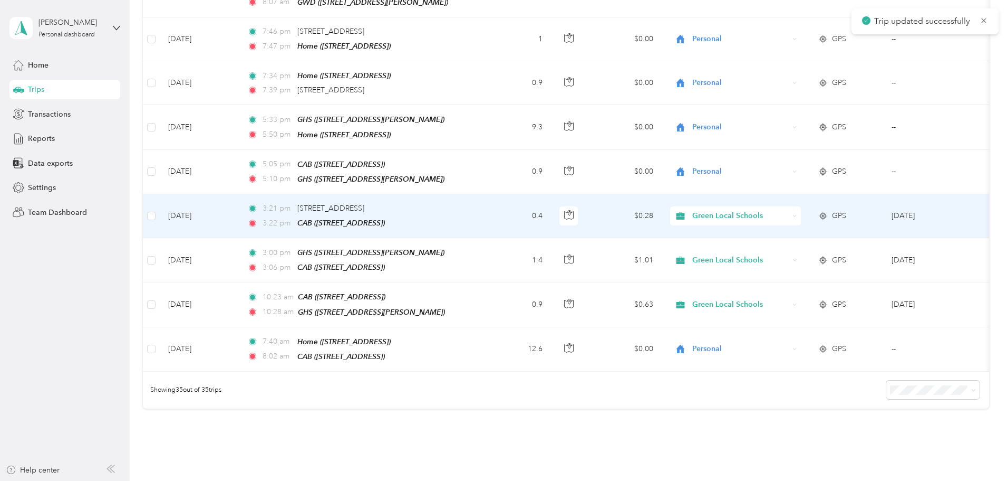
click at [469, 203] on div "3:21 pm [STREET_ADDRESS]" at bounding box center [358, 209] width 222 height 12
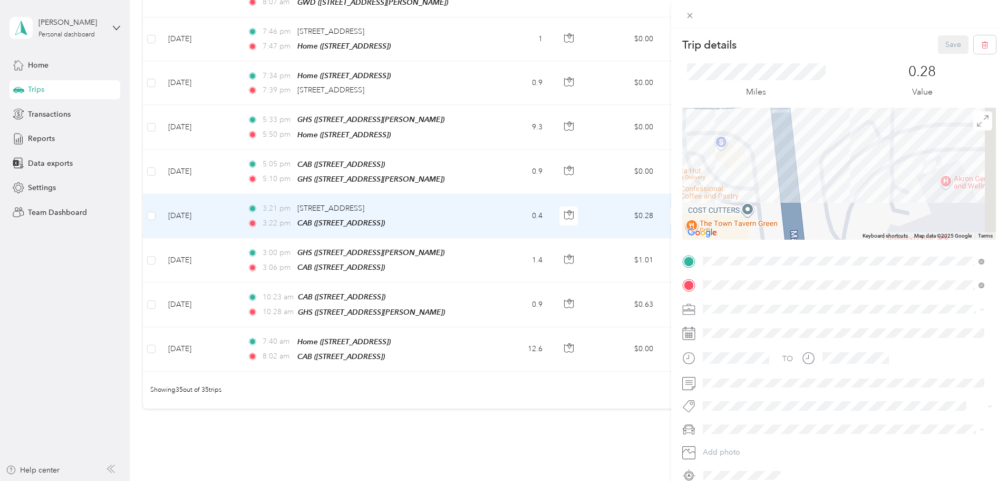
drag, startPoint x: 944, startPoint y: 187, endPoint x: 791, endPoint y: 189, distance: 153.0
click at [791, 189] on div at bounding box center [840, 174] width 314 height 132
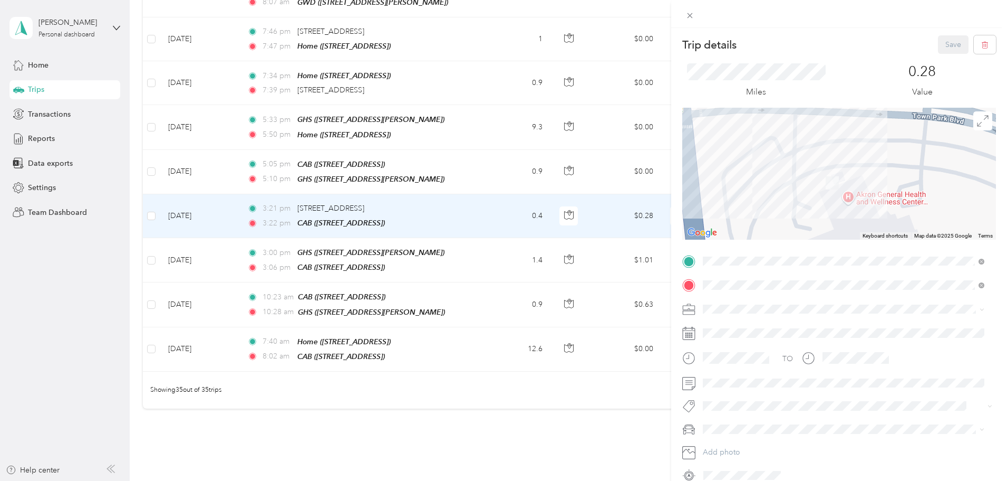
drag, startPoint x: 774, startPoint y: 190, endPoint x: 822, endPoint y: 226, distance: 60.2
click at [822, 228] on div at bounding box center [840, 174] width 314 height 132
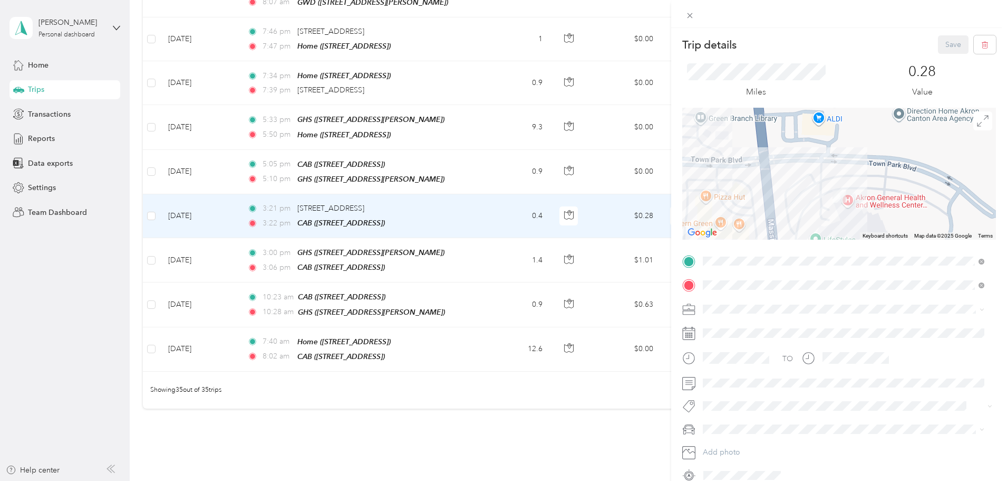
drag, startPoint x: 552, startPoint y: 458, endPoint x: 553, endPoint y: 392, distance: 65.4
click at [552, 441] on div "Trip details Save This trip cannot be edited because it is either under review,…" at bounding box center [503, 240] width 1007 height 481
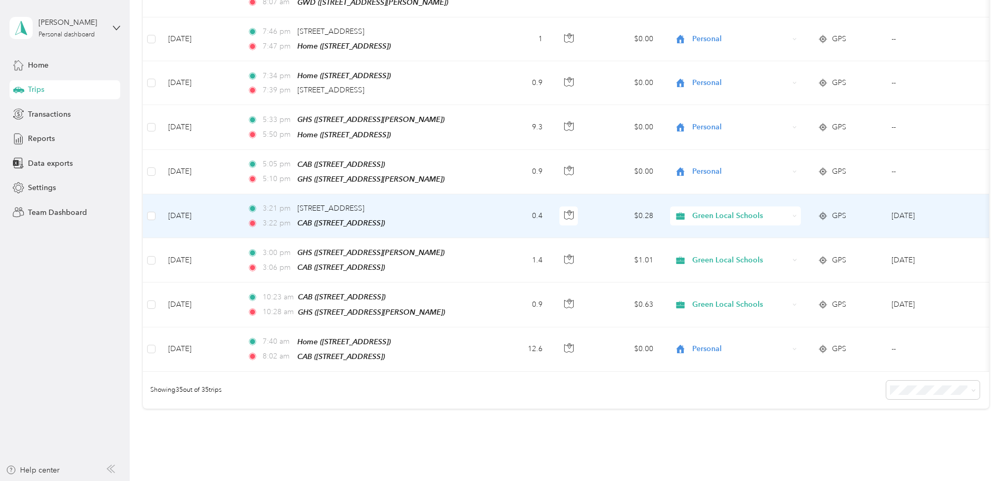
click at [789, 210] on span "Green Local Schools" at bounding box center [741, 216] width 97 height 12
click at [781, 241] on li "Personal" at bounding box center [806, 237] width 131 height 18
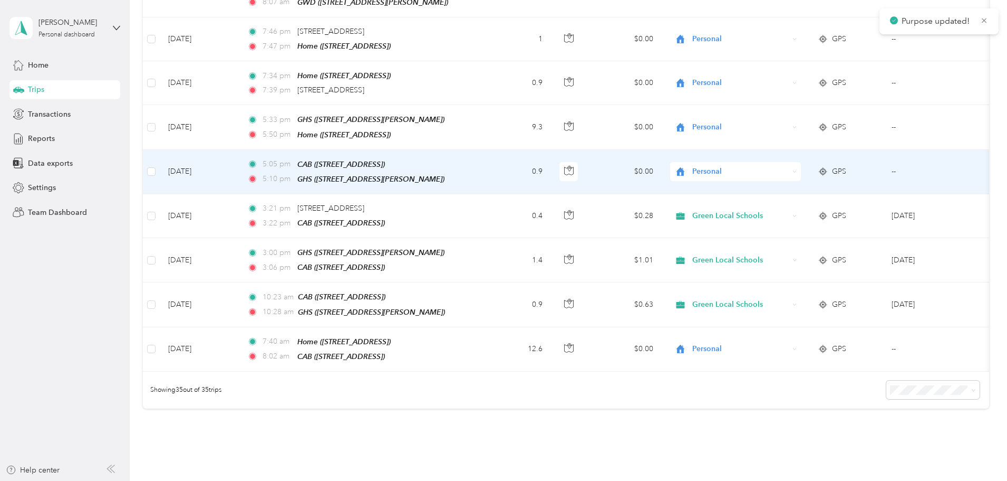
click at [784, 166] on span "Personal" at bounding box center [741, 172] width 97 height 12
click at [815, 248] on span "Green Local Schools" at bounding box center [816, 249] width 98 height 11
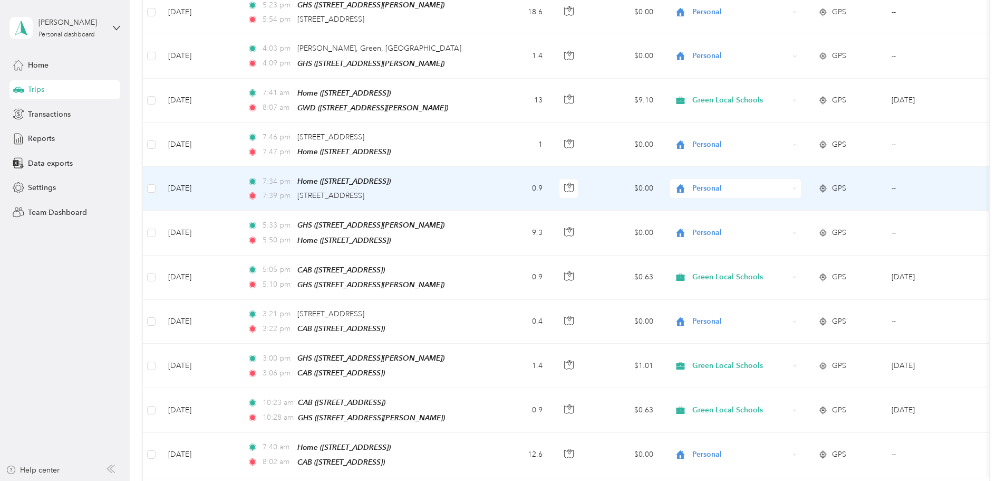
scroll to position [1186, 0]
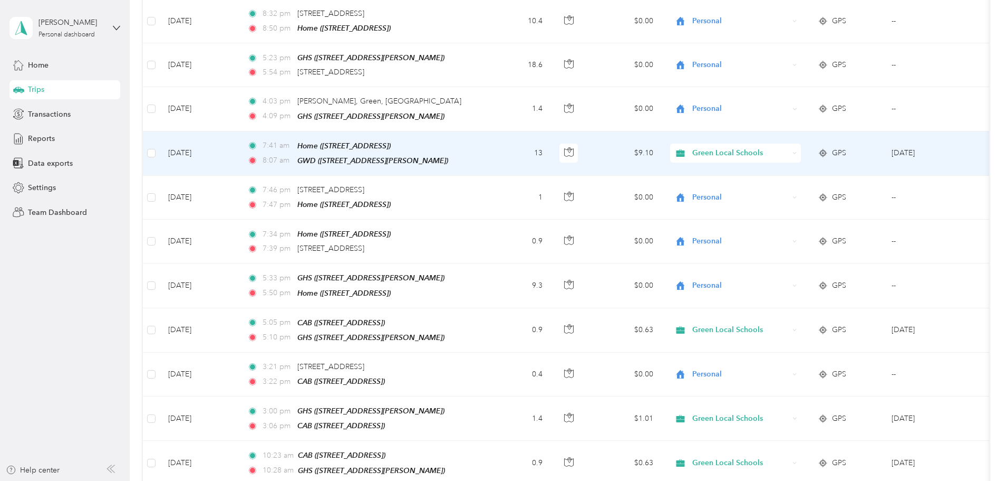
click at [775, 147] on span "Green Local Schools" at bounding box center [741, 153] width 97 height 12
click at [795, 179] on span "Personal" at bounding box center [816, 176] width 98 height 11
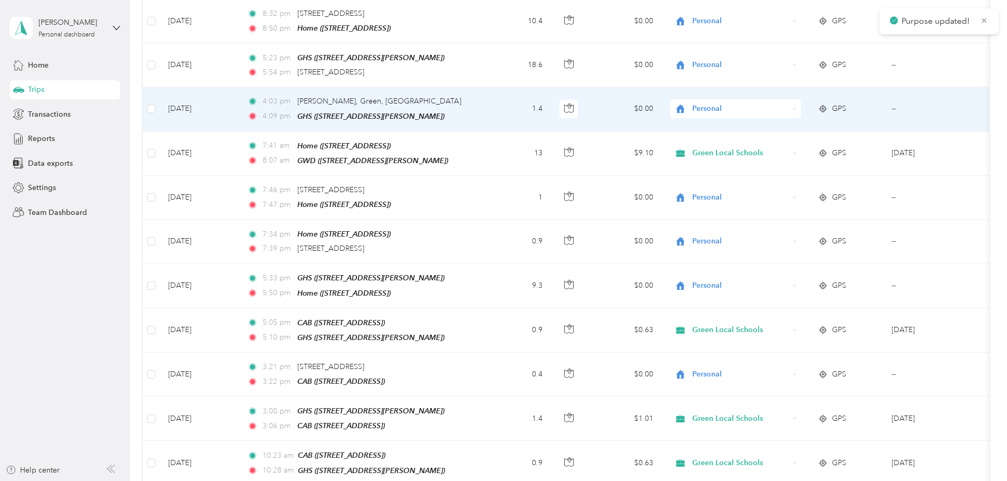
click at [469, 95] on div "4:03 pm [PERSON_NAME], Green, [GEOGRAPHIC_DATA]" at bounding box center [358, 101] width 222 height 12
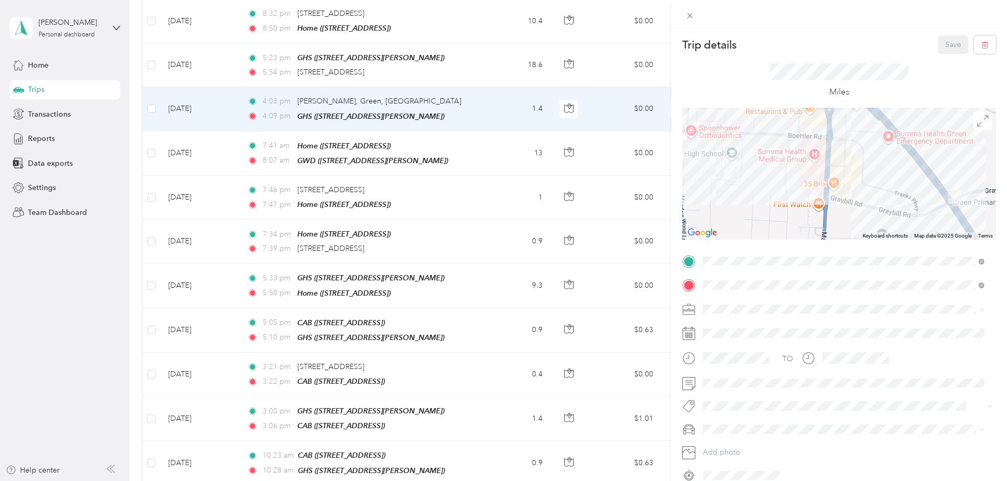
click at [773, 302] on div "GWD" at bounding box center [786, 302] width 126 height 9
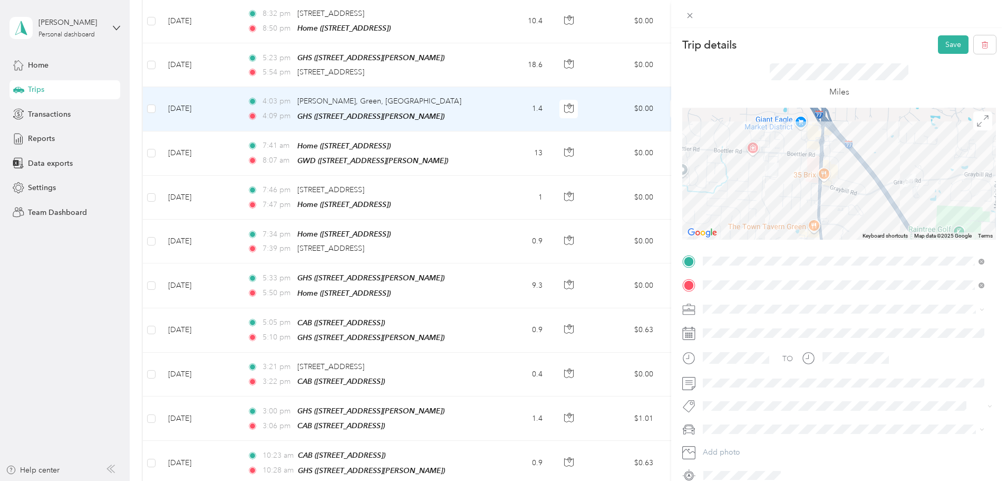
click at [752, 396] on div "Green Local Schools" at bounding box center [844, 400] width 274 height 11
click at [938, 50] on button "Save" at bounding box center [953, 44] width 31 height 18
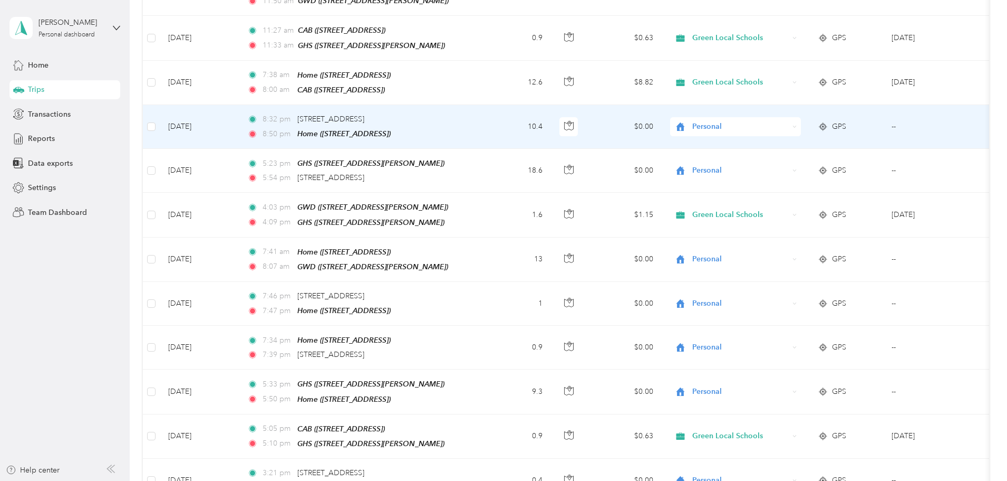
scroll to position [1028, 0]
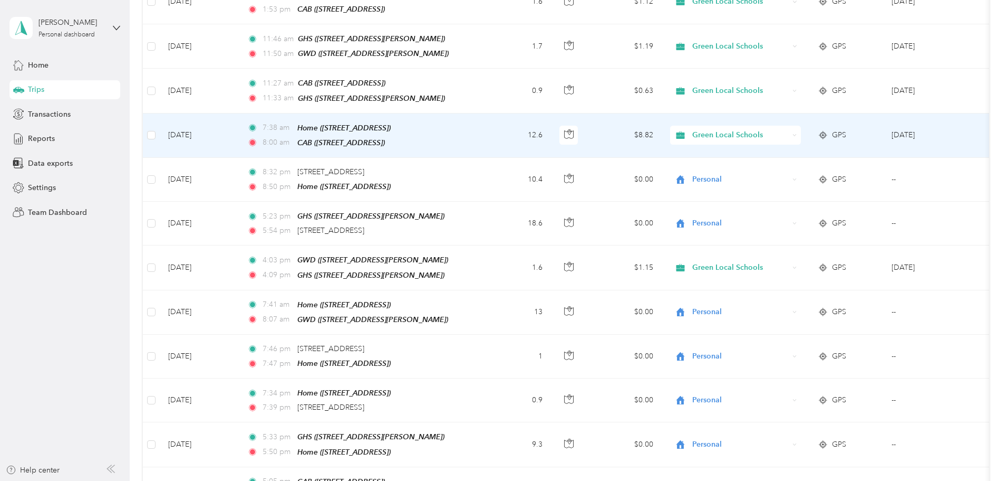
click at [786, 129] on span "Green Local Schools" at bounding box center [741, 135] width 97 height 12
click at [818, 166] on li "Personal" at bounding box center [806, 164] width 131 height 18
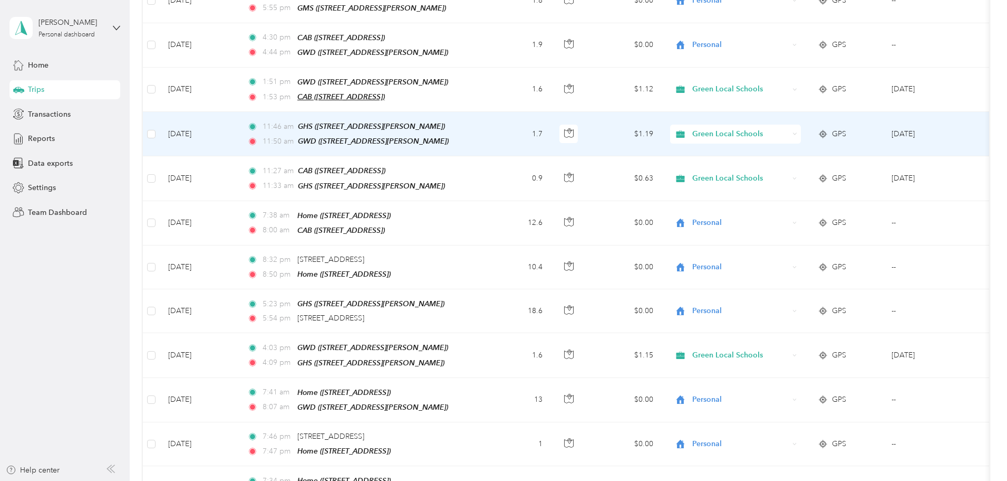
scroll to position [923, 0]
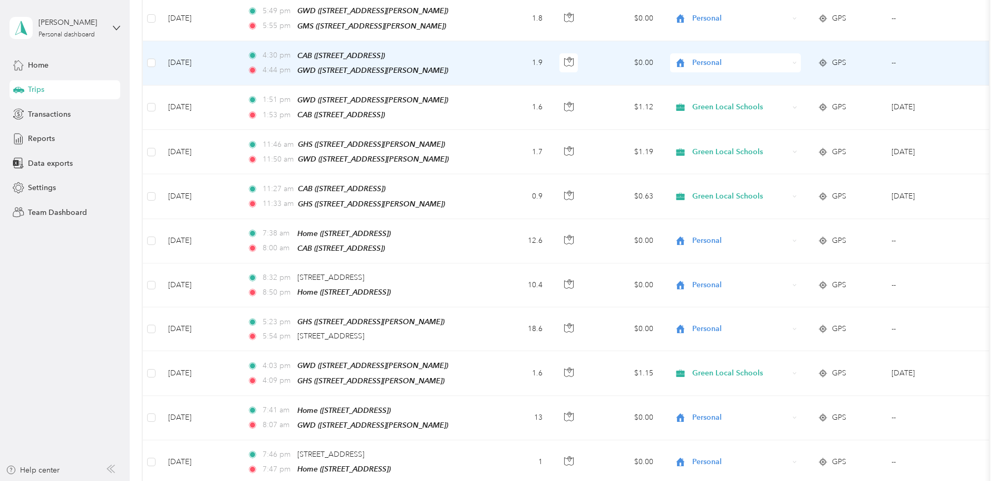
click at [771, 62] on span "Personal" at bounding box center [741, 63] width 97 height 12
click at [795, 147] on span "Green Local Schools" at bounding box center [816, 151] width 98 height 11
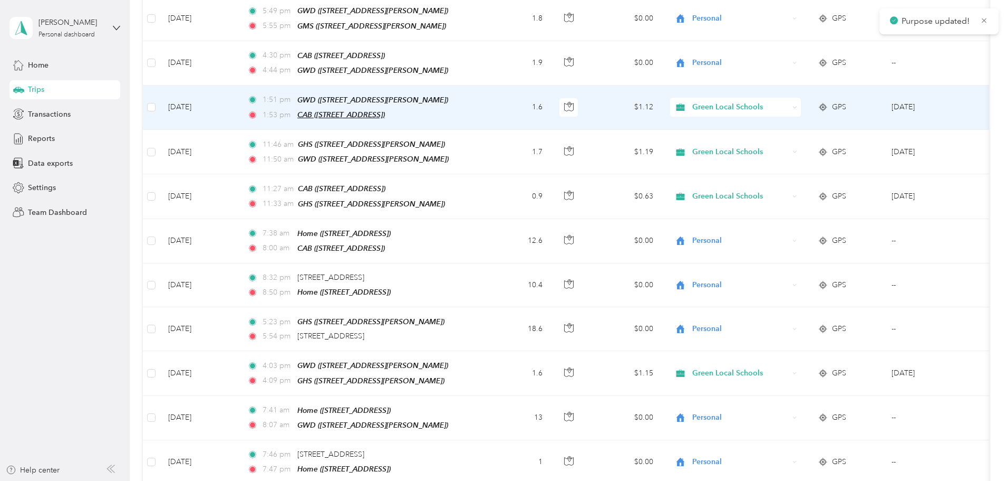
scroll to position [870, 0]
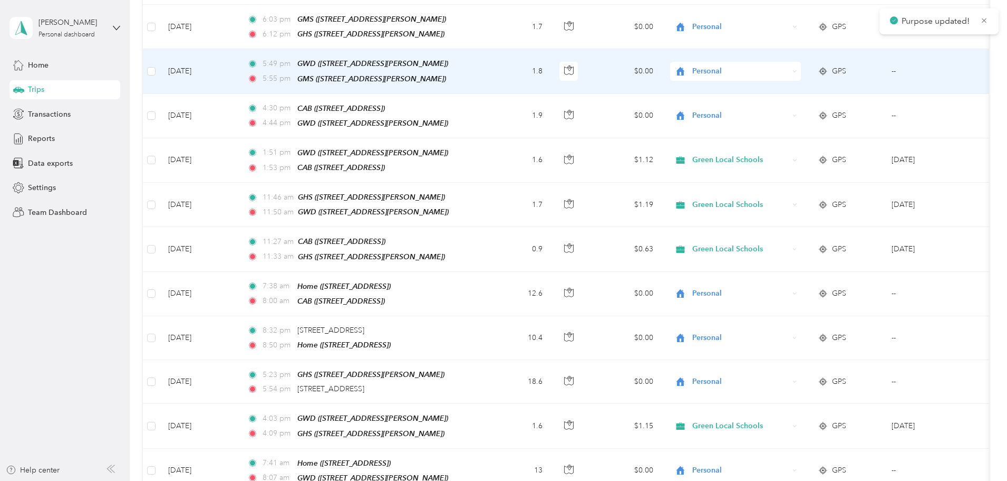
click at [788, 65] on span "Personal" at bounding box center [741, 71] width 97 height 12
click at [799, 155] on span "Green Local Schools" at bounding box center [816, 160] width 98 height 11
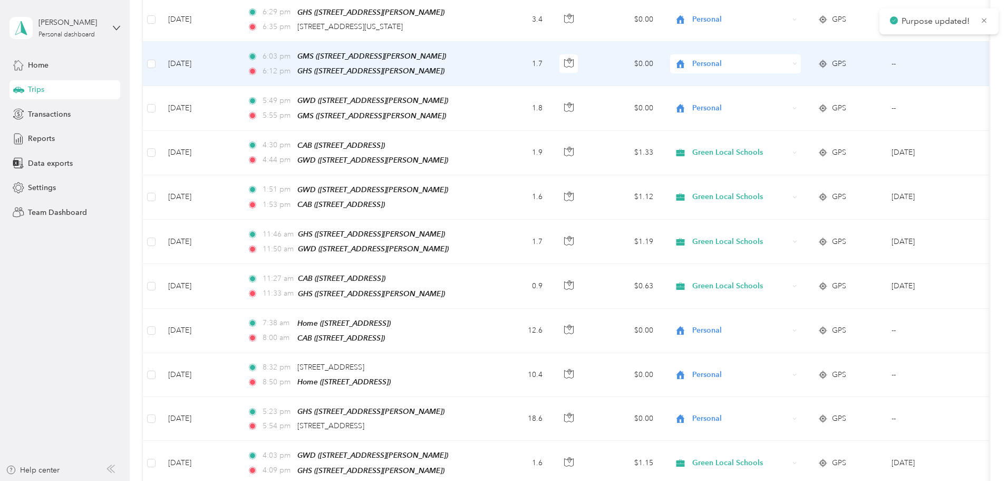
scroll to position [817, 0]
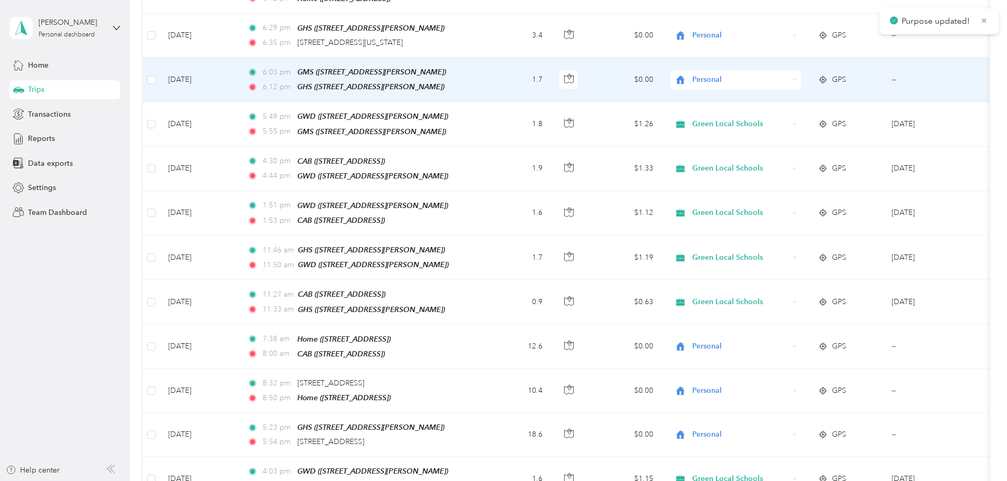
click at [789, 74] on span "Personal" at bounding box center [741, 80] width 97 height 12
click at [811, 167] on span "Green Local Schools" at bounding box center [816, 170] width 98 height 11
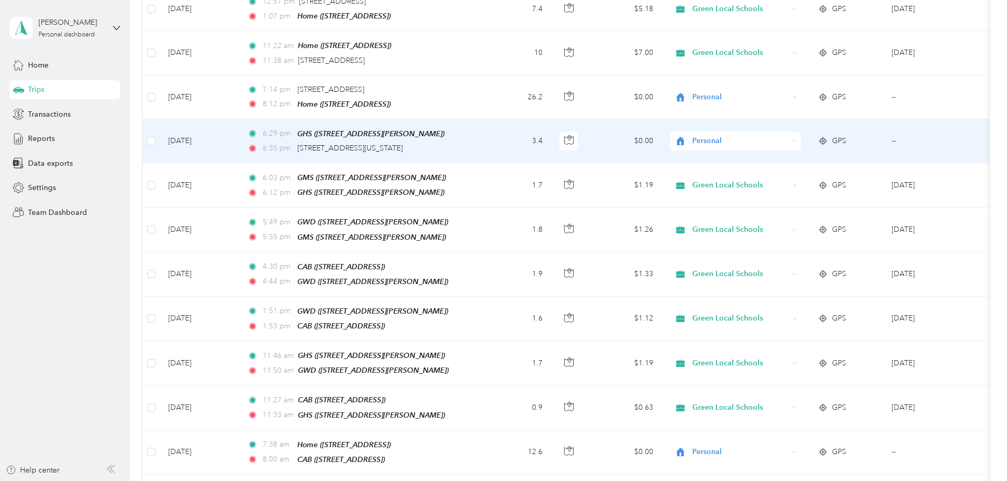
scroll to position [659, 0]
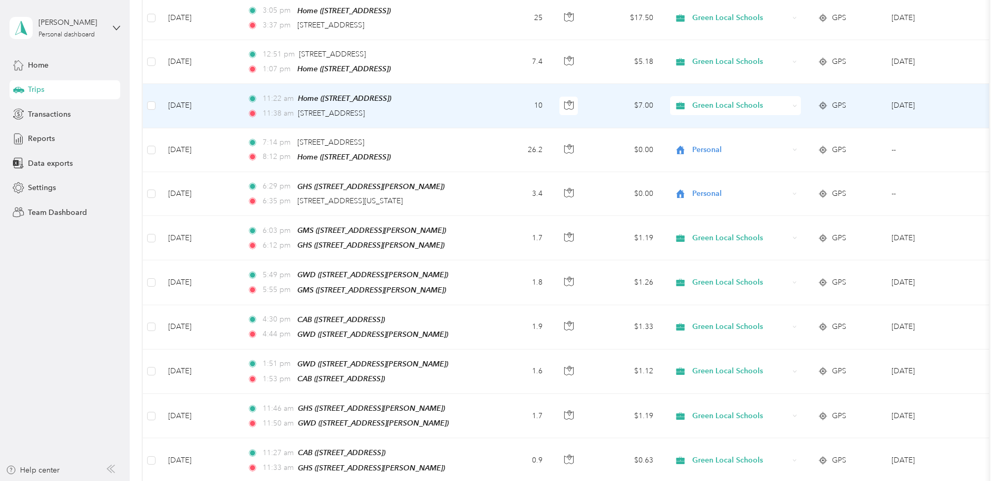
click at [789, 104] on span "Green Local Schools" at bounding box center [741, 106] width 97 height 12
click at [801, 147] on li "Personal" at bounding box center [806, 140] width 131 height 18
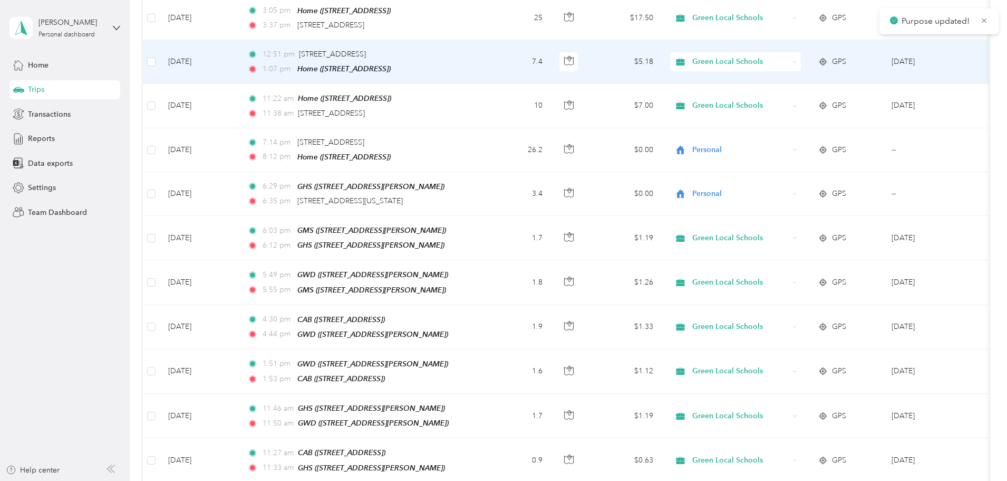
click at [801, 52] on div "Green Local Schools" at bounding box center [735, 61] width 131 height 19
click at [818, 94] on span "Personal" at bounding box center [816, 99] width 98 height 11
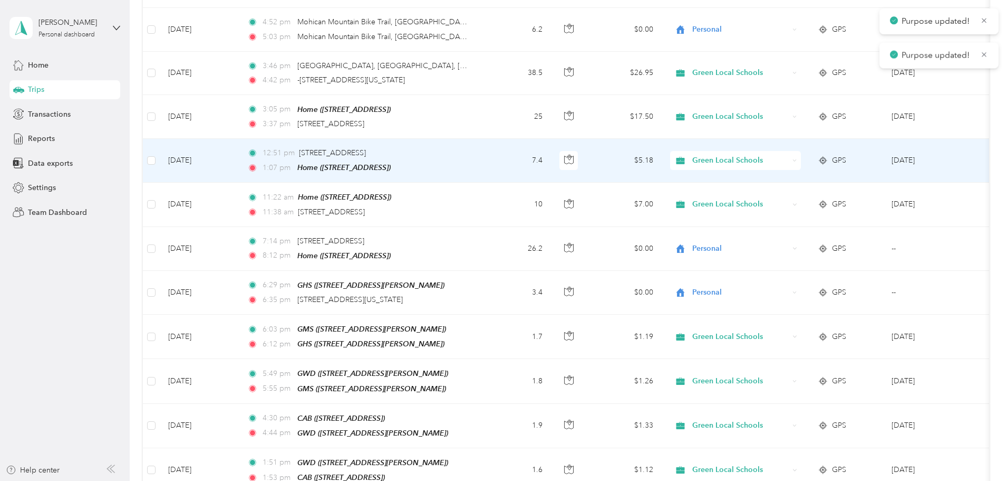
scroll to position [553, 0]
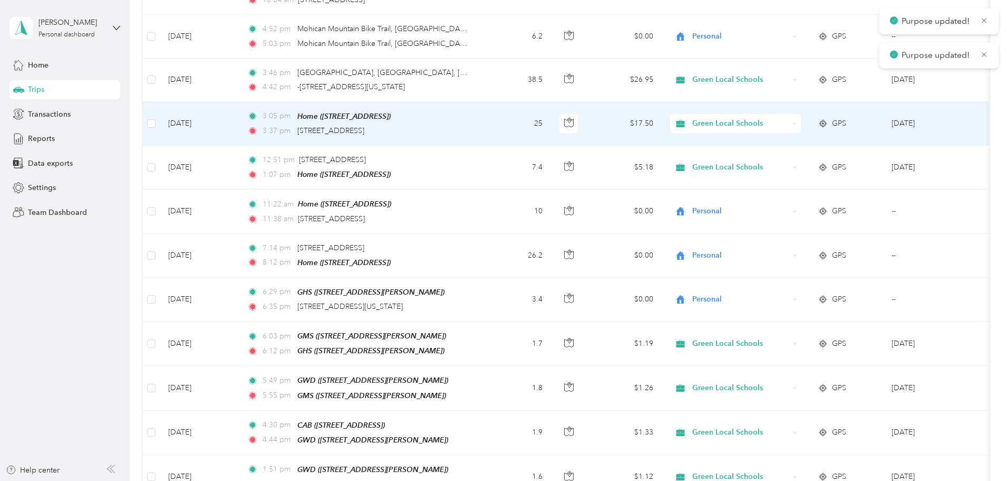
click at [789, 122] on span "Green Local Schools" at bounding box center [741, 124] width 97 height 12
click at [814, 164] on li "Personal" at bounding box center [806, 159] width 131 height 18
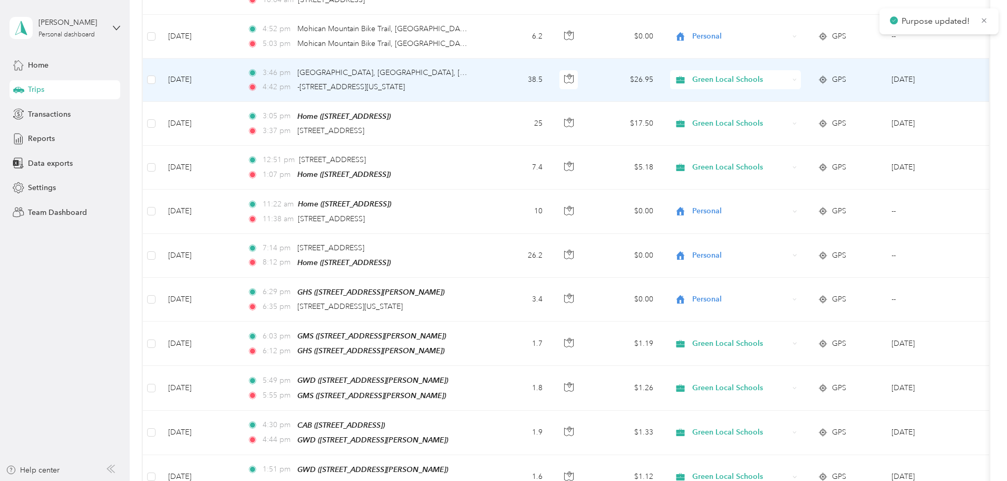
click at [784, 74] on span "Green Local Schools" at bounding box center [741, 80] width 97 height 12
click at [808, 122] on li "Personal" at bounding box center [806, 118] width 131 height 18
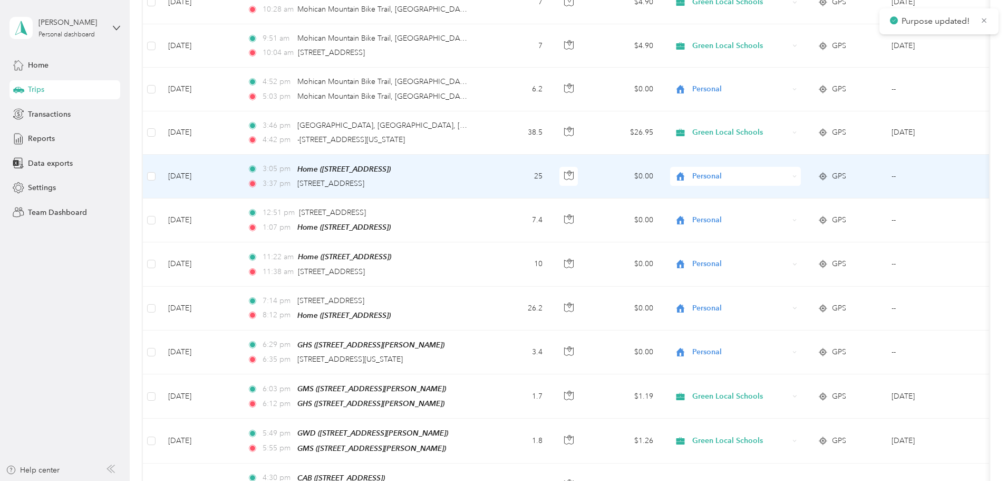
scroll to position [448, 0]
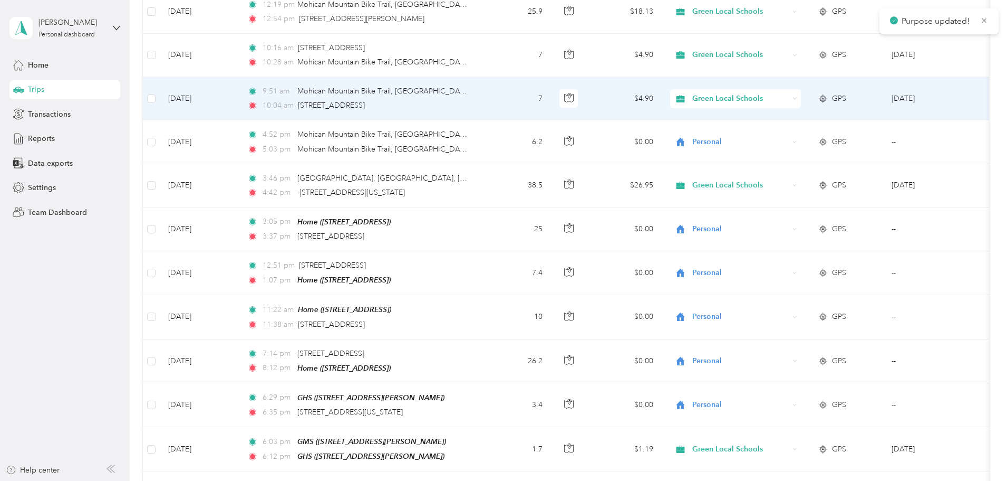
click at [789, 93] on span "Green Local Schools" at bounding box center [741, 99] width 97 height 12
click at [815, 142] on ol "Work Personal Door Dash WCA Green Local Schools Other Charity Medical Moving Co…" at bounding box center [806, 182] width 131 height 148
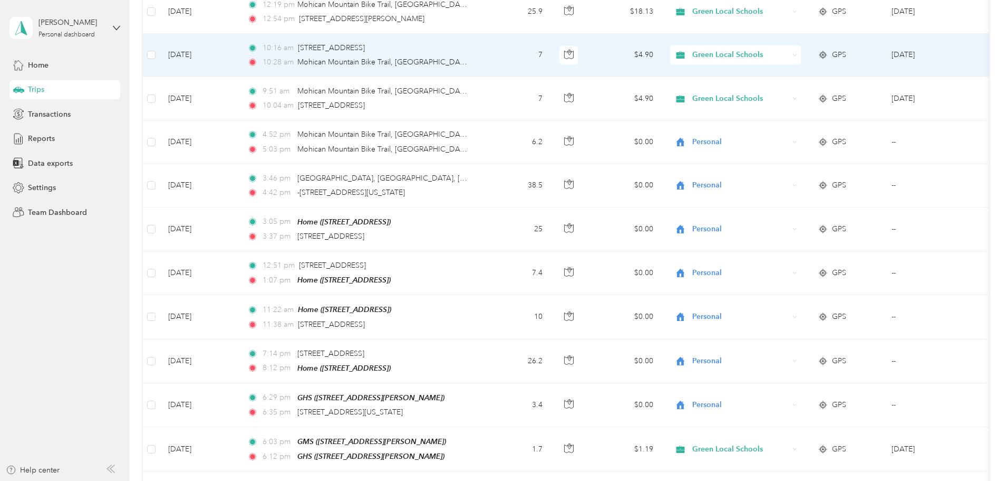
click at [789, 54] on span "Green Local Schools" at bounding box center [741, 55] width 97 height 12
click at [813, 93] on span "Personal" at bounding box center [816, 93] width 98 height 11
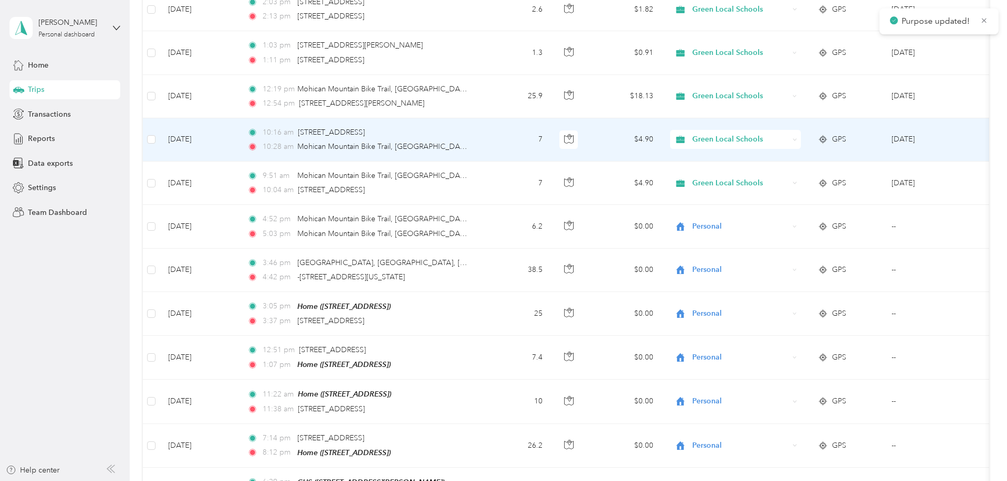
scroll to position [342, 0]
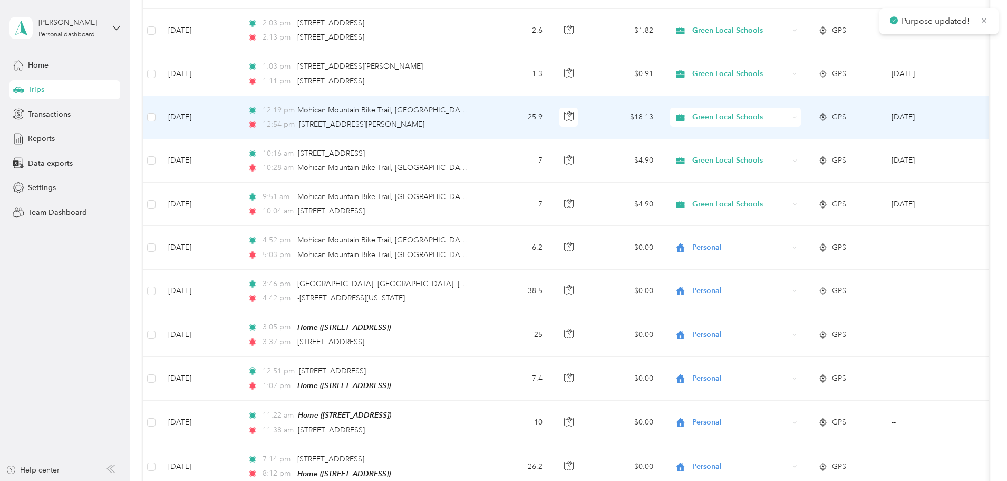
click at [789, 113] on span "Green Local Schools" at bounding box center [741, 117] width 97 height 12
click at [818, 154] on span "Personal" at bounding box center [816, 155] width 98 height 11
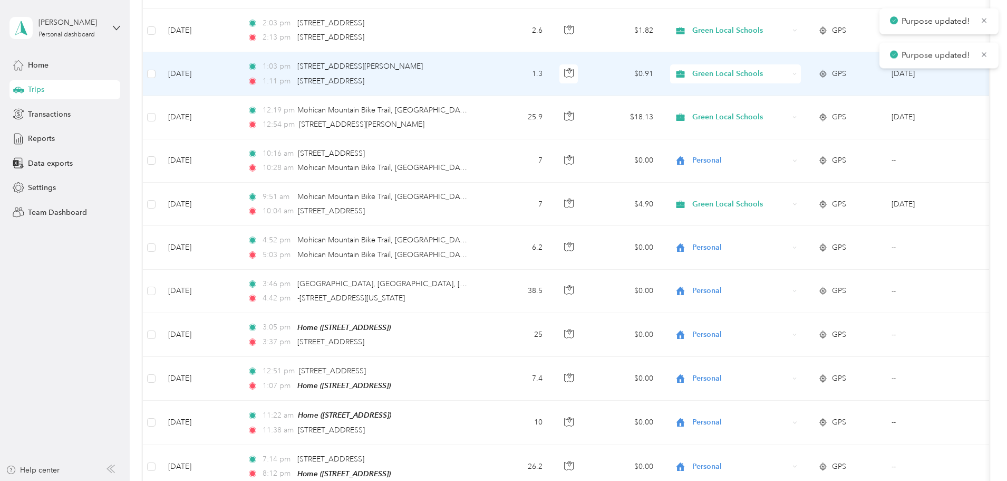
click at [789, 72] on span "Green Local Schools" at bounding box center [741, 74] width 97 height 12
click at [816, 112] on span "Personal" at bounding box center [816, 108] width 98 height 11
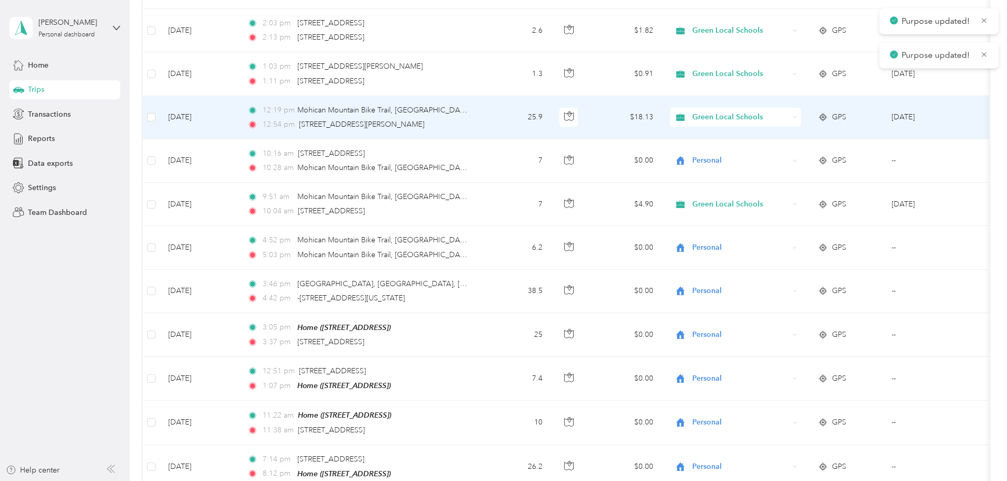
scroll to position [290, 0]
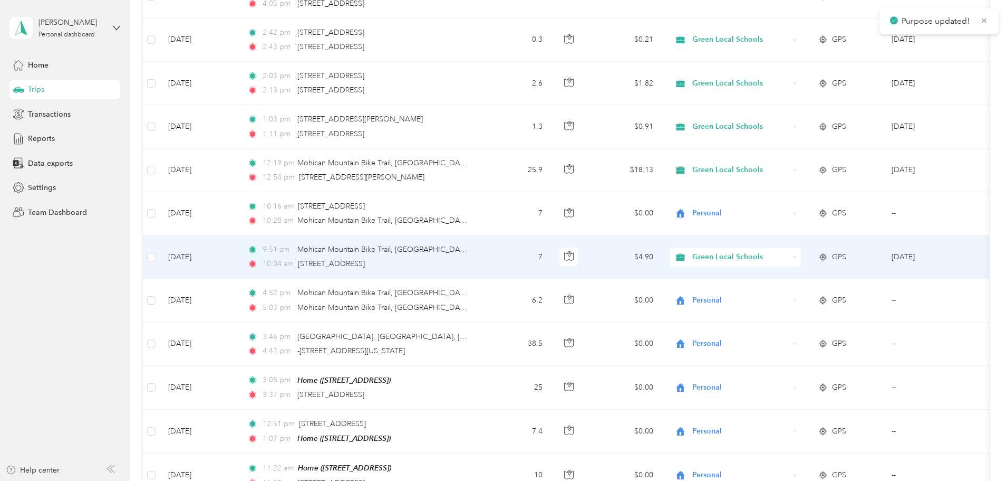
click at [789, 255] on span "Green Local Schools" at bounding box center [741, 257] width 97 height 12
click at [811, 287] on li "Personal" at bounding box center [806, 295] width 131 height 18
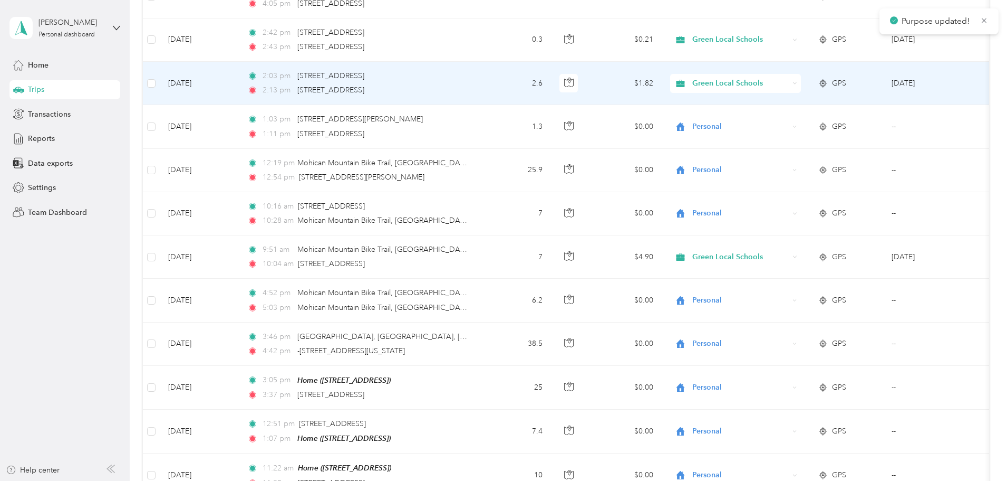
click at [789, 85] on span "Green Local Schools" at bounding box center [741, 84] width 97 height 12
click at [822, 127] on ol "Work Personal Door Dash WCA Green Local Schools Other Charity Medical Moving Co…" at bounding box center [806, 166] width 131 height 148
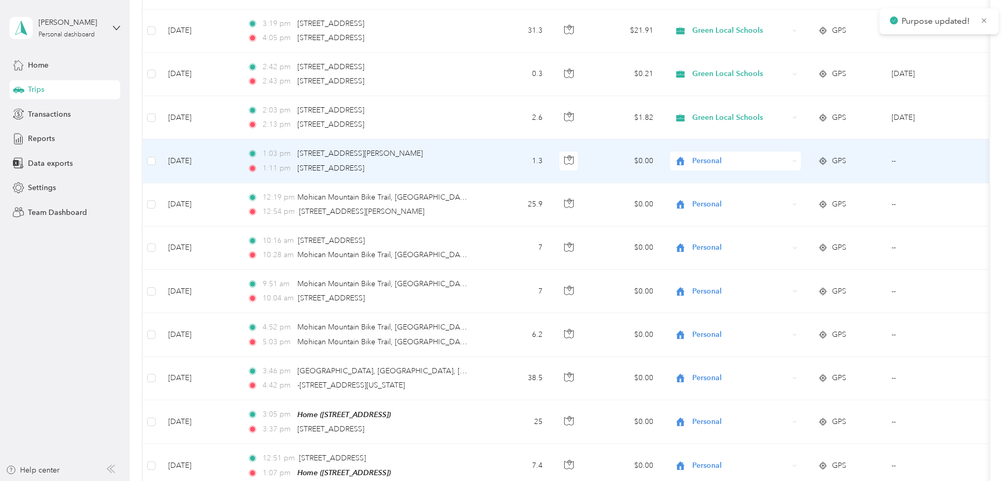
scroll to position [237, 0]
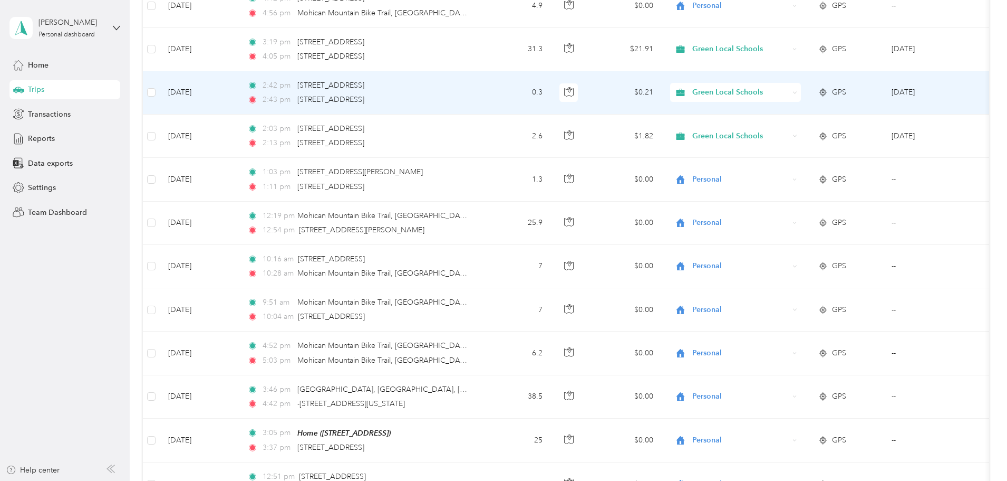
click at [789, 88] on span "Green Local Schools" at bounding box center [741, 93] width 97 height 12
click at [826, 128] on span "Personal" at bounding box center [816, 130] width 98 height 11
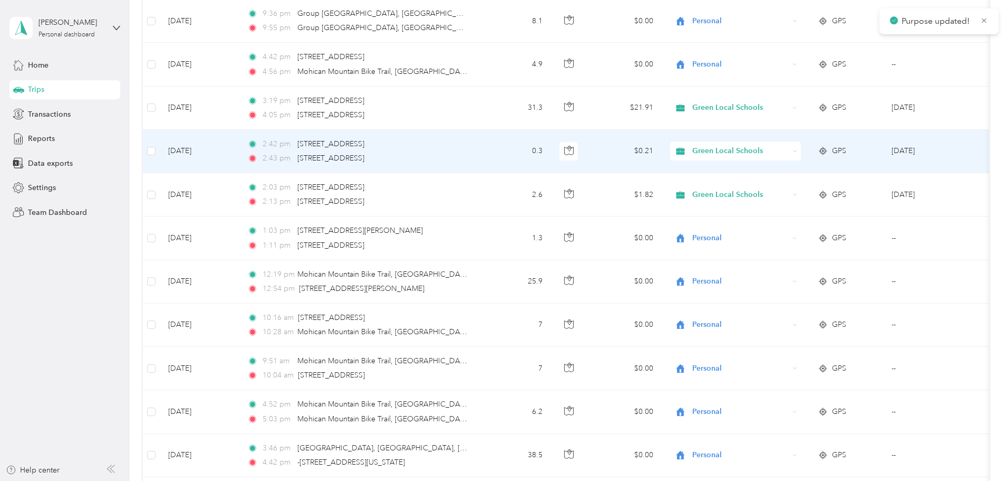
scroll to position [131, 0]
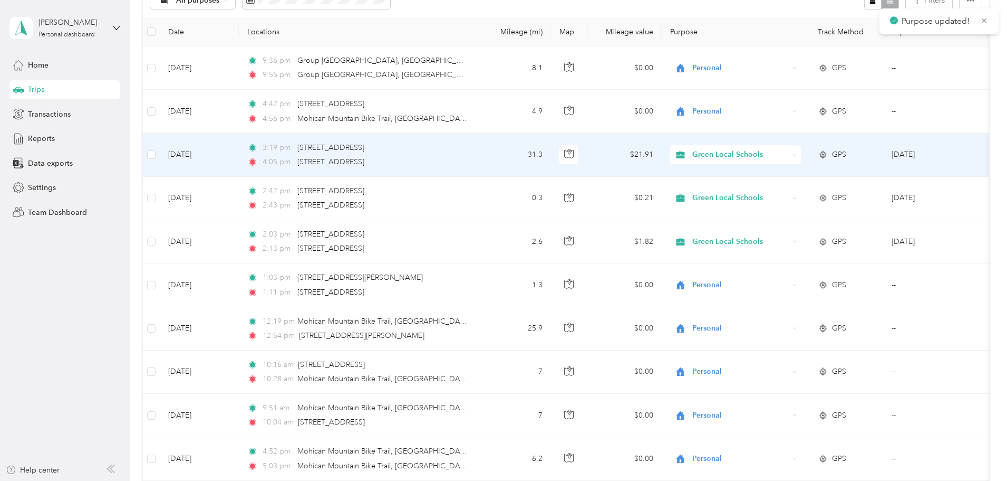
click at [789, 157] on span "Green Local Schools" at bounding box center [741, 155] width 97 height 12
click at [802, 190] on span "Personal" at bounding box center [816, 192] width 98 height 11
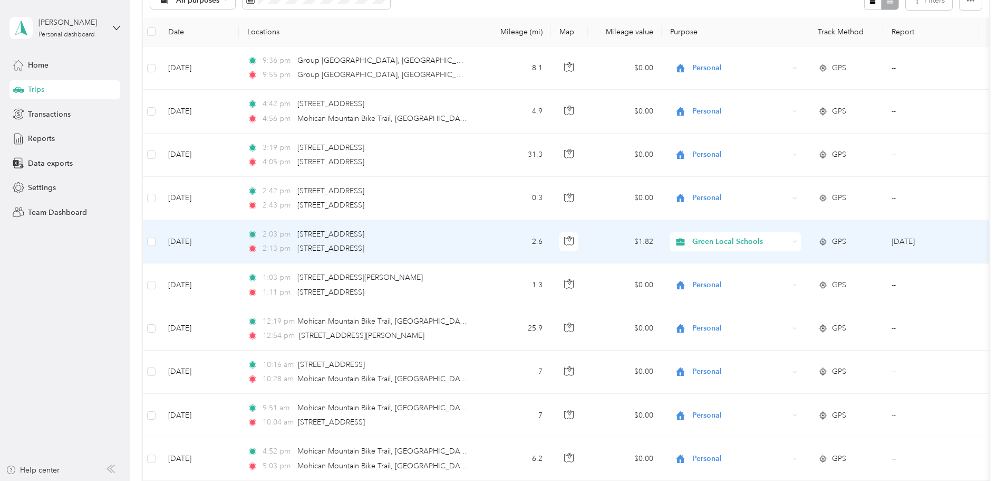
click at [767, 241] on span "Green Local Schools" at bounding box center [741, 242] width 97 height 12
click at [794, 282] on li "Personal" at bounding box center [806, 275] width 131 height 18
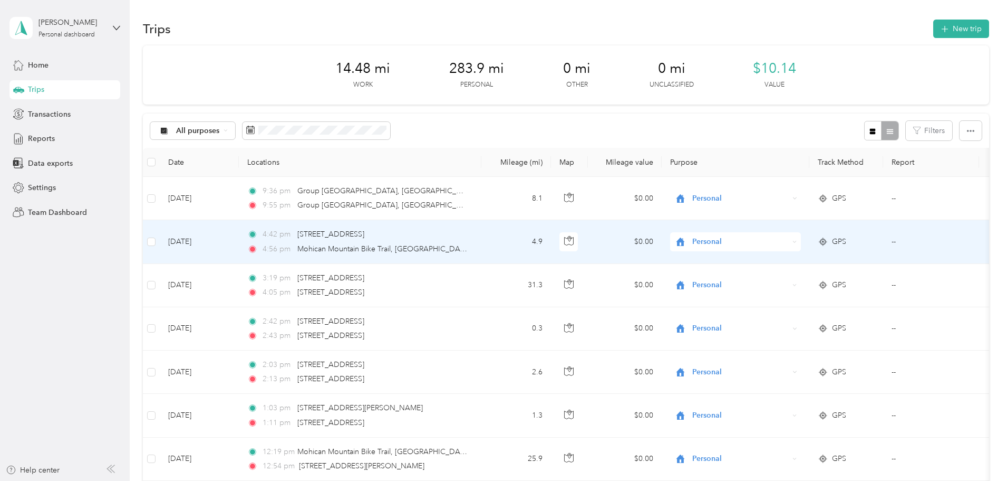
scroll to position [0, 0]
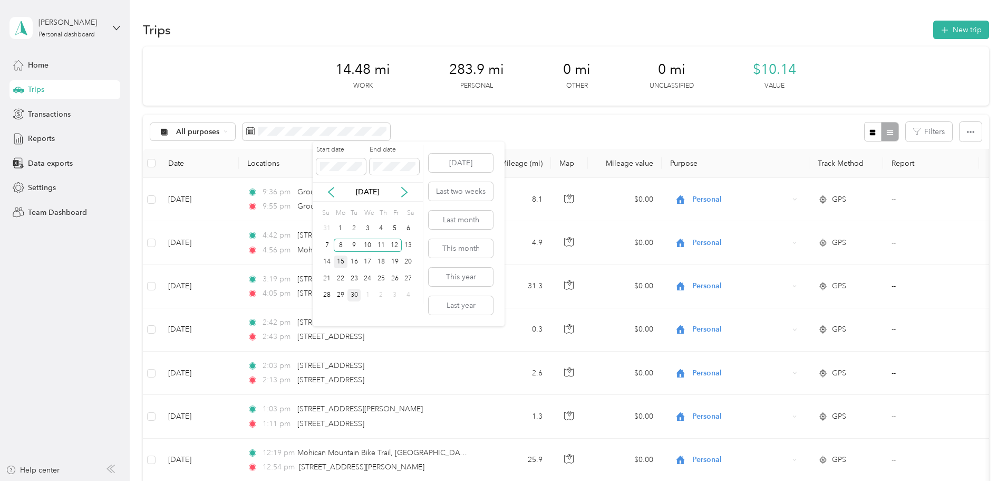
click at [345, 260] on div "15" at bounding box center [341, 261] width 14 height 13
click at [402, 260] on div "20" at bounding box center [409, 261] width 14 height 13
click at [339, 262] on div "15" at bounding box center [341, 261] width 14 height 13
click at [394, 263] on div "19" at bounding box center [395, 261] width 14 height 13
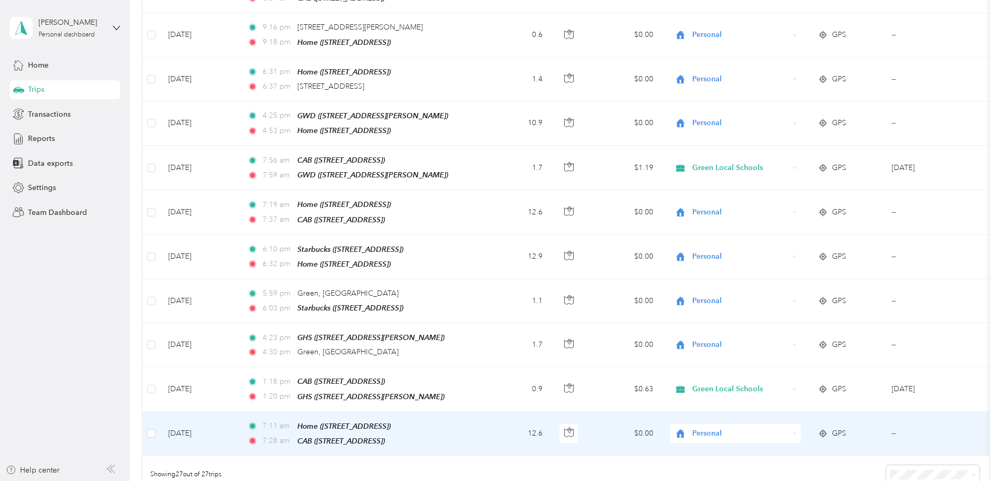
scroll to position [1053, 0]
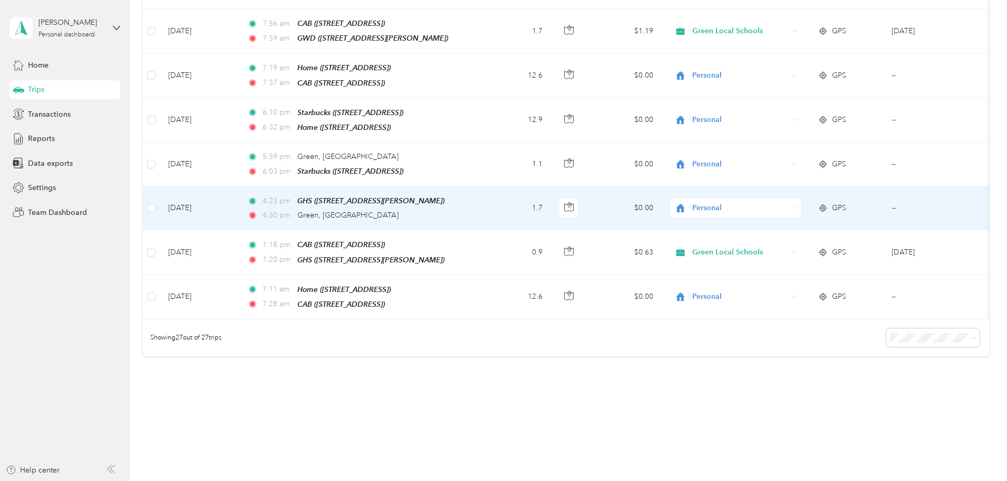
click at [469, 209] on div "4:30 pm [GEOGRAPHIC_DATA], [GEOGRAPHIC_DATA]" at bounding box center [358, 215] width 222 height 12
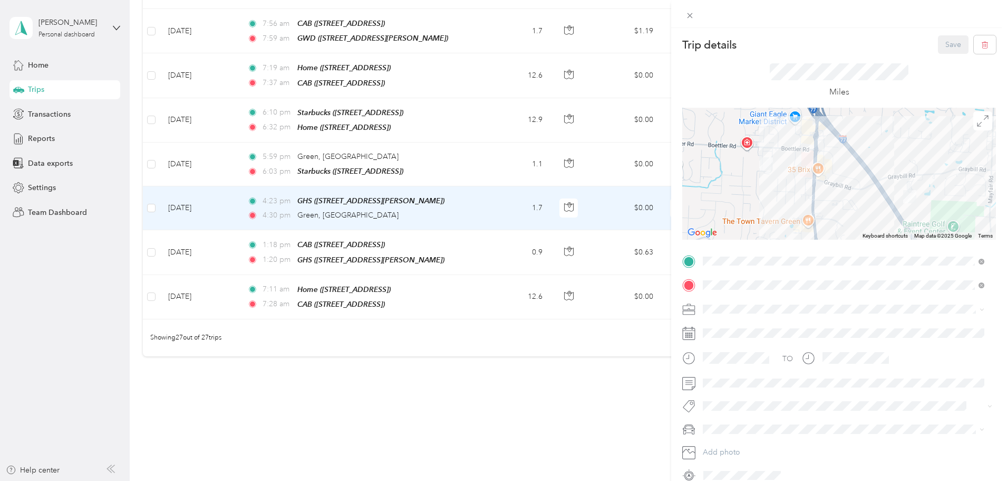
click at [765, 325] on div "GWD" at bounding box center [786, 325] width 126 height 9
click at [938, 44] on button "Save" at bounding box center [953, 44] width 31 height 18
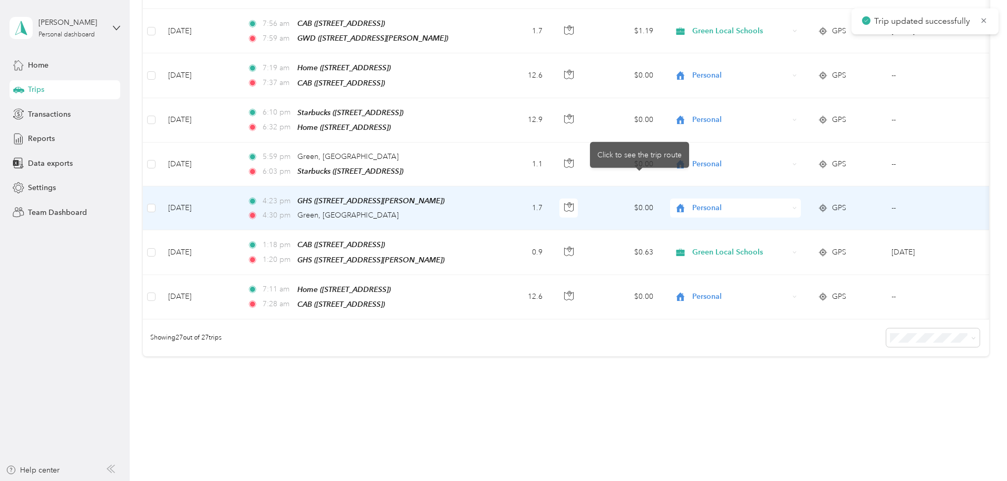
click at [771, 202] on span "Personal" at bounding box center [741, 208] width 97 height 12
click at [795, 277] on span "Green Local Schools" at bounding box center [816, 280] width 98 height 11
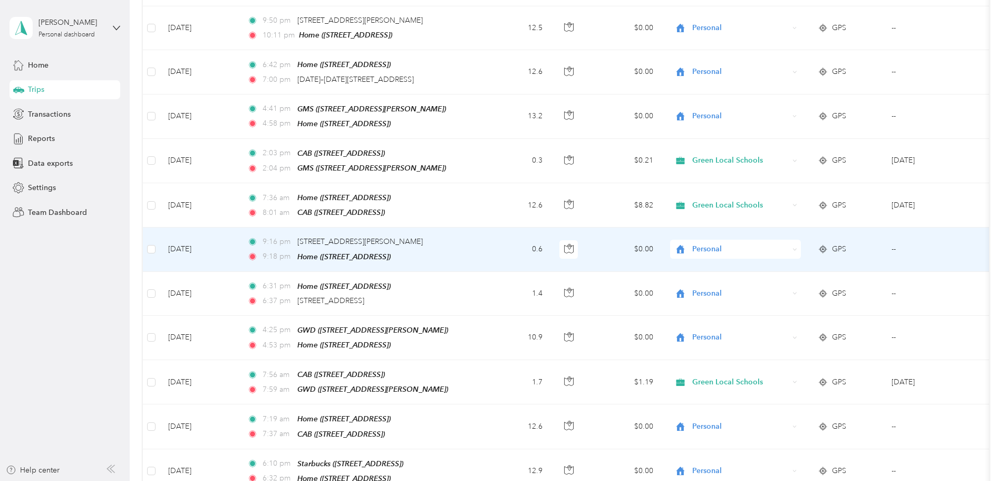
scroll to position [684, 0]
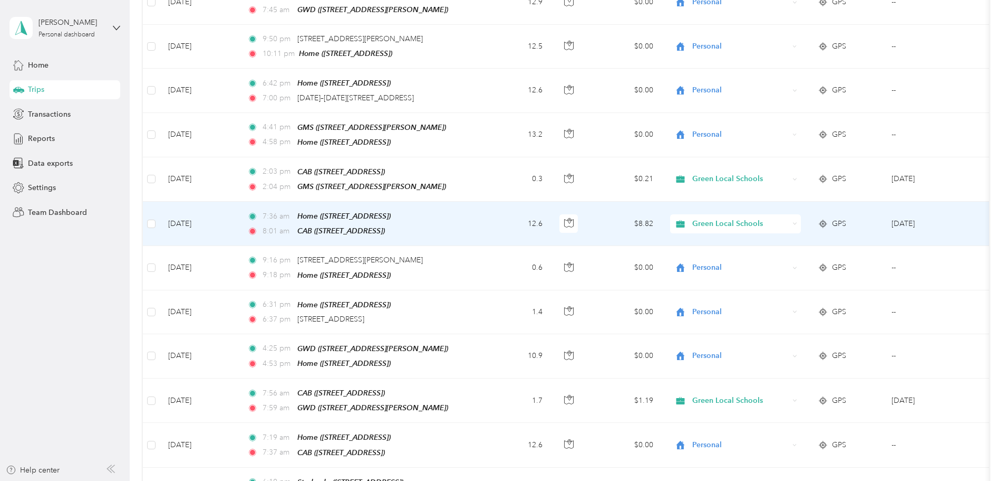
click at [780, 218] on span "Green Local Schools" at bounding box center [741, 224] width 97 height 12
click at [786, 240] on li "Personal" at bounding box center [806, 247] width 131 height 18
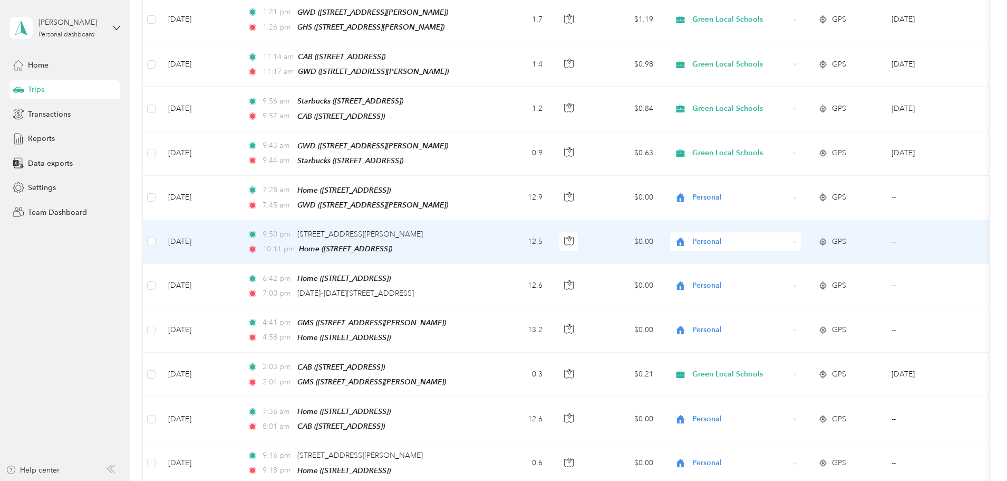
scroll to position [473, 0]
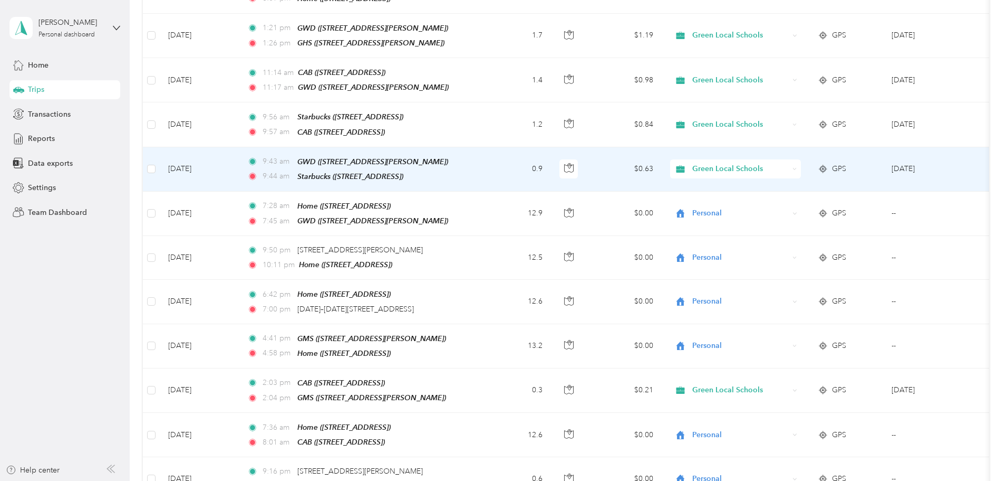
click at [551, 158] on td "0.9" at bounding box center [517, 169] width 70 height 44
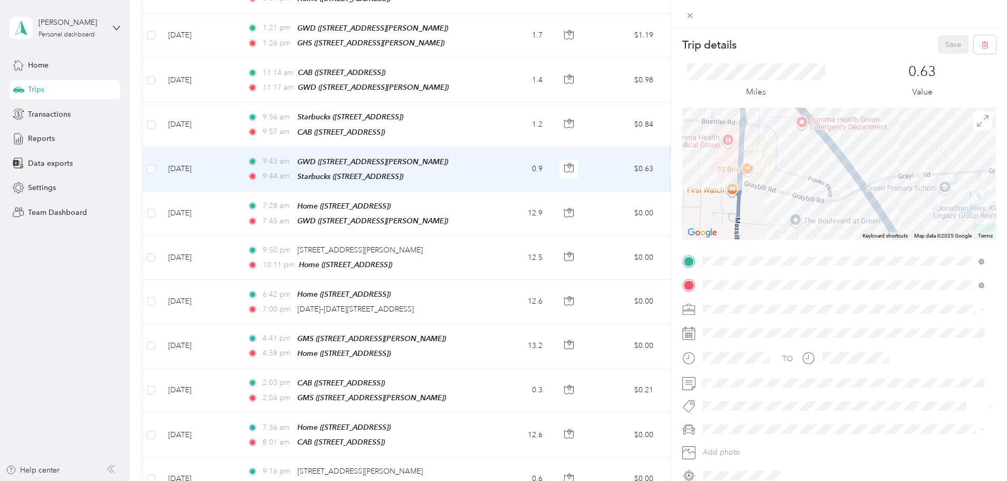
drag, startPoint x: 775, startPoint y: 360, endPoint x: 886, endPoint y: 171, distance: 218.9
click at [775, 360] on div "CAB" at bounding box center [756, 359] width 67 height 9
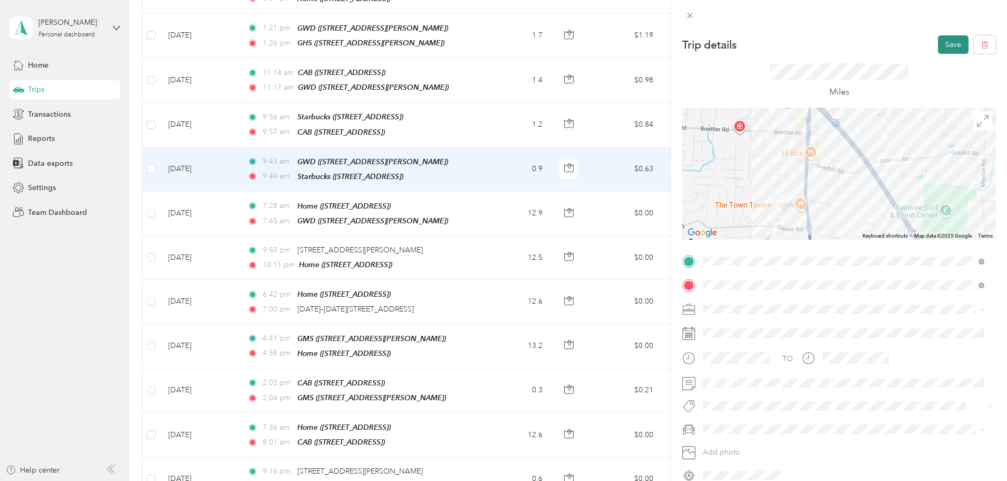
click at [953, 41] on button "Save" at bounding box center [953, 44] width 31 height 18
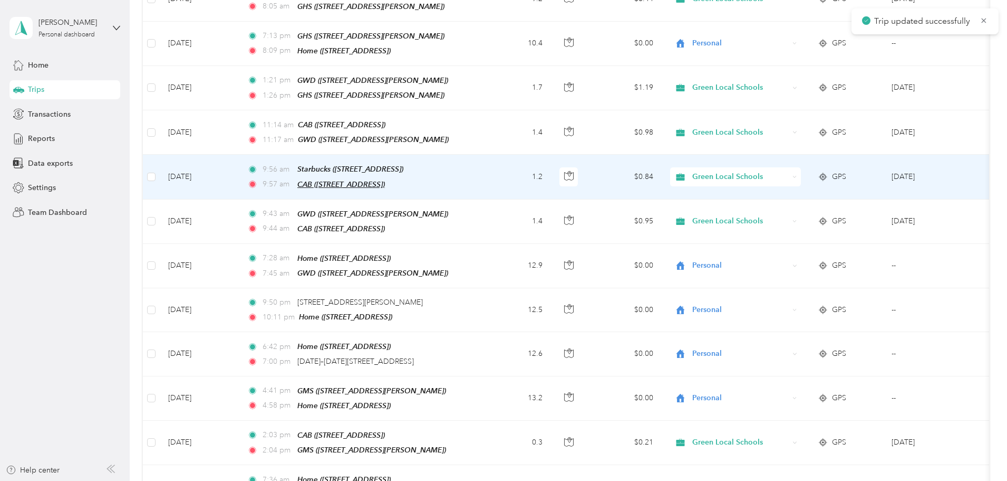
scroll to position [420, 0]
click at [789, 171] on span "Green Local Schools" at bounding box center [741, 177] width 97 height 12
click at [822, 207] on span "Personal" at bounding box center [816, 206] width 98 height 11
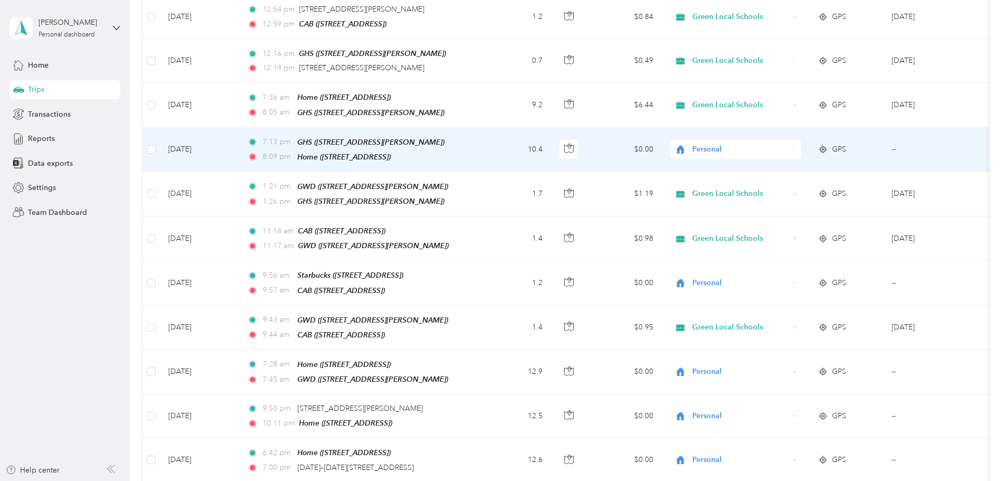
scroll to position [262, 0]
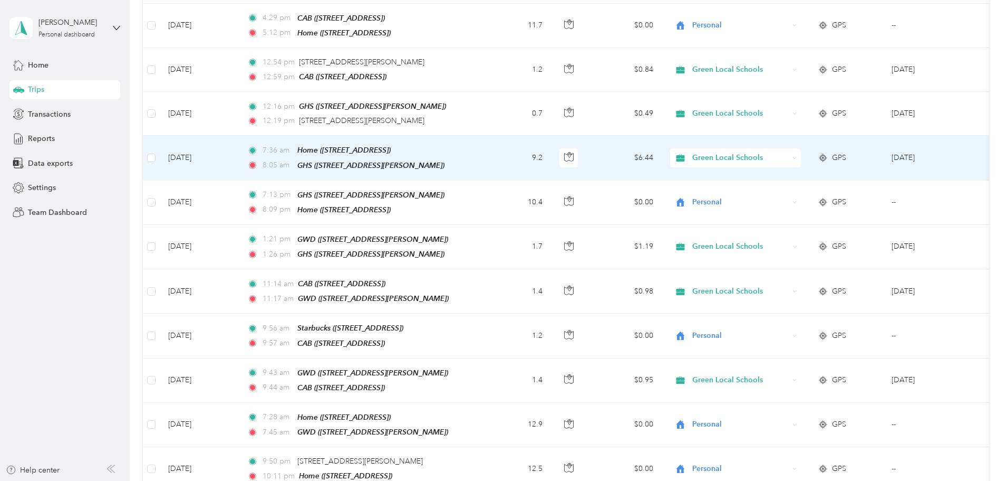
click at [770, 157] on span "Green Local Schools" at bounding box center [741, 158] width 97 height 12
click at [786, 189] on span "Personal" at bounding box center [816, 192] width 98 height 11
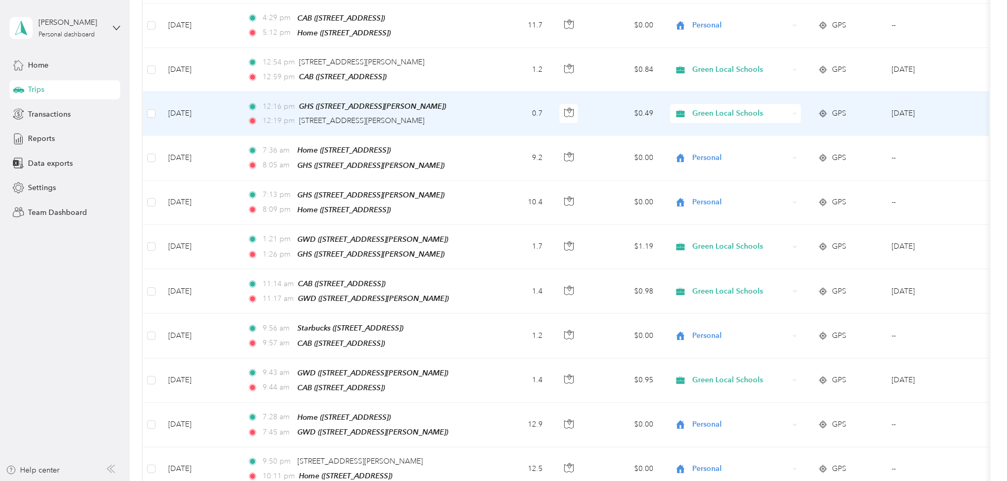
click at [766, 114] on span "Green Local Schools" at bounding box center [741, 114] width 97 height 12
click at [773, 144] on span "Personal" at bounding box center [816, 148] width 98 height 11
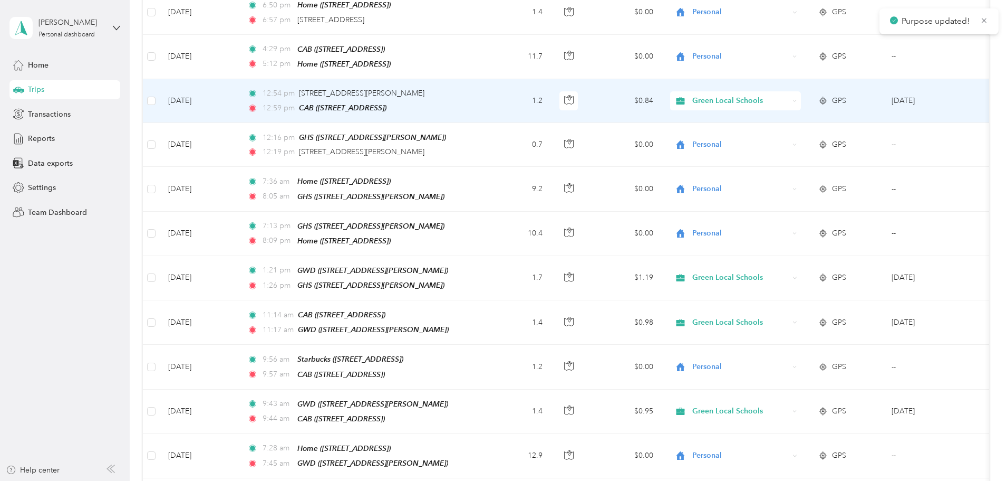
scroll to position [209, 0]
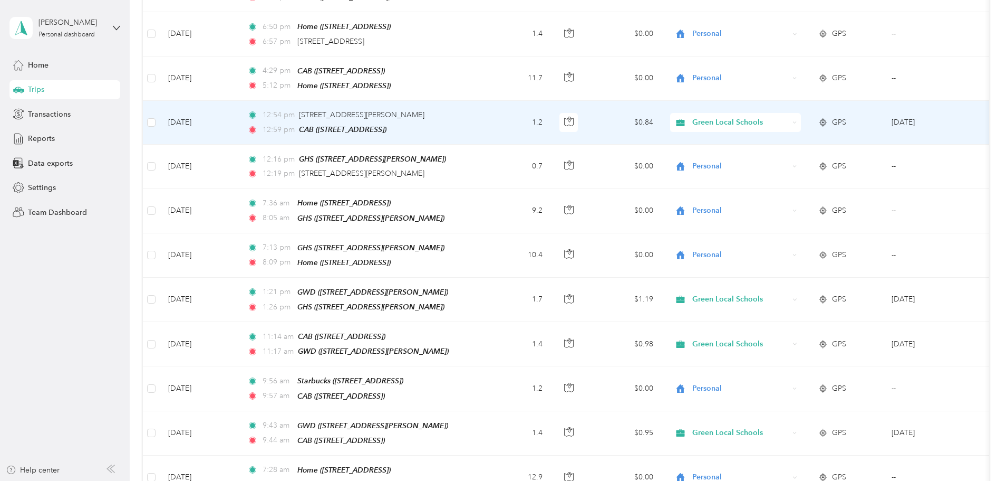
click at [551, 117] on td "1.2" at bounding box center [517, 123] width 70 height 44
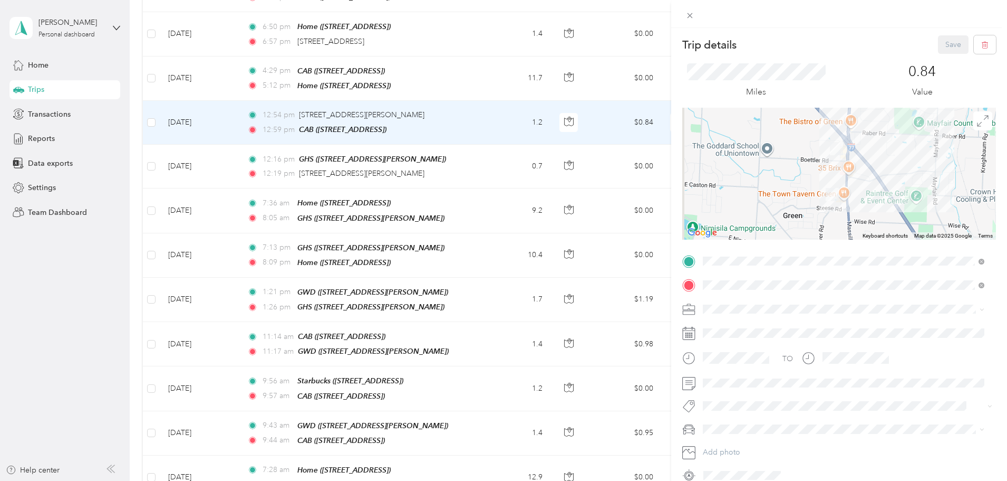
click at [756, 251] on div "Trip details Save This trip cannot be edited because it is either under review,…" at bounding box center [840, 259] width 314 height 448
click at [758, 254] on span at bounding box center [847, 261] width 297 height 17
click at [800, 308] on div "GHS [STREET_ADDRESS][PERSON_NAME]" at bounding box center [786, 309] width 126 height 22
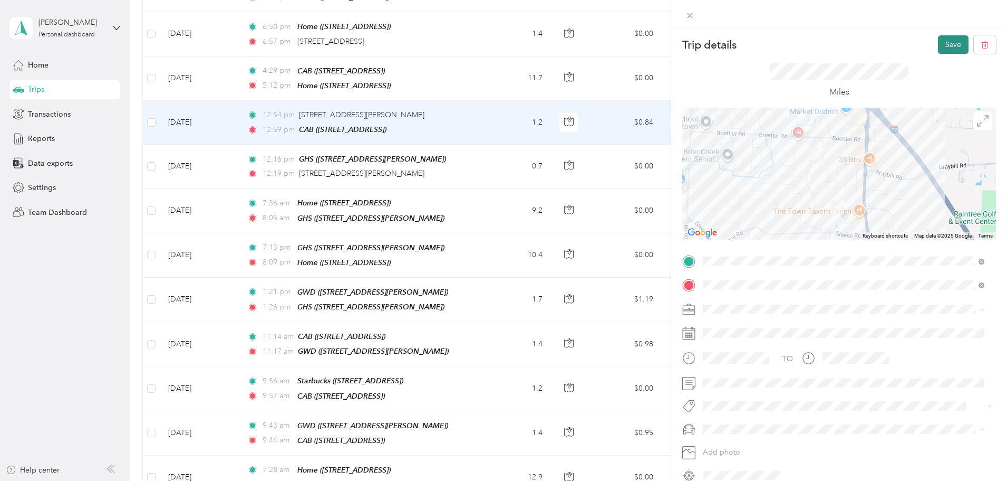
click at [938, 47] on button "Save" at bounding box center [953, 44] width 31 height 18
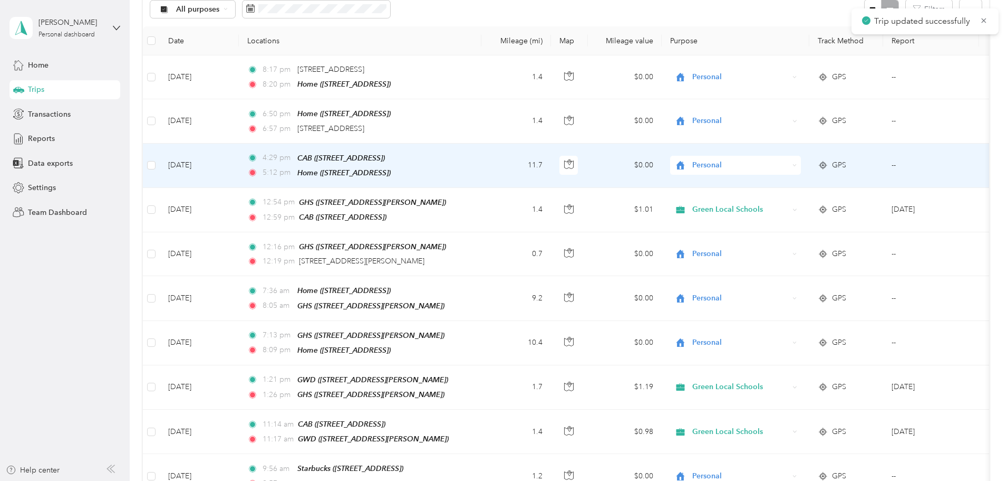
scroll to position [104, 0]
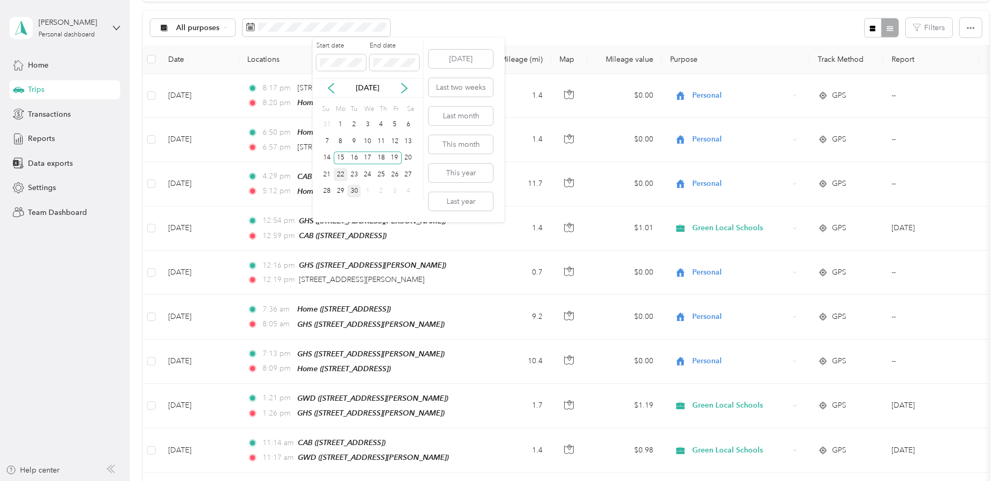
click at [338, 173] on div "22" at bounding box center [341, 174] width 14 height 13
click at [397, 175] on div "26" at bounding box center [395, 174] width 14 height 13
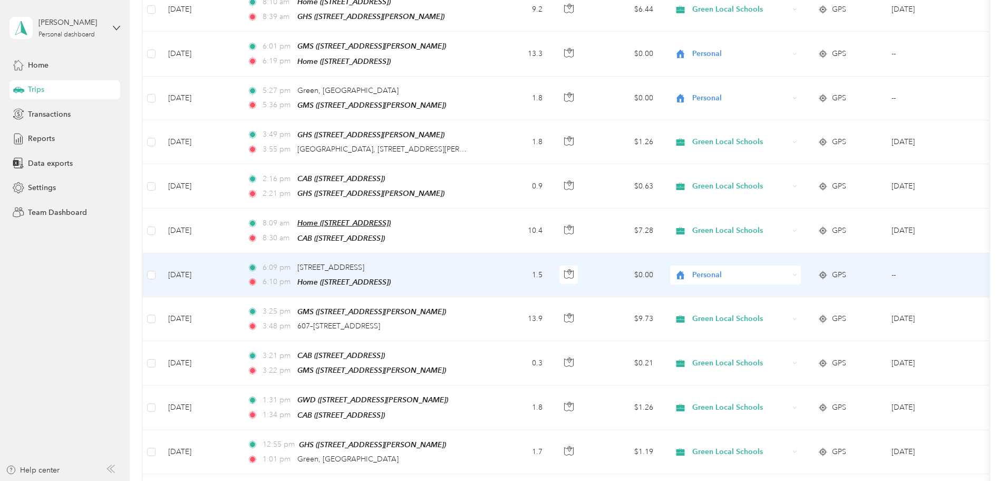
scroll to position [1317, 0]
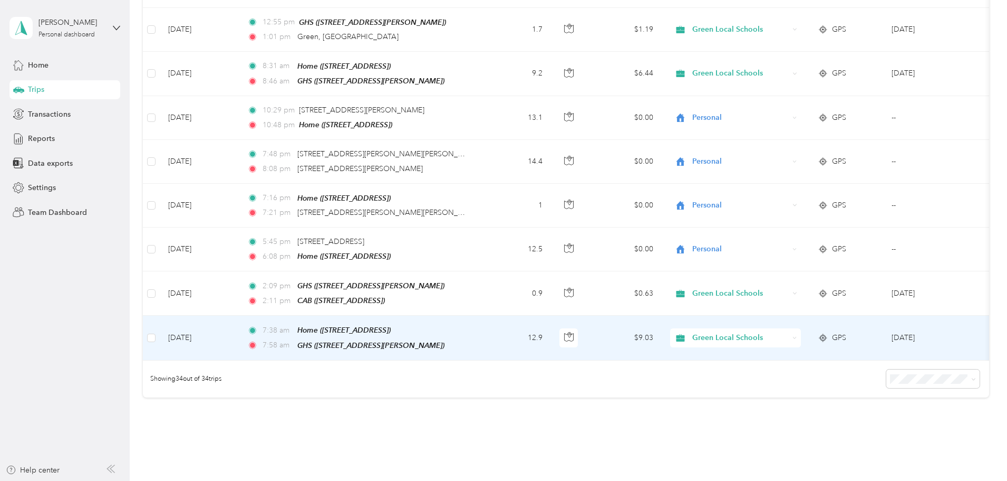
click at [777, 332] on span "Green Local Schools" at bounding box center [741, 338] width 97 height 12
click at [796, 347] on span "Personal" at bounding box center [816, 352] width 98 height 11
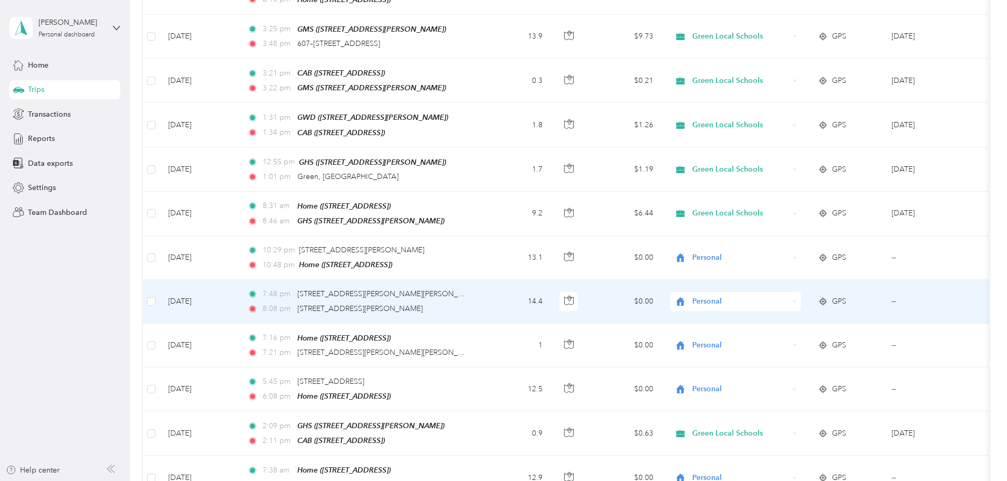
scroll to position [1159, 0]
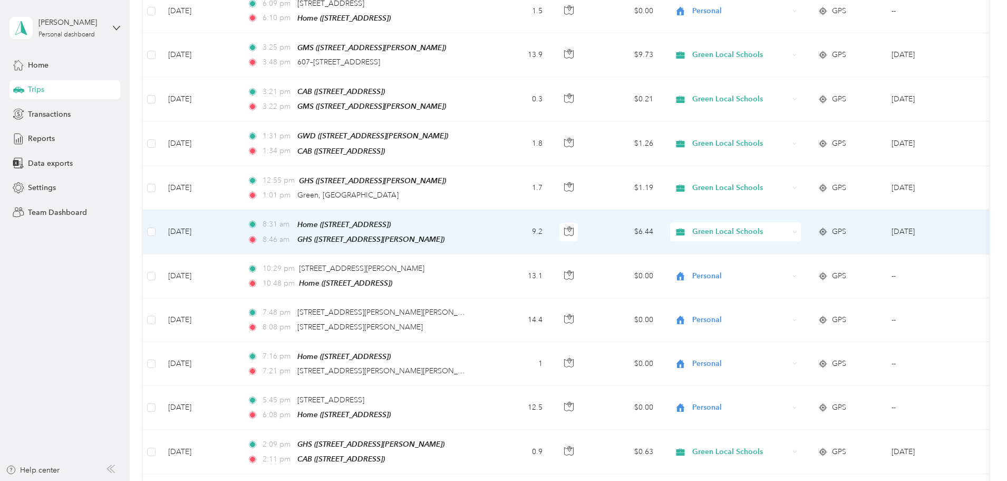
click at [789, 226] on span "Green Local Schools" at bounding box center [741, 232] width 97 height 12
click at [811, 251] on li "Personal" at bounding box center [806, 250] width 131 height 18
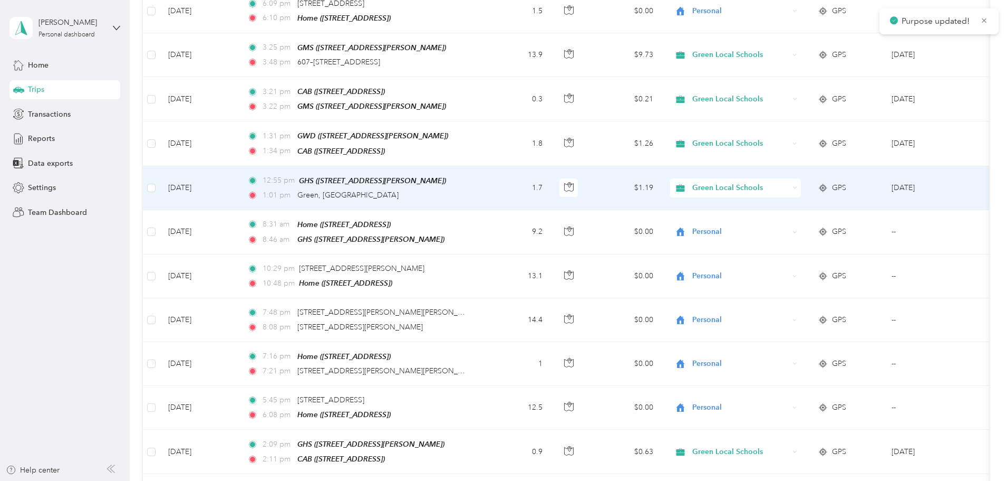
click at [469, 189] on div "1:01 pm [GEOGRAPHIC_DATA], [GEOGRAPHIC_DATA]" at bounding box center [358, 195] width 222 height 12
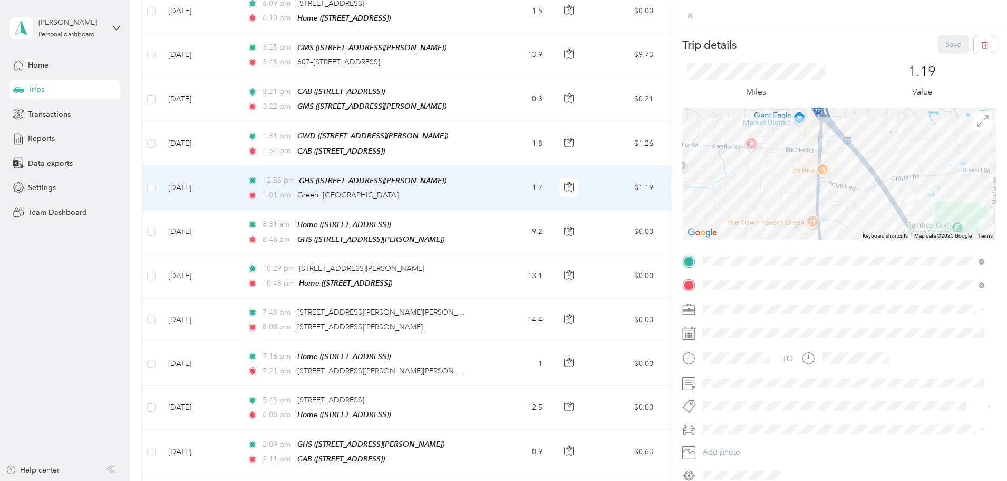
click at [759, 325] on div "GWD" at bounding box center [786, 326] width 126 height 9
click at [938, 37] on button "Save" at bounding box center [953, 44] width 31 height 18
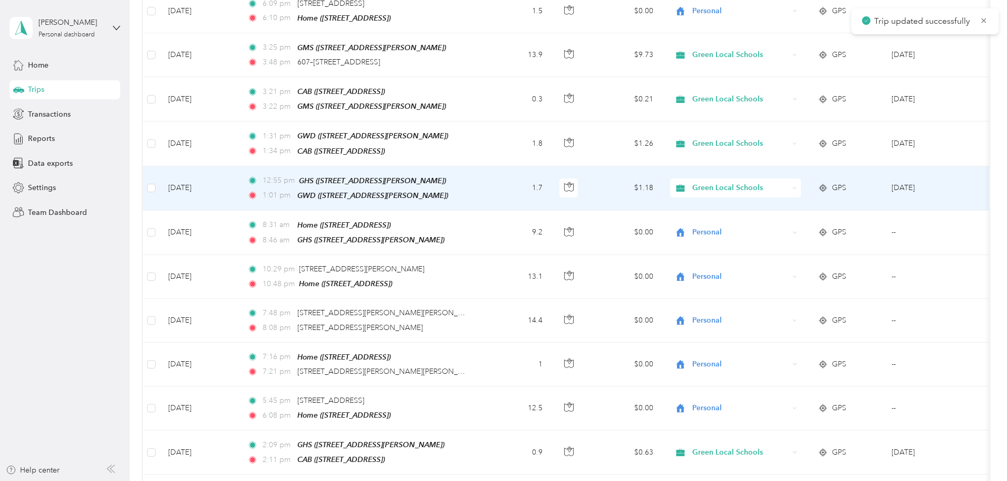
scroll to position [1106, 0]
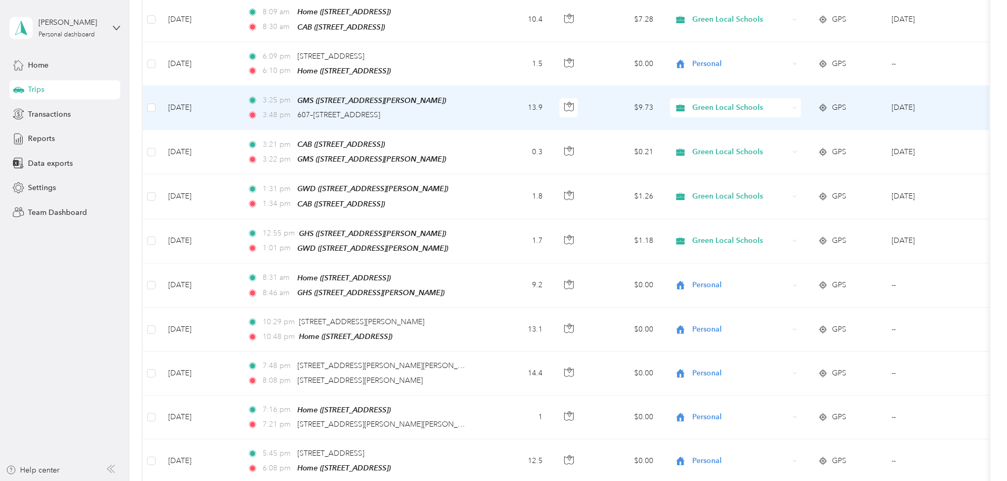
click at [763, 102] on span "Green Local Schools" at bounding box center [741, 108] width 97 height 12
click at [787, 131] on span "Personal" at bounding box center [816, 128] width 98 height 11
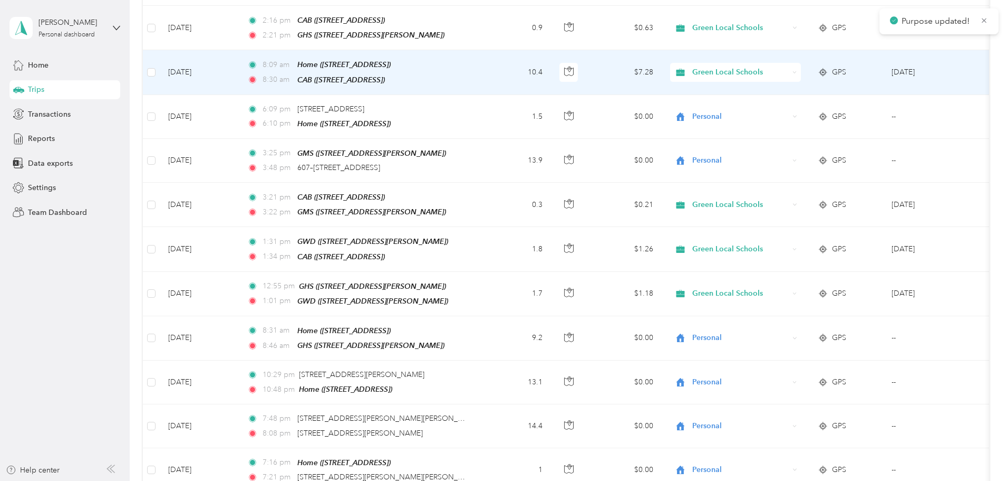
click at [789, 66] on span "Green Local Schools" at bounding box center [741, 72] width 97 height 12
click at [834, 98] on li "Personal" at bounding box center [806, 95] width 131 height 18
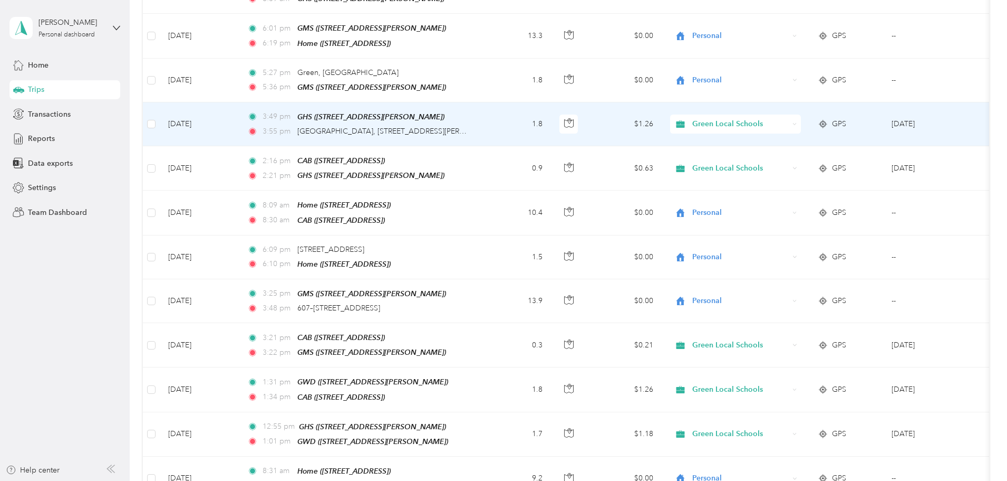
scroll to position [895, 0]
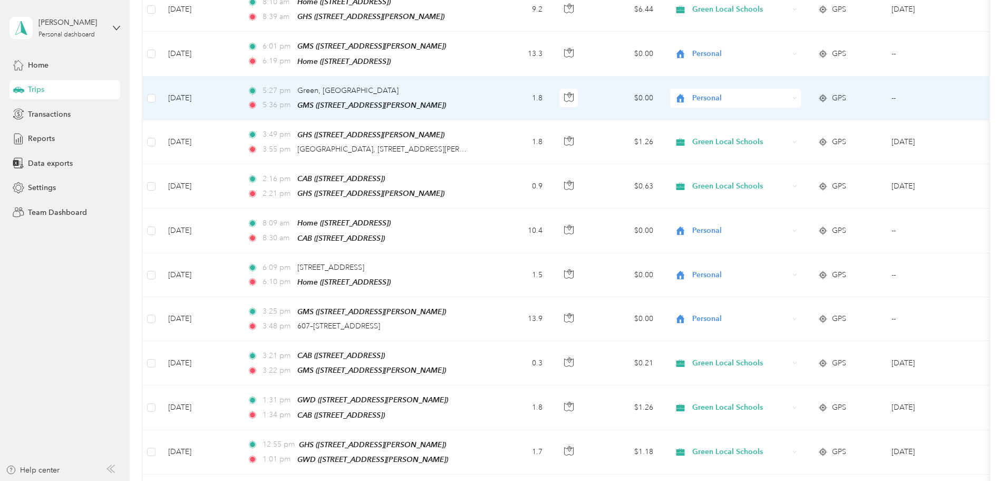
click at [469, 85] on div "5:27 pm [GEOGRAPHIC_DATA], [GEOGRAPHIC_DATA]" at bounding box center [358, 91] width 222 height 12
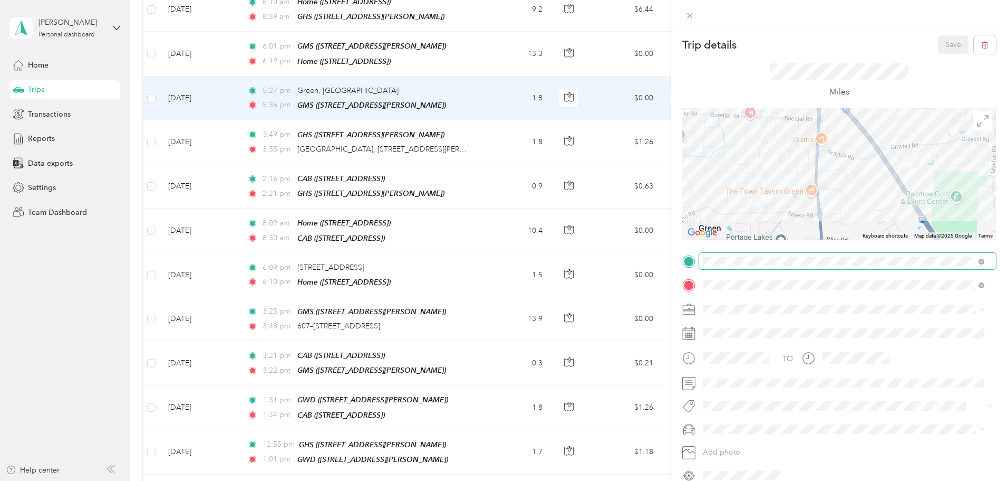
click at [809, 267] on span at bounding box center [847, 261] width 297 height 17
click at [770, 308] on div "GWD [STREET_ADDRESS][PERSON_NAME]" at bounding box center [786, 309] width 126 height 22
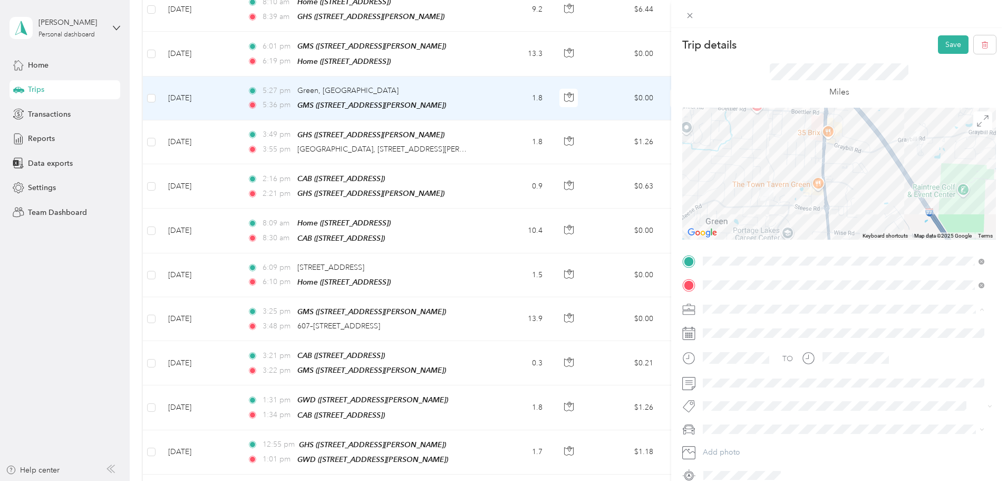
click at [760, 402] on div "Green Local Schools" at bounding box center [844, 401] width 274 height 11
click at [940, 49] on button "Save" at bounding box center [953, 44] width 31 height 18
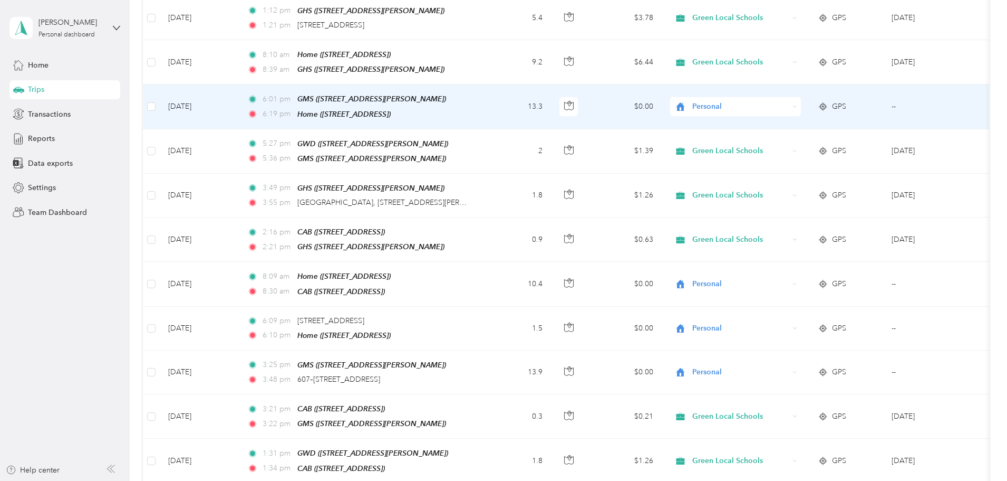
scroll to position [790, 0]
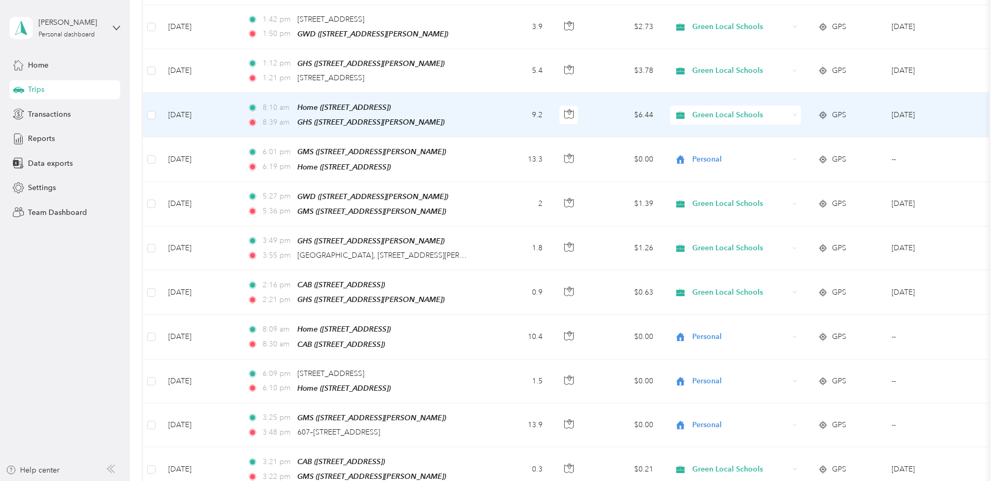
drag, startPoint x: 799, startPoint y: 102, endPoint x: 803, endPoint y: 110, distance: 8.5
click at [789, 109] on span "Green Local Schools" at bounding box center [741, 115] width 97 height 12
click at [808, 138] on span "Personal" at bounding box center [816, 142] width 98 height 11
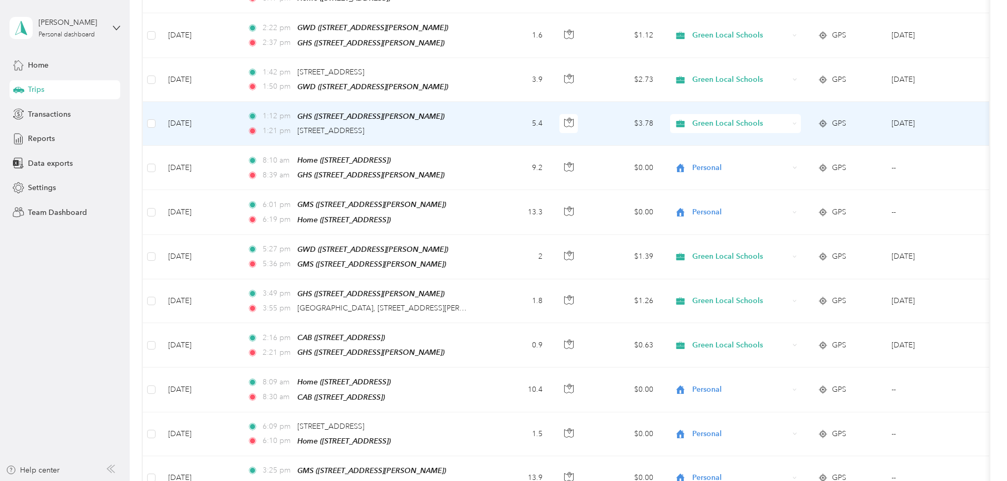
click at [482, 120] on td "1:12 pm GHS ([STREET_ADDRESS][PERSON_NAME]) 1:21 pm [STREET_ADDRESS]" at bounding box center [360, 124] width 243 height 44
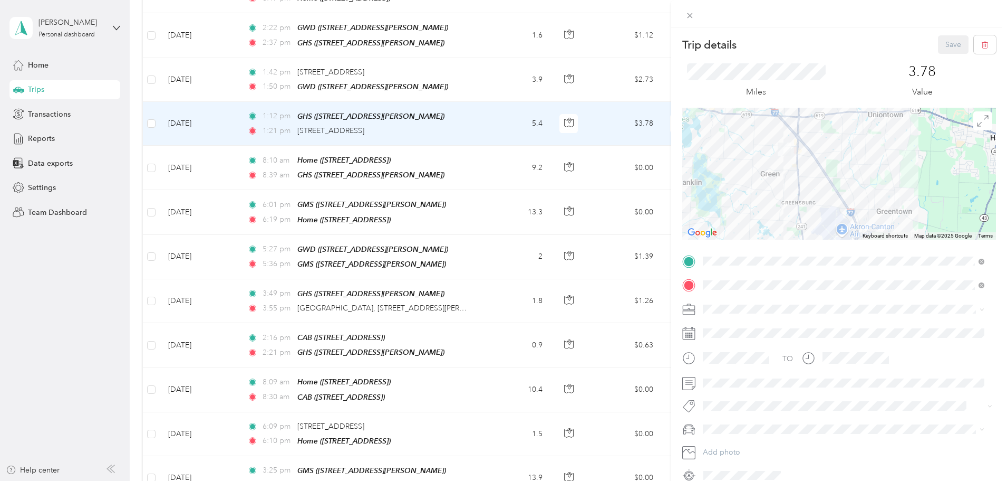
click at [553, 120] on div "Trip details Save This trip cannot be edited because it is either under review,…" at bounding box center [503, 240] width 1007 height 481
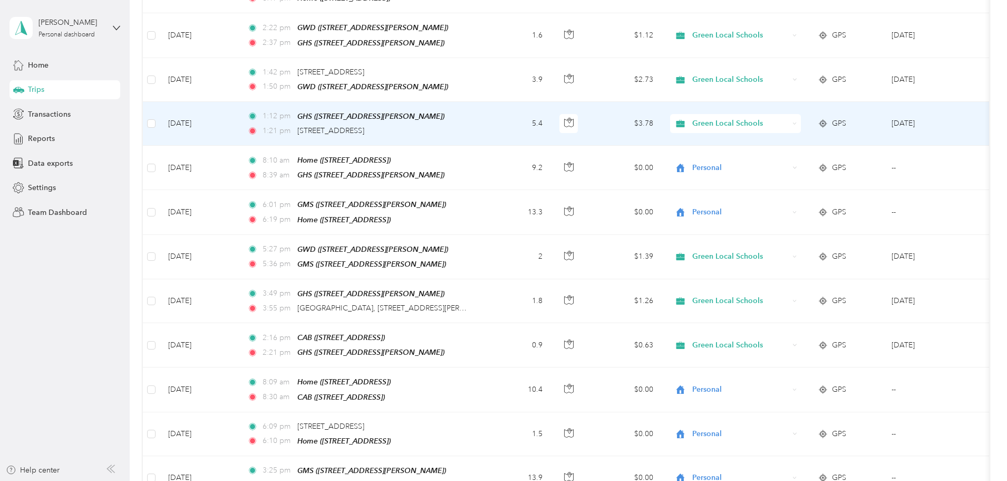
click at [789, 118] on span "Green Local Schools" at bounding box center [741, 124] width 97 height 12
click at [806, 149] on span "Personal" at bounding box center [816, 151] width 98 height 11
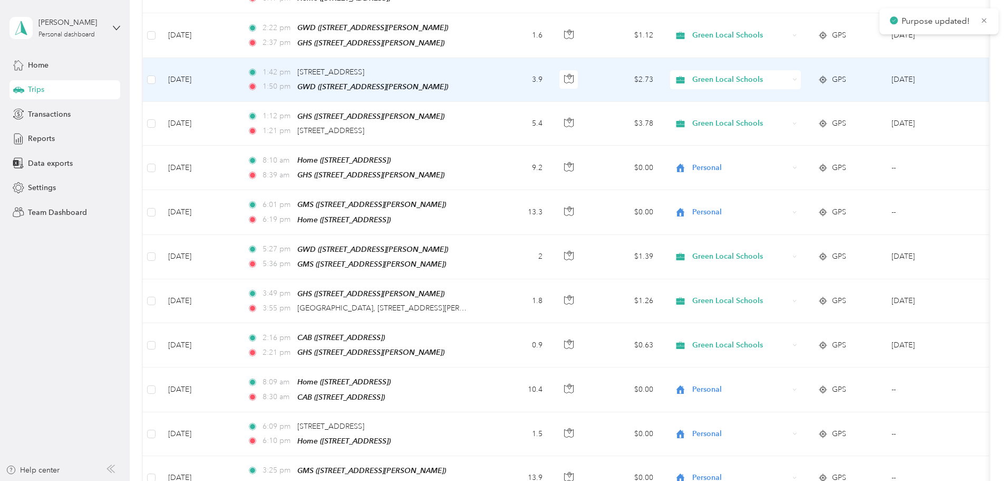
click at [469, 81] on div "1:50 pm GWD ([STREET_ADDRESS][PERSON_NAME])" at bounding box center [358, 87] width 222 height 12
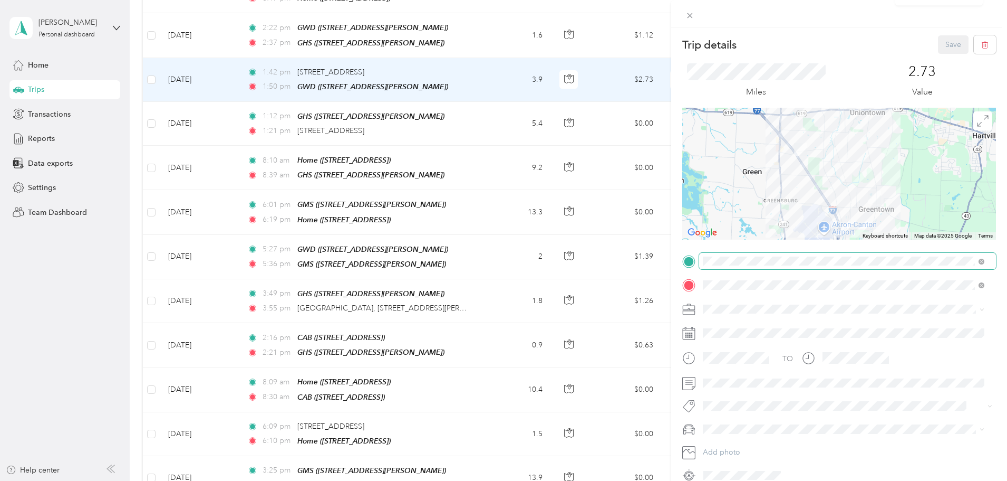
click at [769, 255] on span at bounding box center [847, 261] width 297 height 17
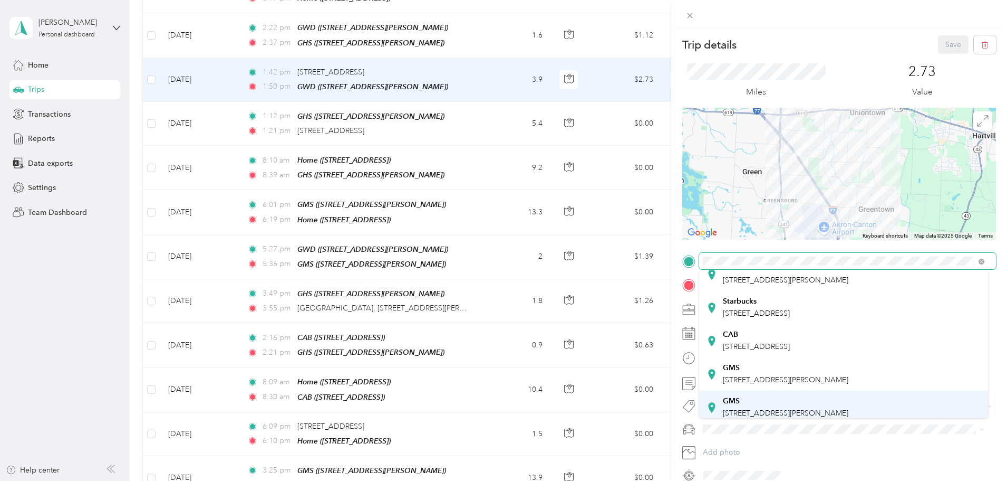
scroll to position [53, 0]
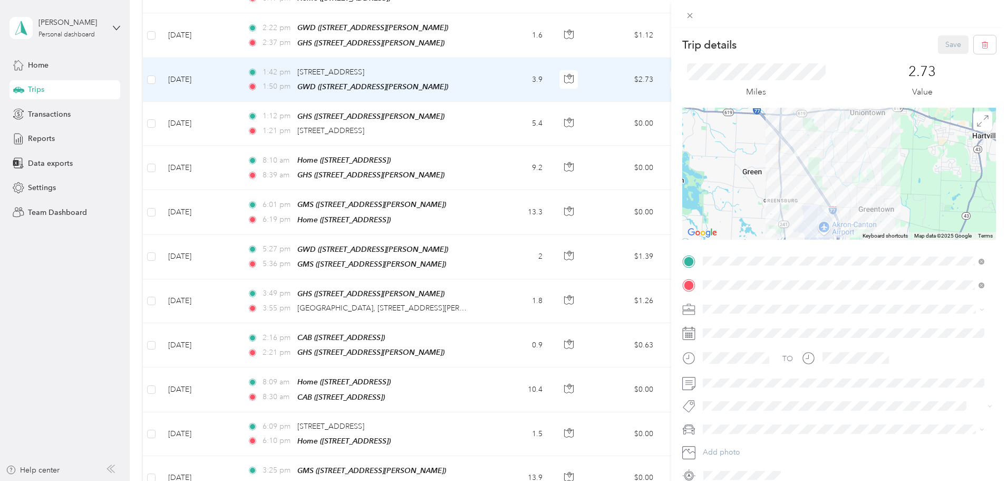
click at [772, 388] on div "GMS [STREET_ADDRESS][PERSON_NAME]" at bounding box center [786, 389] width 126 height 22
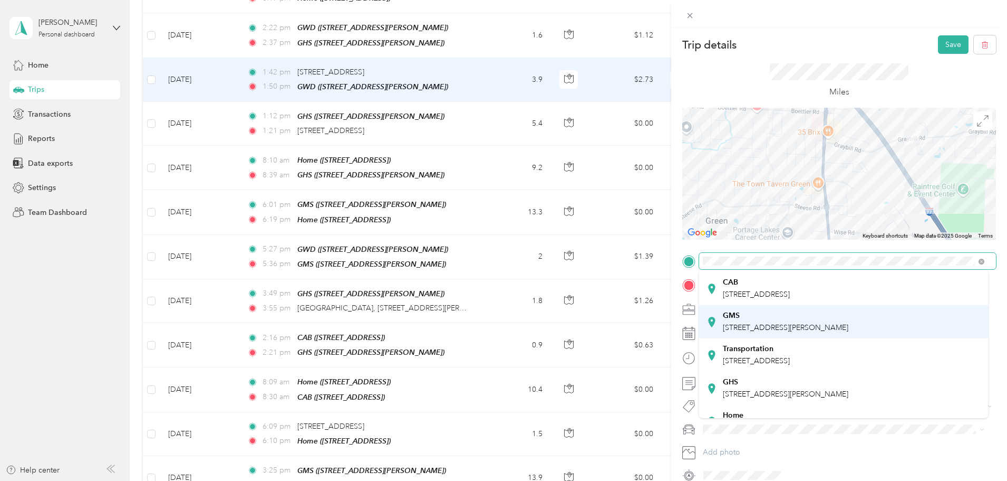
scroll to position [105, 0]
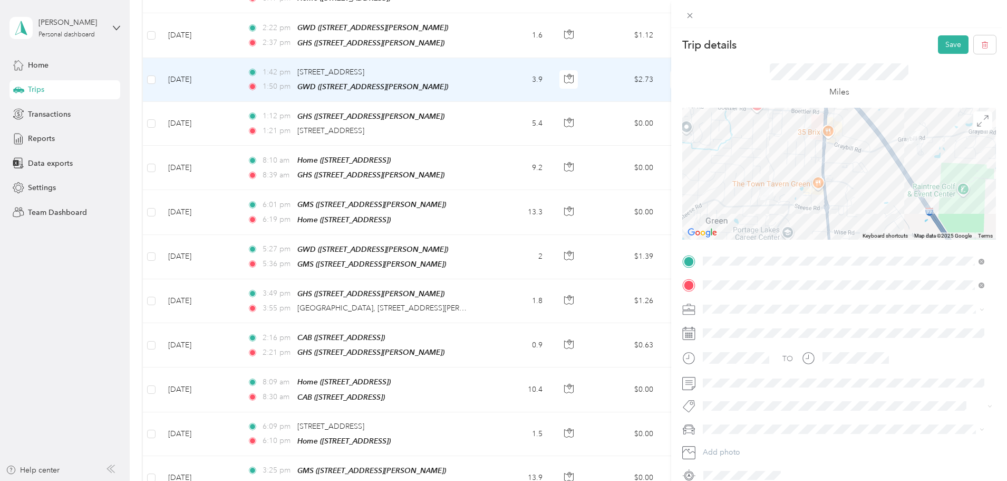
click at [782, 368] on div "GHS [STREET_ADDRESS][PERSON_NAME]" at bounding box center [786, 370] width 126 height 22
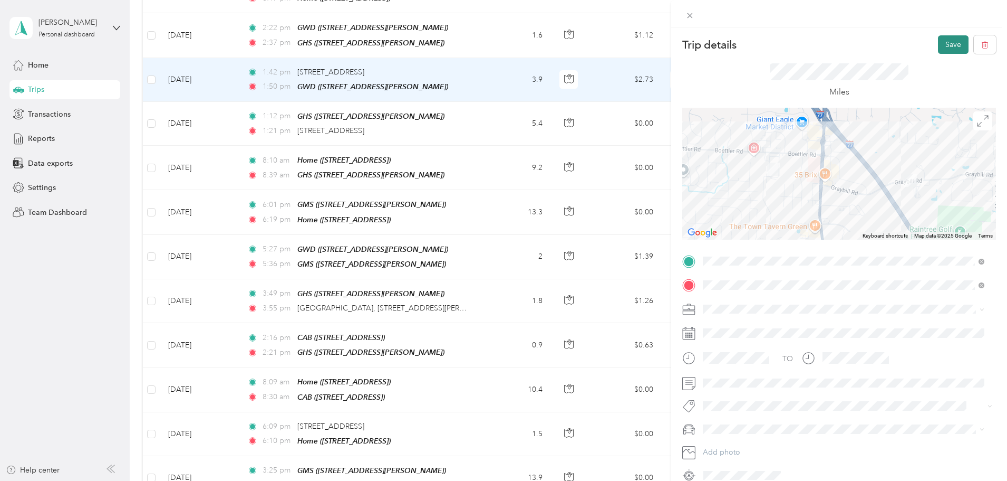
click at [949, 44] on button "Save" at bounding box center [953, 44] width 31 height 18
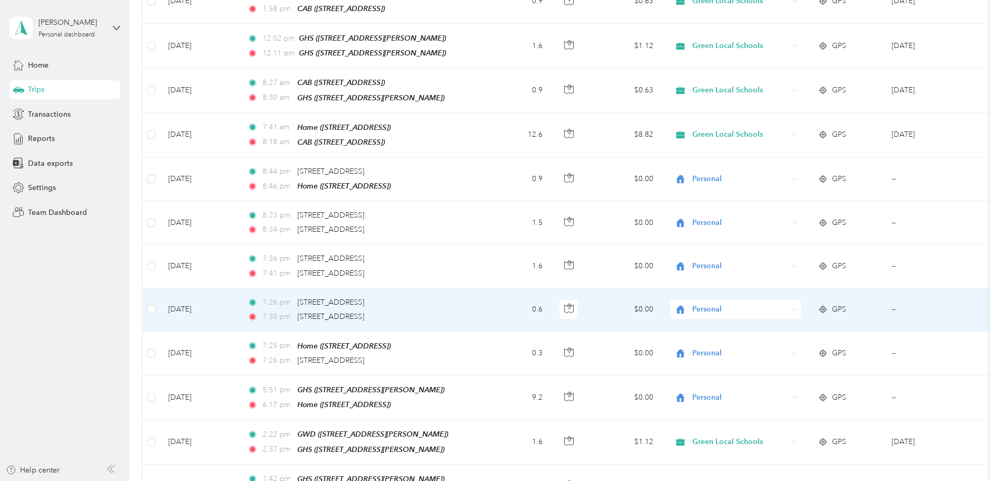
scroll to position [315, 0]
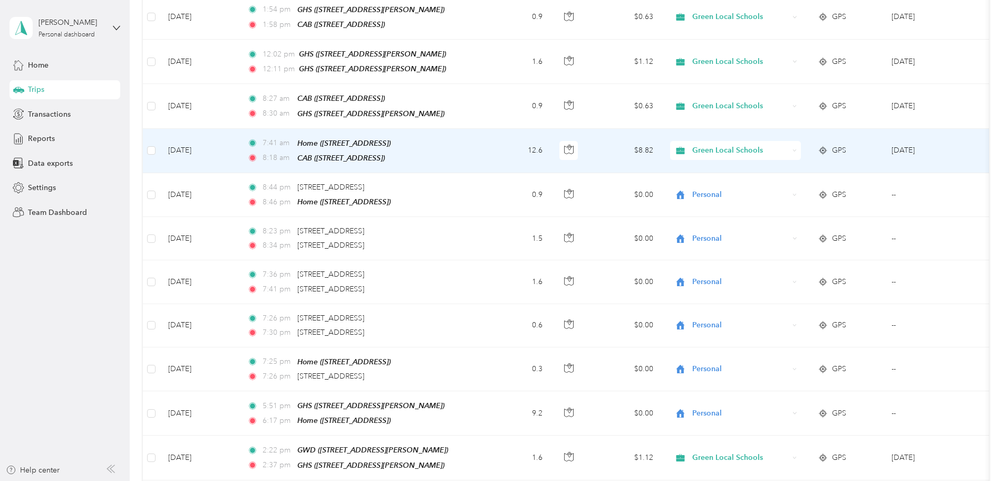
click at [771, 145] on span "Green Local Schools" at bounding box center [741, 151] width 97 height 12
click at [793, 183] on span "Personal" at bounding box center [816, 180] width 98 height 11
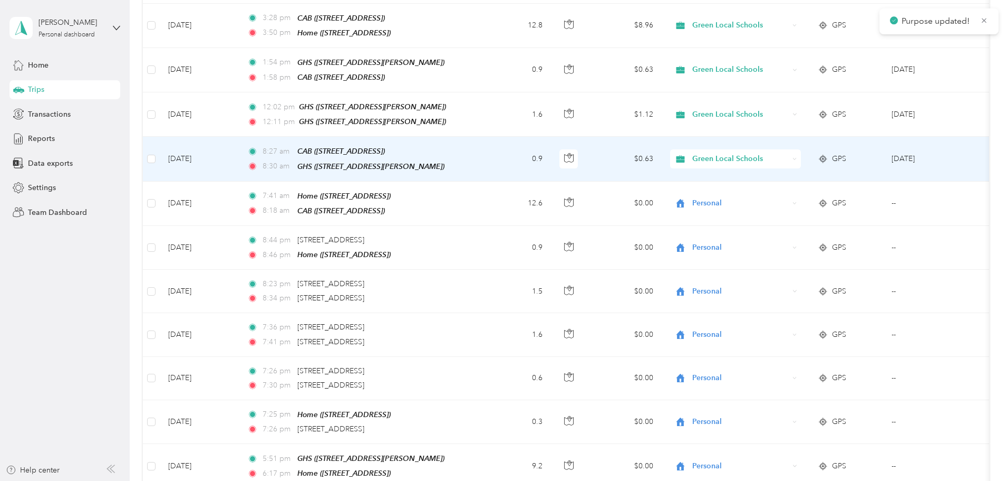
scroll to position [209, 0]
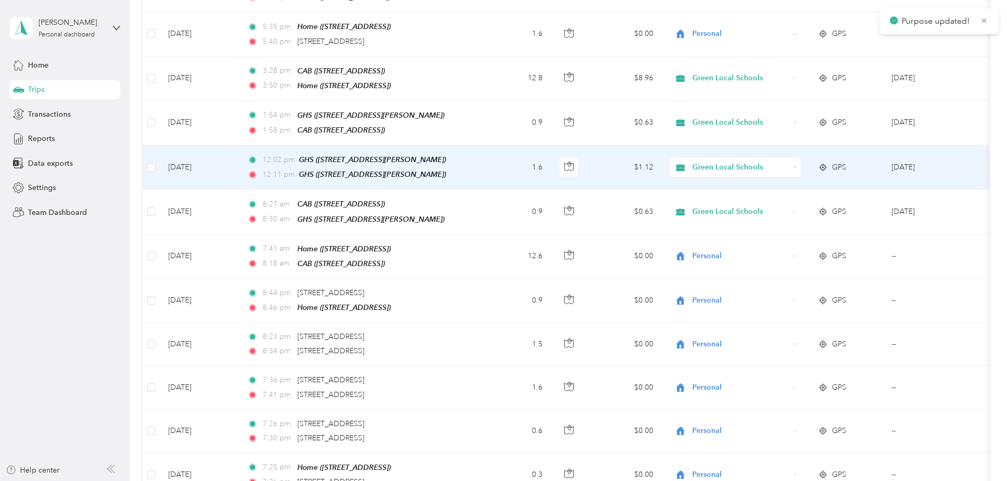
click at [551, 156] on td "1.6" at bounding box center [517, 167] width 70 height 44
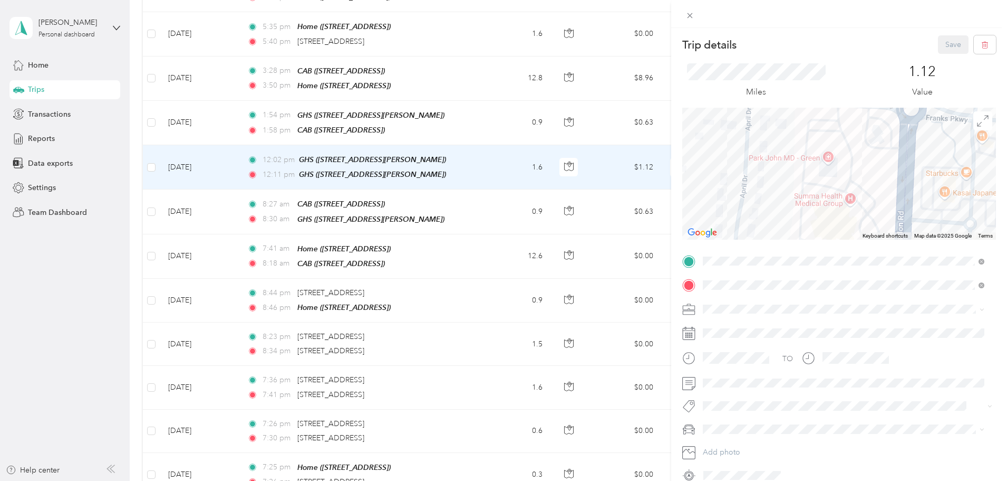
drag, startPoint x: 957, startPoint y: 187, endPoint x: 764, endPoint y: 188, distance: 193.1
click at [764, 188] on div at bounding box center [840, 174] width 314 height 132
drag, startPoint x: 561, startPoint y: 157, endPoint x: 583, endPoint y: 162, distance: 22.4
click at [562, 157] on div "Trip details Save This trip cannot be edited because it is either under review,…" at bounding box center [503, 240] width 1007 height 481
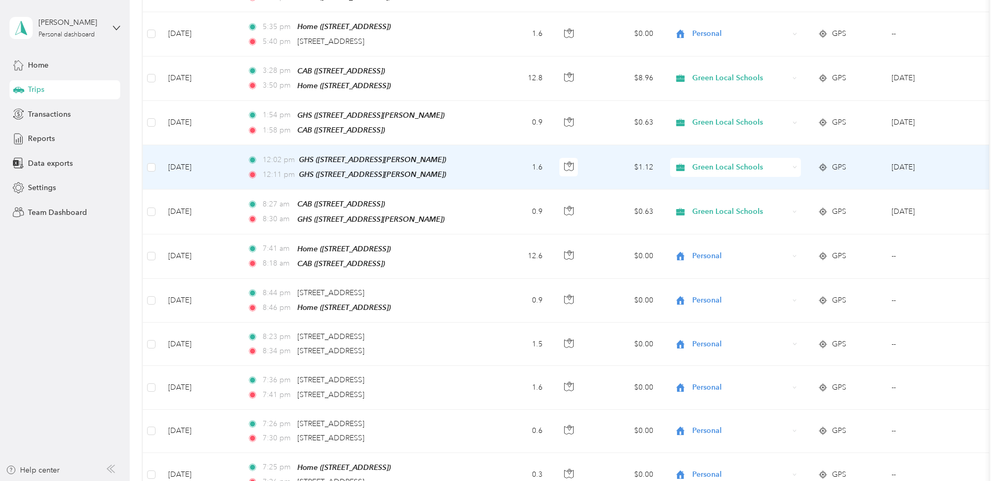
click at [551, 164] on td "1.6" at bounding box center [517, 167] width 70 height 44
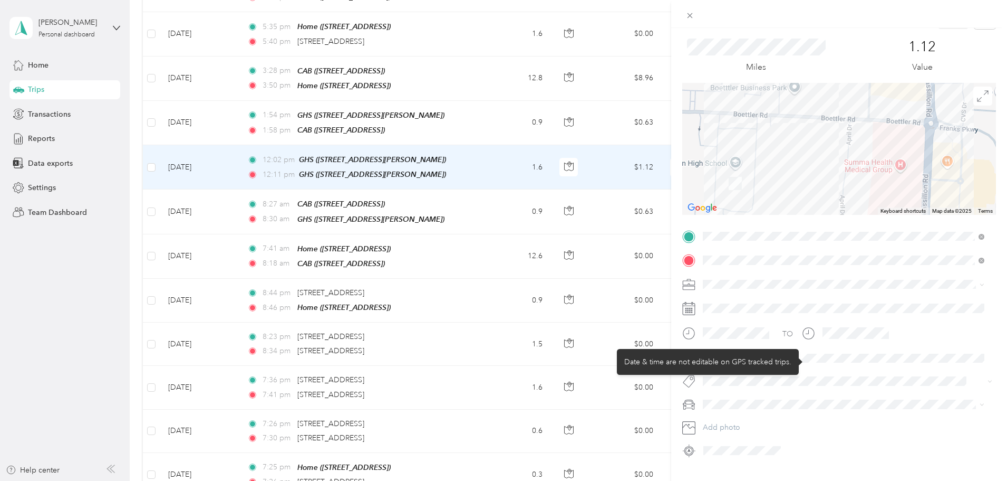
scroll to position [49, 0]
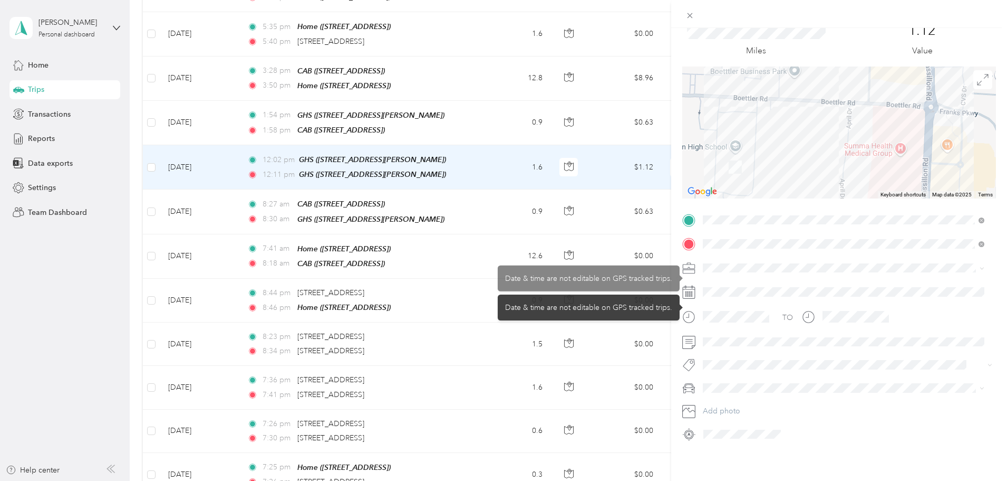
click at [724, 266] on span at bounding box center [847, 268] width 297 height 17
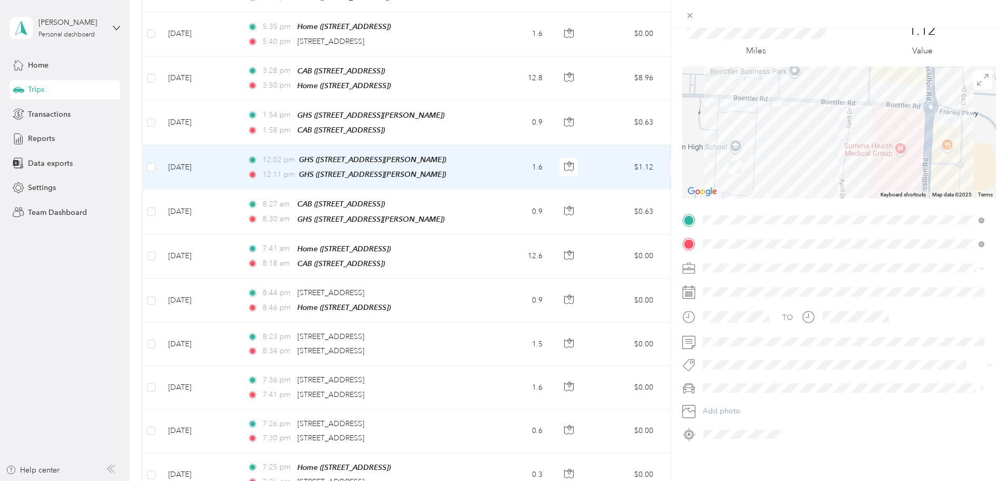
click at [725, 265] on span at bounding box center [847, 268] width 297 height 17
click at [744, 302] on ol "Work Personal Door Dash WCA Green Local Schools Other Charity Medical Moving Co…" at bounding box center [843, 343] width 289 height 148
click at [153, 166] on div "Trip details Save This trip cannot be edited because it is either under review,…" at bounding box center [503, 240] width 1007 height 481
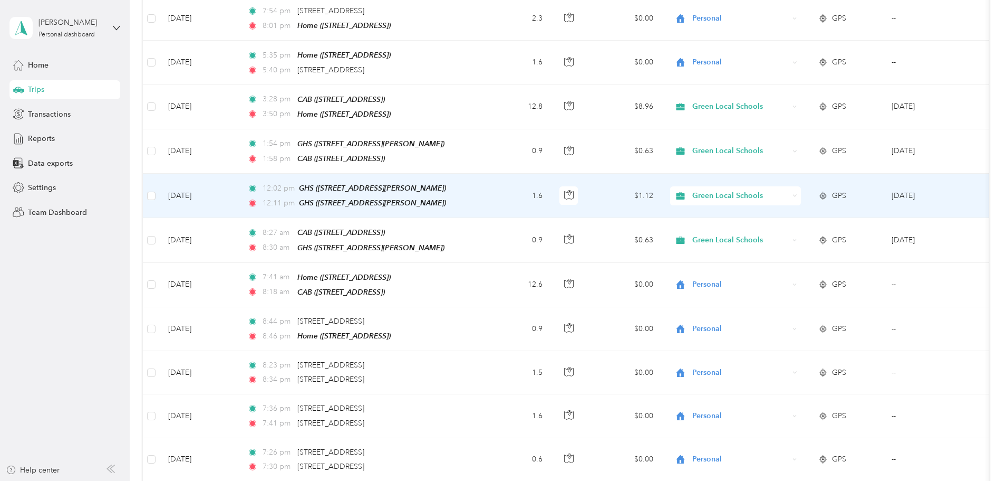
scroll to position [157, 0]
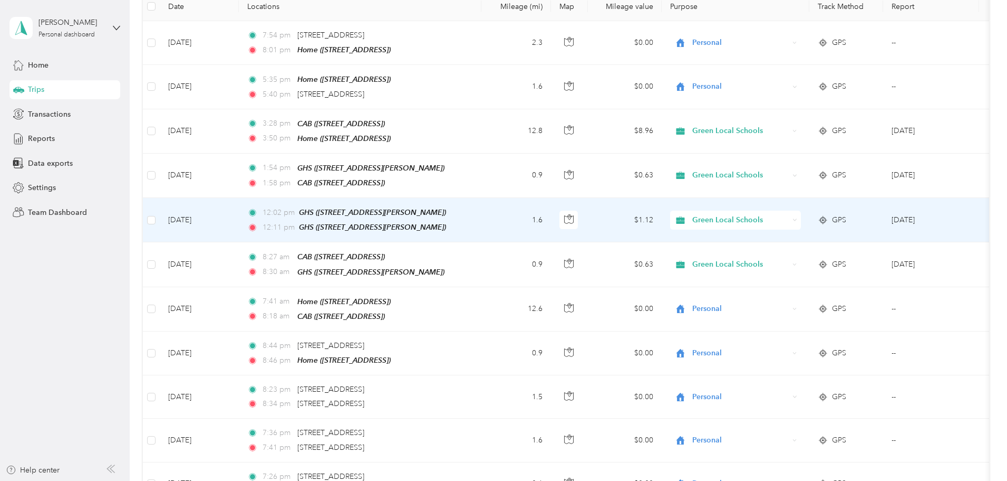
click at [769, 215] on span "Green Local Schools" at bounding box center [741, 220] width 97 height 12
click at [783, 249] on span "Personal" at bounding box center [816, 254] width 98 height 11
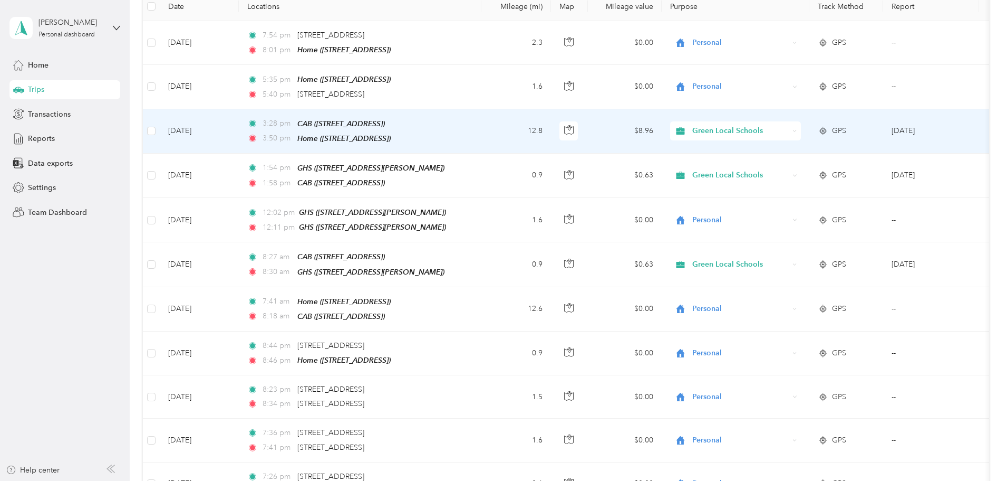
click at [789, 131] on span "Green Local Schools" at bounding box center [741, 131] width 97 height 12
click at [806, 169] on li "Personal" at bounding box center [806, 167] width 131 height 18
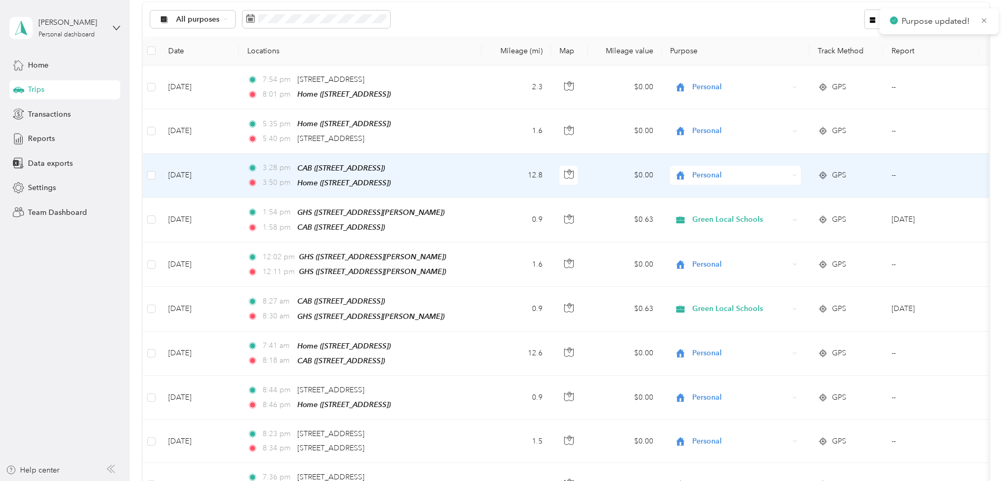
scroll to position [104, 0]
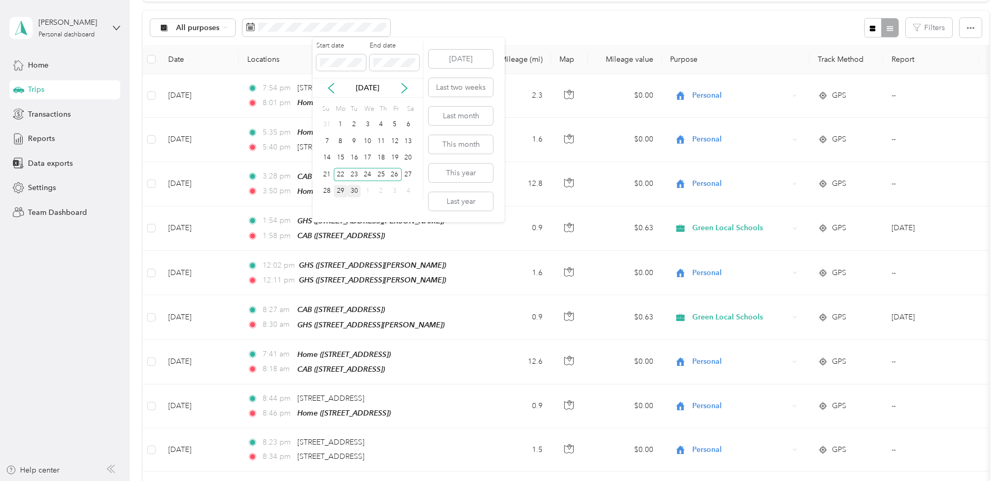
click at [339, 194] on div "29" at bounding box center [341, 191] width 14 height 13
click at [351, 191] on div "30" at bounding box center [355, 191] width 14 height 13
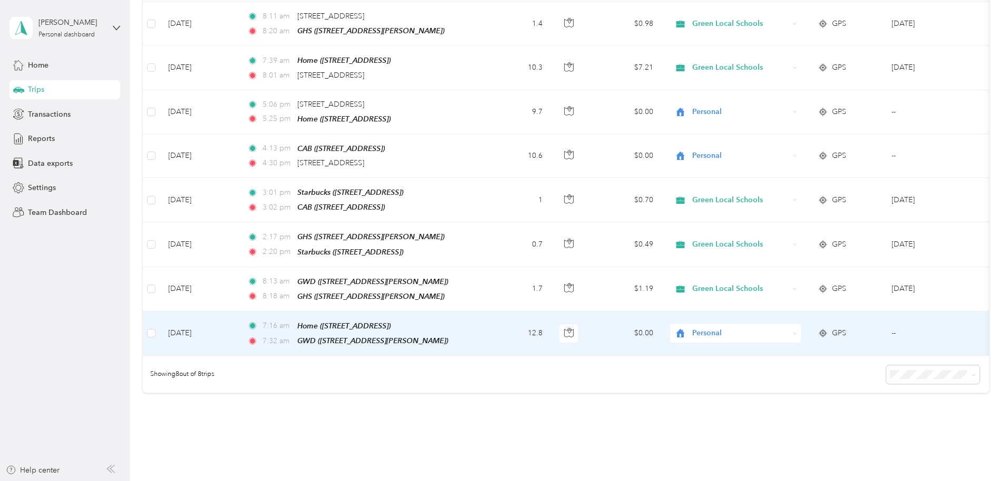
scroll to position [130, 0]
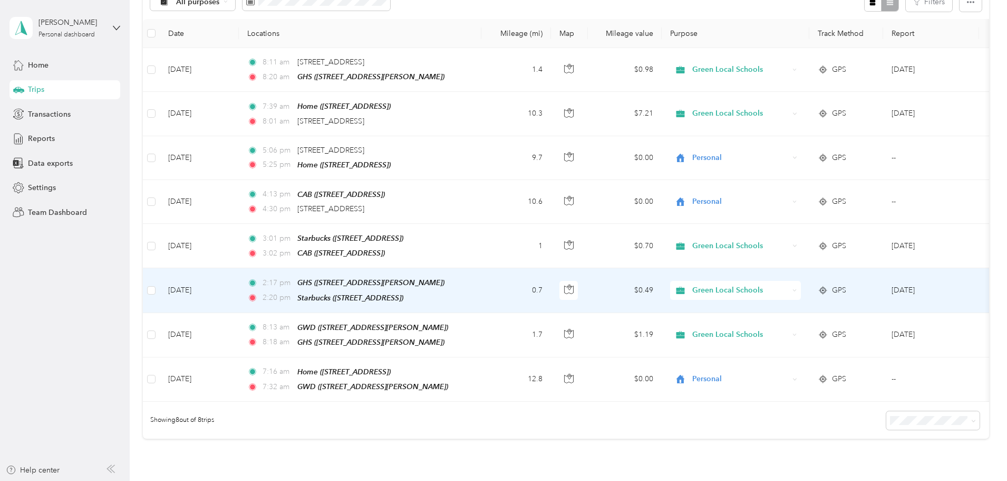
click at [551, 287] on td "0.7" at bounding box center [517, 290] width 70 height 44
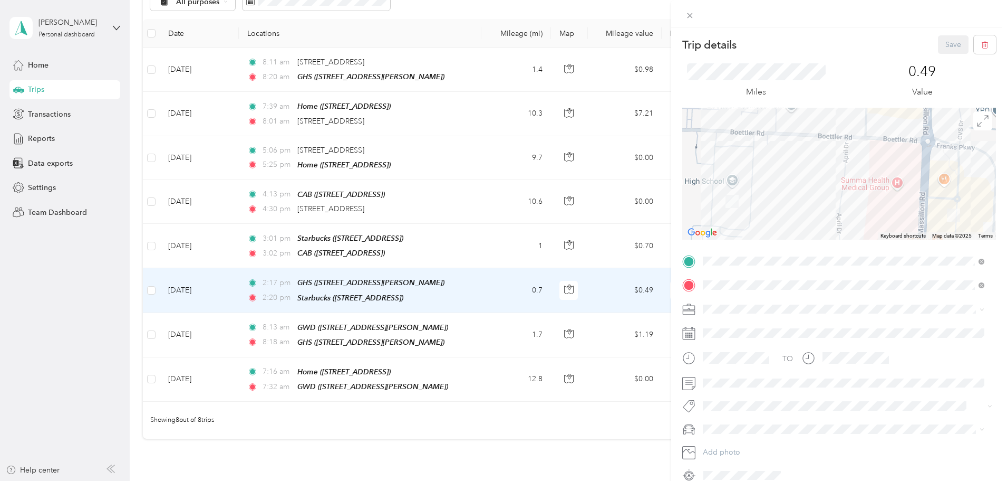
click at [764, 374] on span "[STREET_ADDRESS]" at bounding box center [756, 371] width 67 height 9
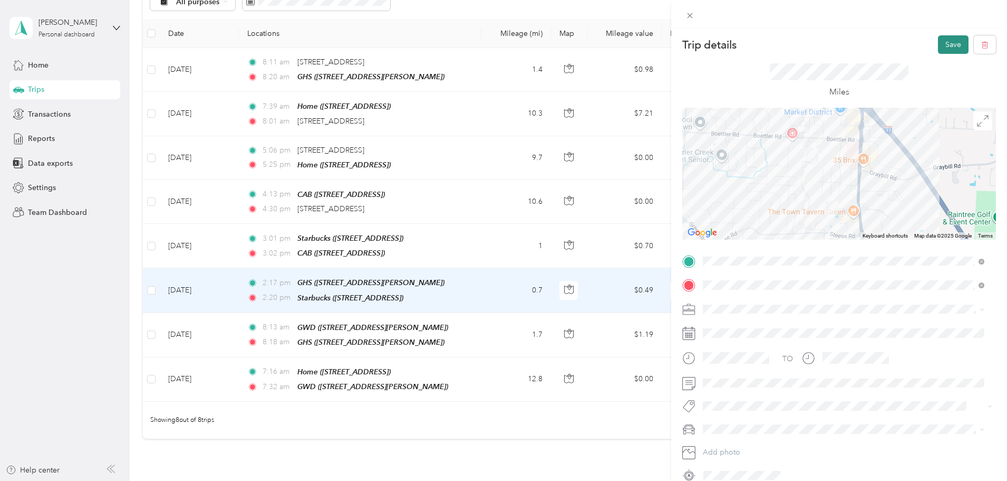
drag, startPoint x: 939, startPoint y: 44, endPoint x: 933, endPoint y: 49, distance: 8.3
click at [938, 45] on button "Save" at bounding box center [953, 44] width 31 height 18
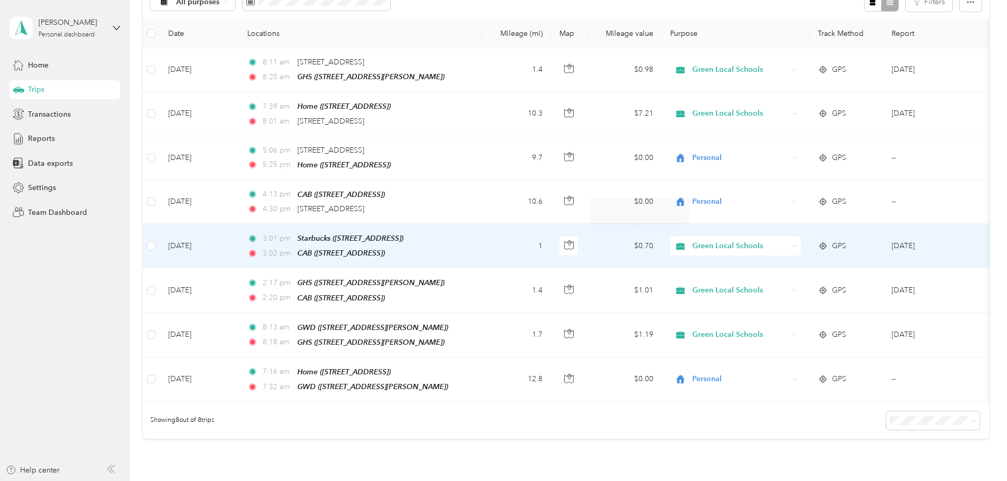
click at [799, 252] on div "Green Local Schools" at bounding box center [735, 245] width 131 height 19
click at [820, 284] on li "Personal" at bounding box center [806, 281] width 131 height 18
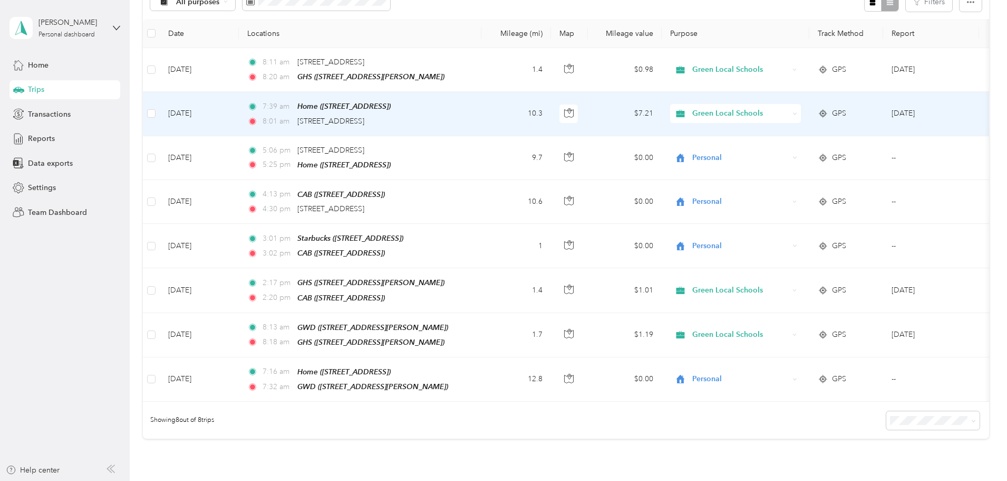
click at [789, 114] on span "Green Local Schools" at bounding box center [741, 114] width 97 height 12
click at [793, 152] on span "Personal" at bounding box center [816, 151] width 98 height 11
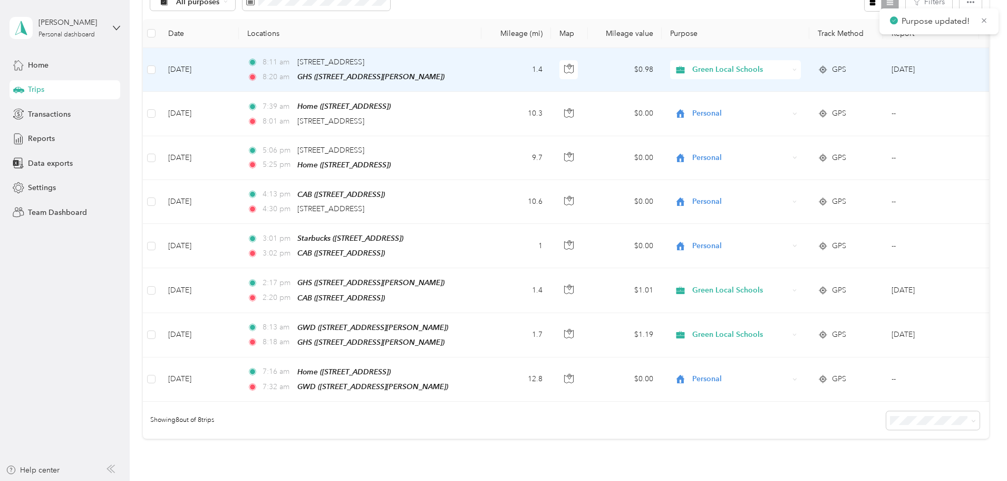
click at [801, 63] on div "Green Local Schools" at bounding box center [735, 69] width 131 height 19
click at [808, 105] on span "Personal" at bounding box center [816, 107] width 98 height 11
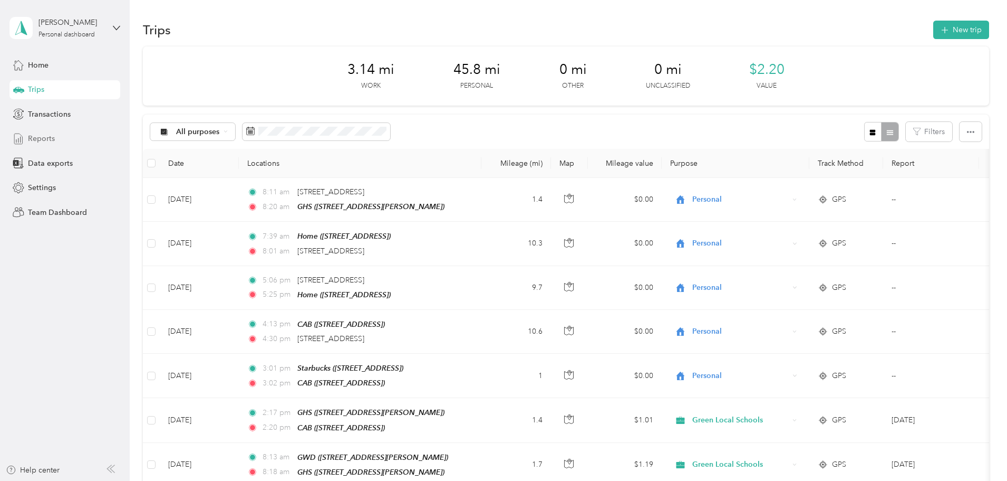
click at [46, 139] on span "Reports" at bounding box center [41, 138] width 27 height 11
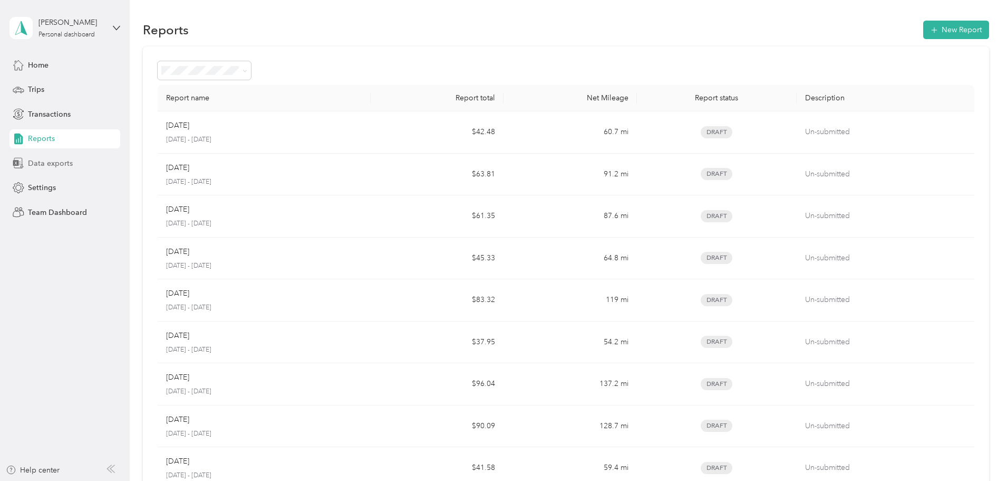
click at [57, 161] on span "Data exports" at bounding box center [50, 163] width 45 height 11
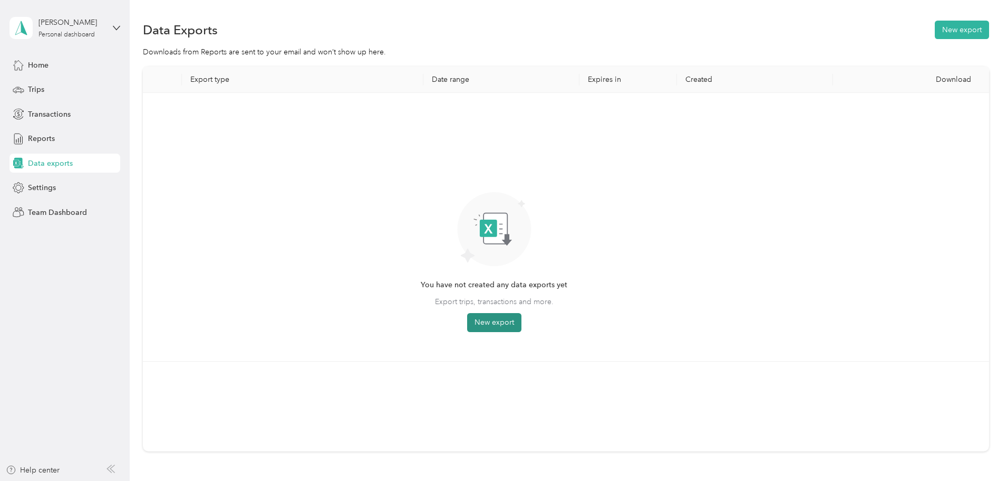
drag, startPoint x: 585, startPoint y: 299, endPoint x: 578, endPoint y: 317, distance: 19.2
click at [554, 300] on span "Export trips, transactions and more." at bounding box center [494, 301] width 119 height 11
click at [522, 318] on button "New export" at bounding box center [494, 322] width 54 height 19
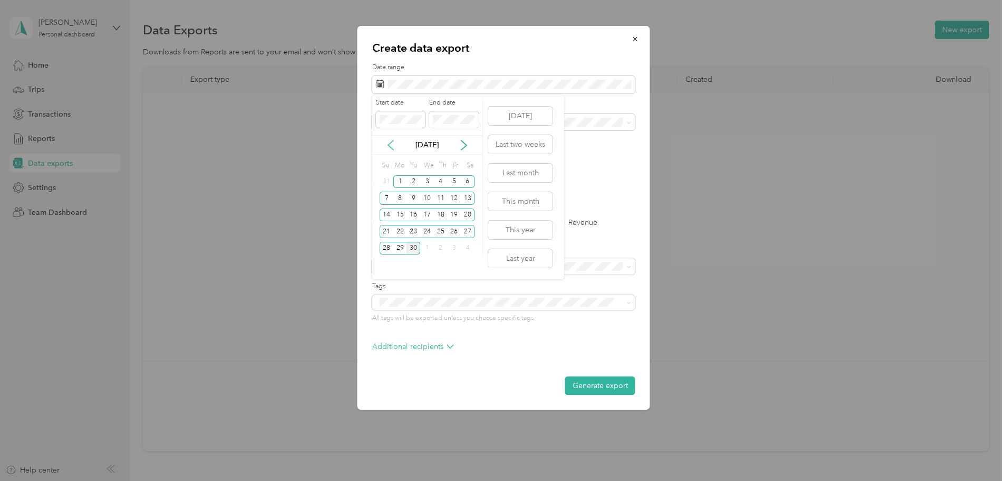
click at [394, 142] on icon at bounding box center [391, 145] width 11 height 11
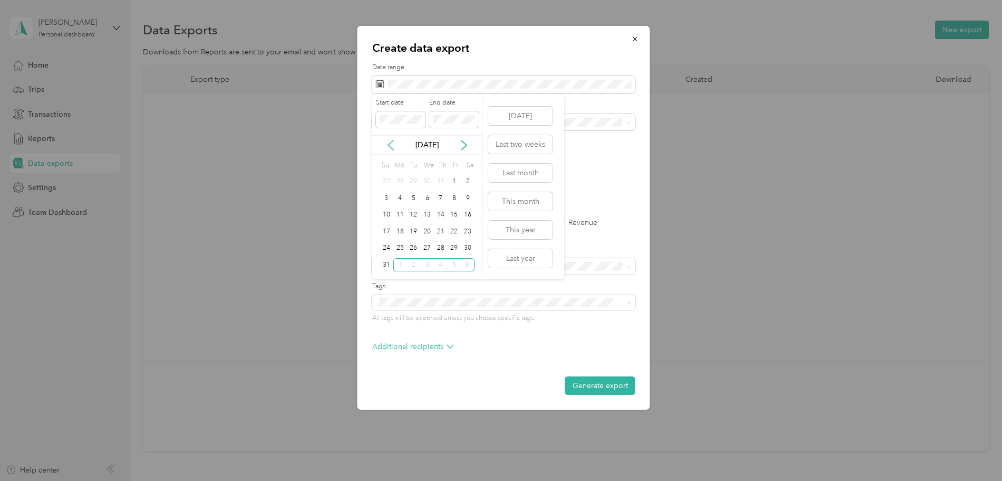
click at [394, 142] on icon at bounding box center [391, 145] width 11 height 11
click at [415, 182] on div "1" at bounding box center [414, 181] width 14 height 13
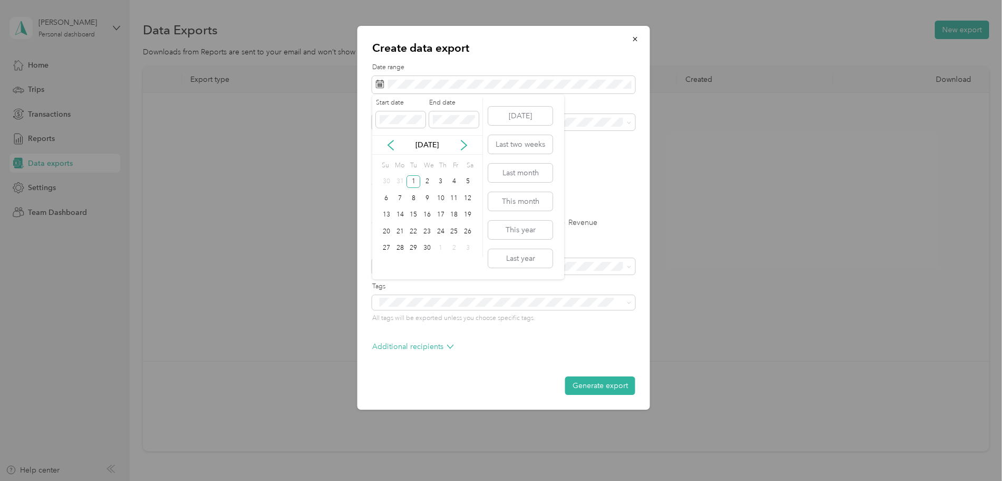
click at [437, 131] on div "Start date End date" at bounding box center [427, 116] width 110 height 37
click at [443, 124] on span at bounding box center [454, 119] width 50 height 17
drag, startPoint x: 476, startPoint y: 151, endPoint x: 466, endPoint y: 146, distance: 11.3
click at [474, 151] on div "[DATE]" at bounding box center [427, 145] width 110 height 20
click at [466, 146] on icon at bounding box center [464, 144] width 5 height 9
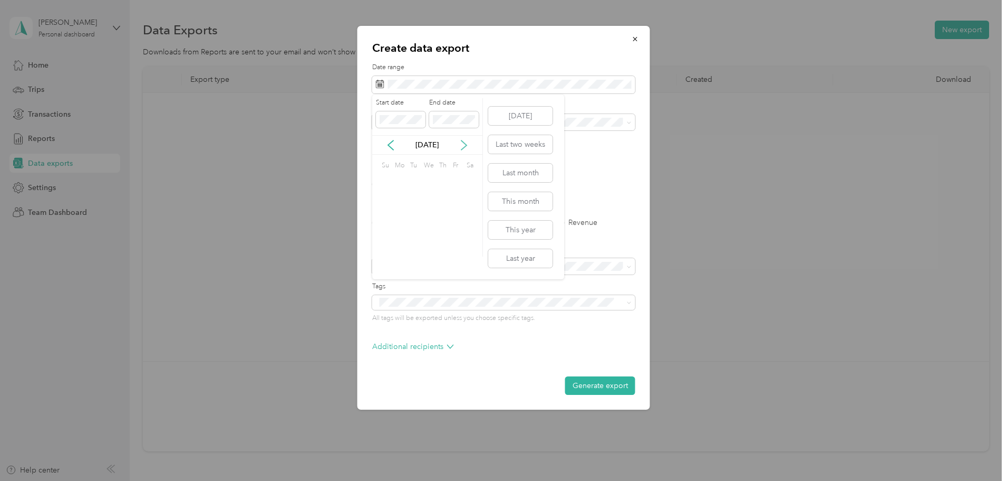
click at [466, 146] on icon at bounding box center [464, 144] width 5 height 9
click at [417, 246] on div "30" at bounding box center [414, 248] width 14 height 13
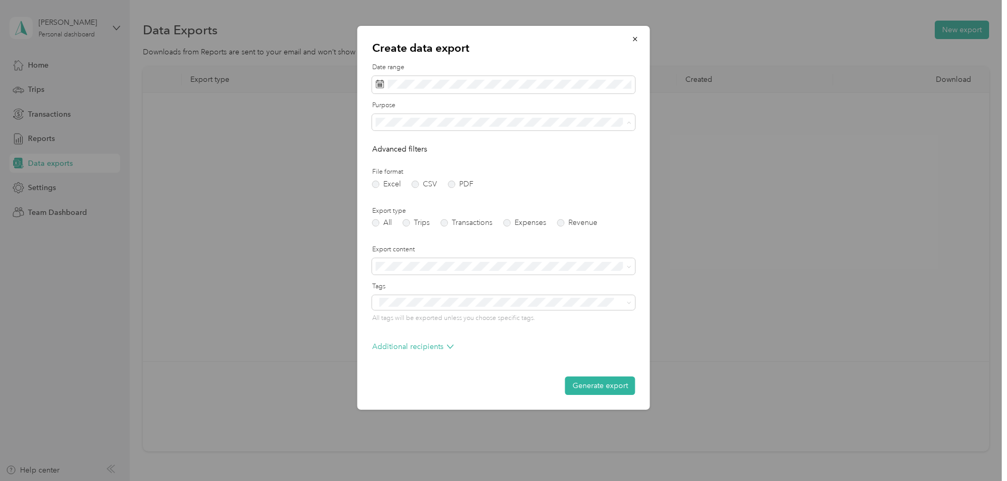
click at [422, 226] on li "Green Local Schools" at bounding box center [503, 233] width 263 height 18
click at [408, 222] on label "Trips" at bounding box center [416, 222] width 27 height 7
click at [604, 387] on button "Generate export" at bounding box center [600, 385] width 70 height 18
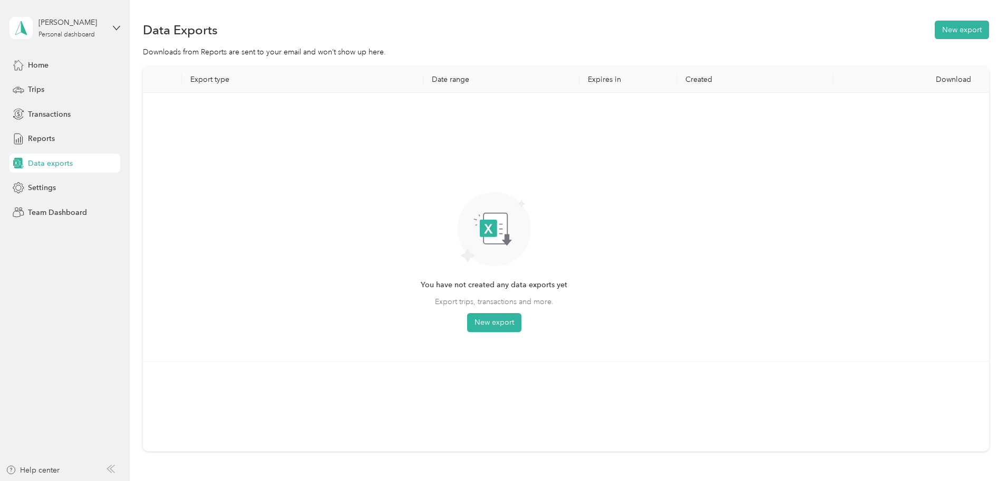
click at [20, 165] on icon at bounding box center [19, 163] width 10 height 11
